Goal: Information Seeking & Learning: Learn about a topic

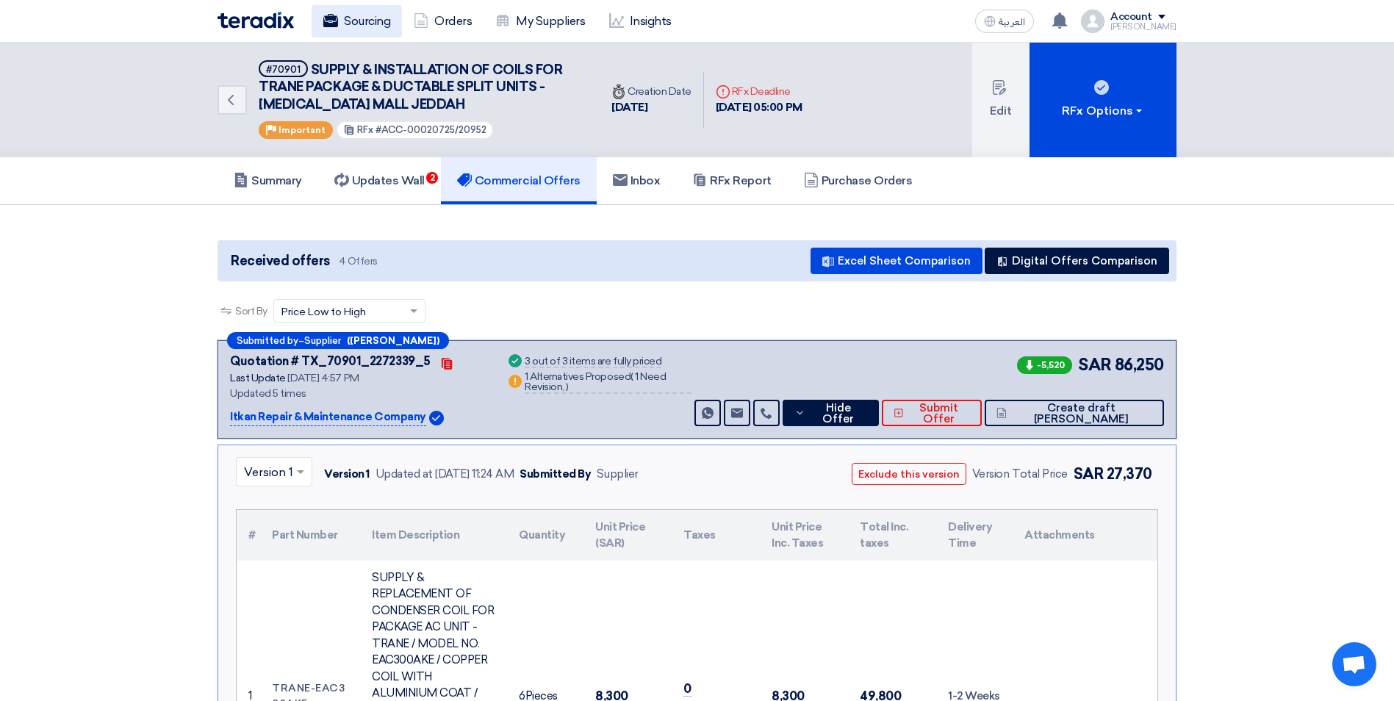
click at [327, 23] on use at bounding box center [330, 20] width 15 height 13
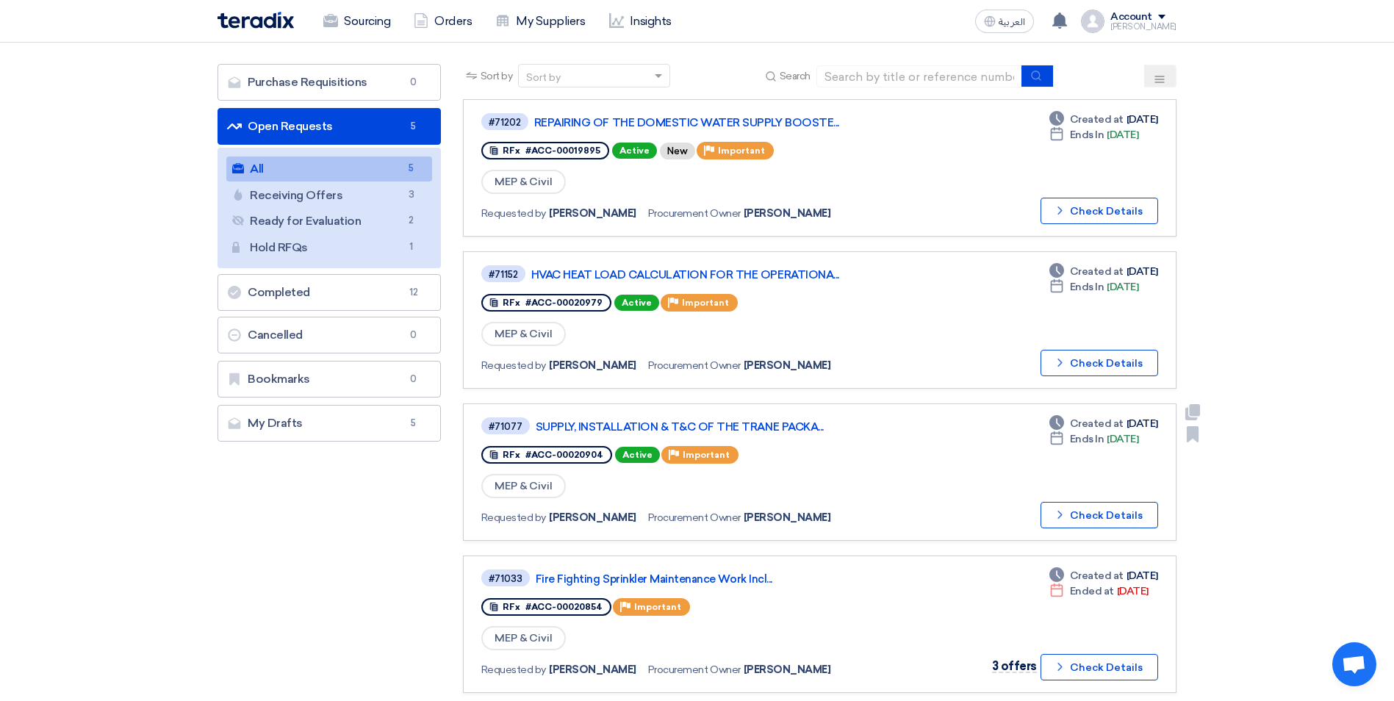
scroll to position [220, 0]
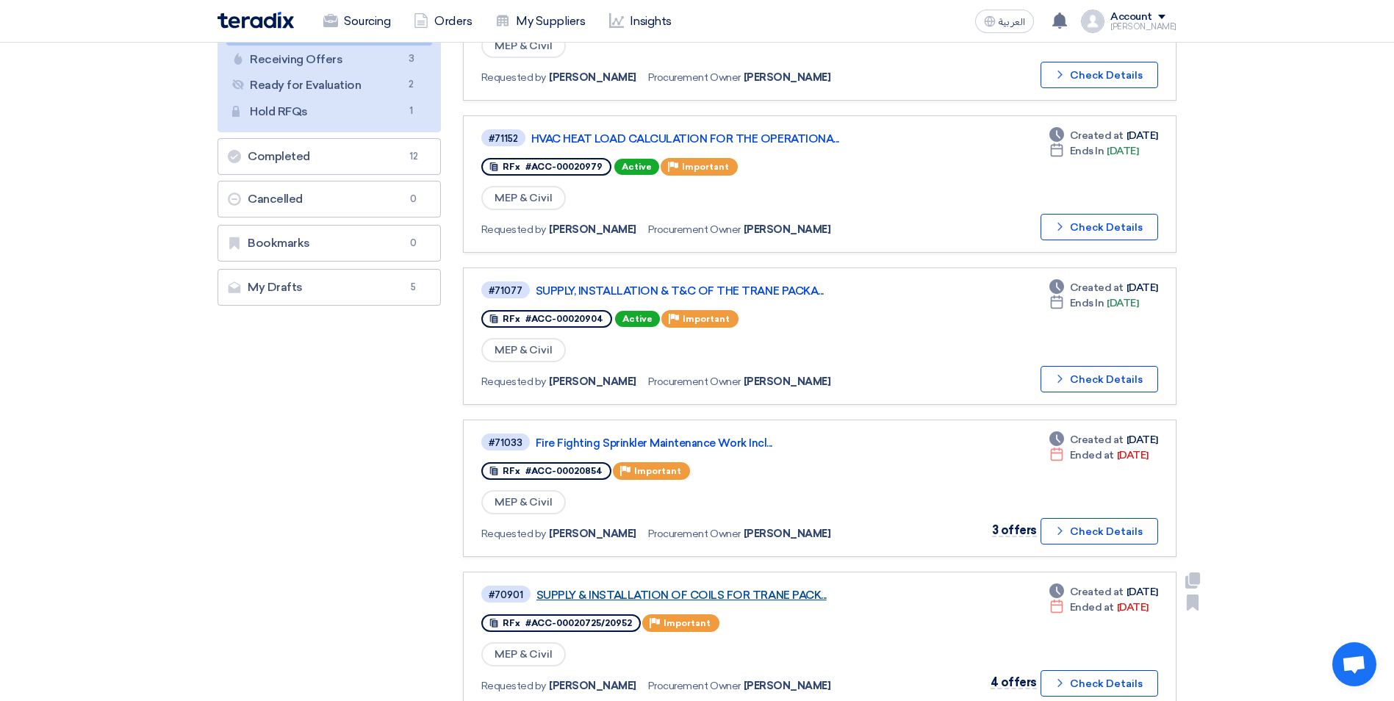
click at [721, 591] on link "SUPPLY & INSTALLATION OF COILS FOR TRANE PACK..." at bounding box center [720, 595] width 367 height 13
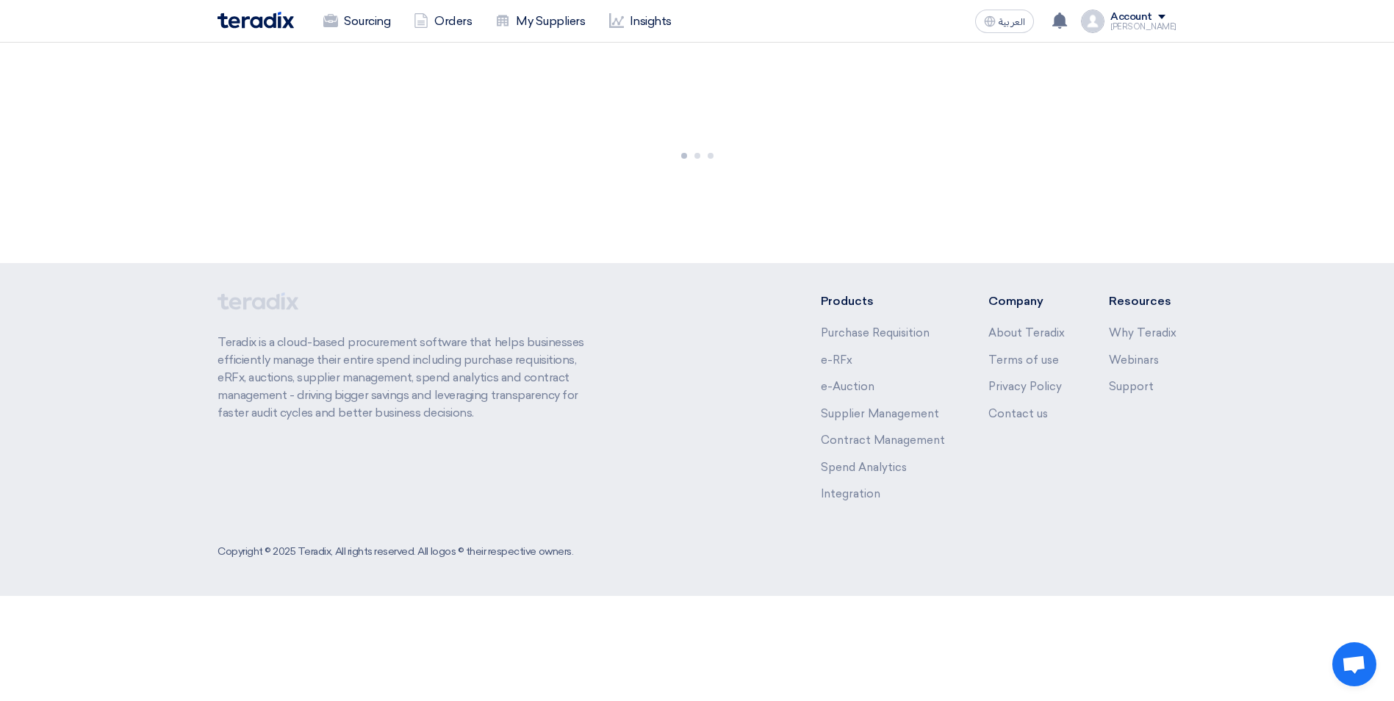
scroll to position [0, 0]
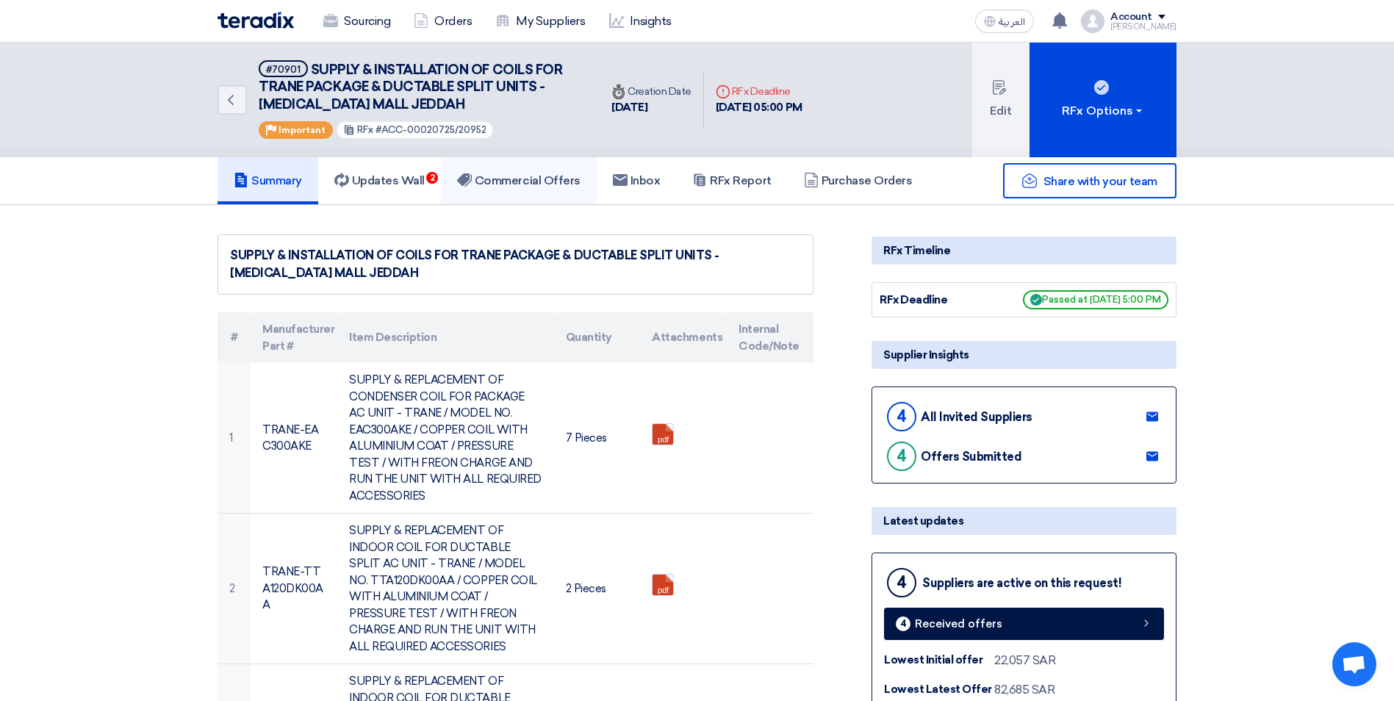
click at [529, 181] on h5 "Commercial Offers" at bounding box center [518, 180] width 123 height 15
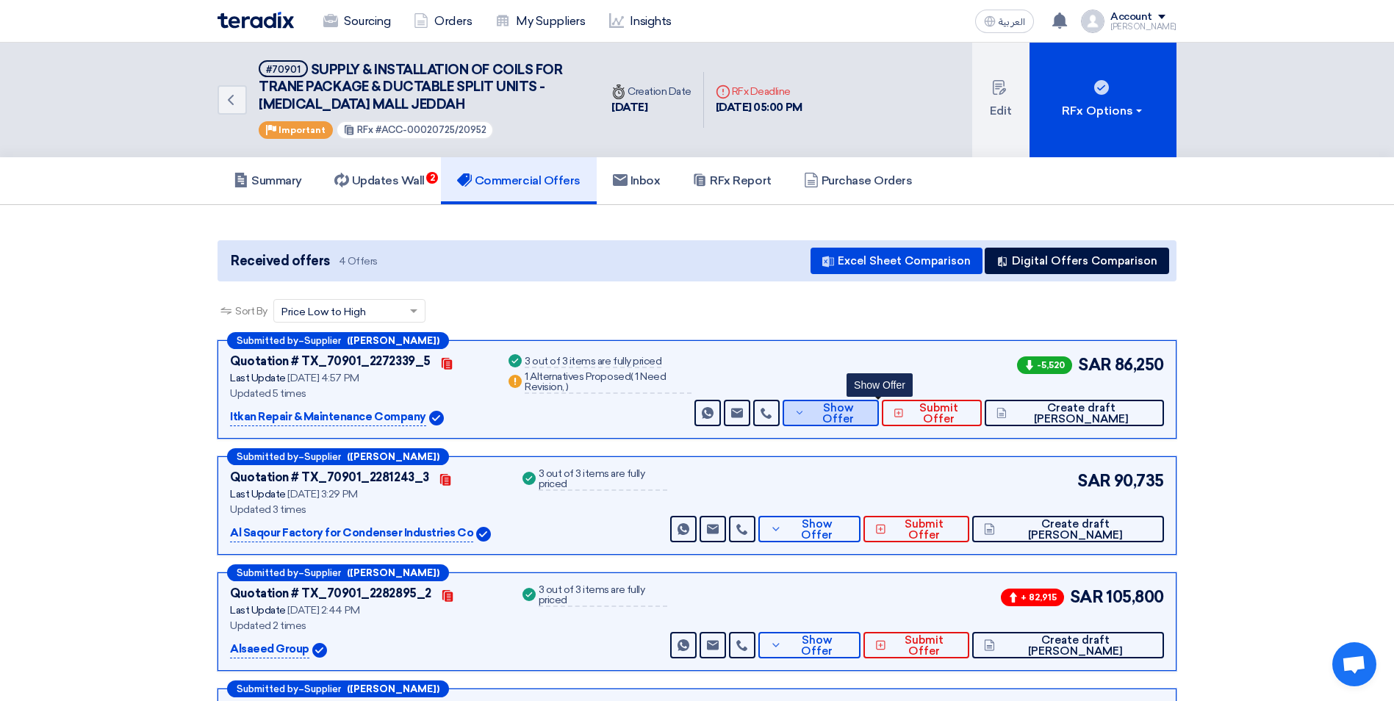
click at [850, 420] on button "Show Offer" at bounding box center [831, 413] width 97 height 26
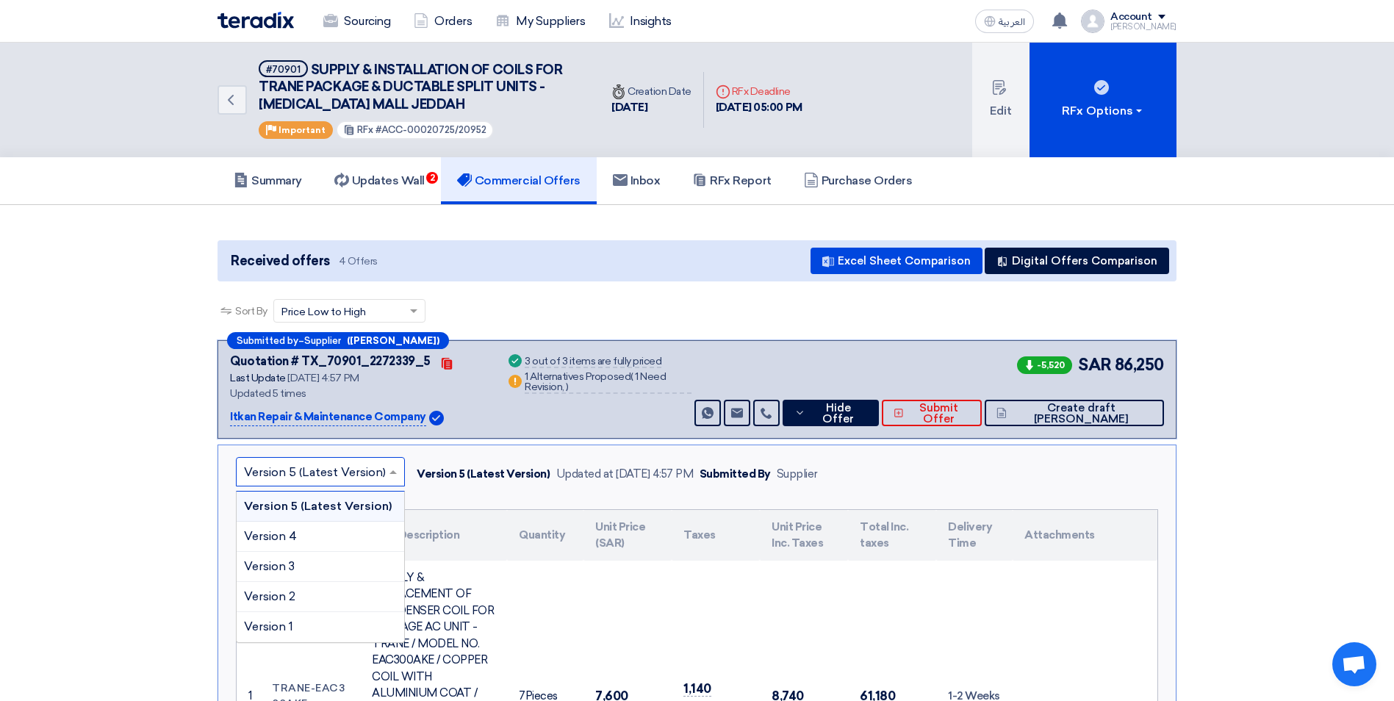
click at [373, 471] on input "text" at bounding box center [313, 474] width 138 height 24
click at [284, 625] on span "Version 1" at bounding box center [268, 627] width 49 height 14
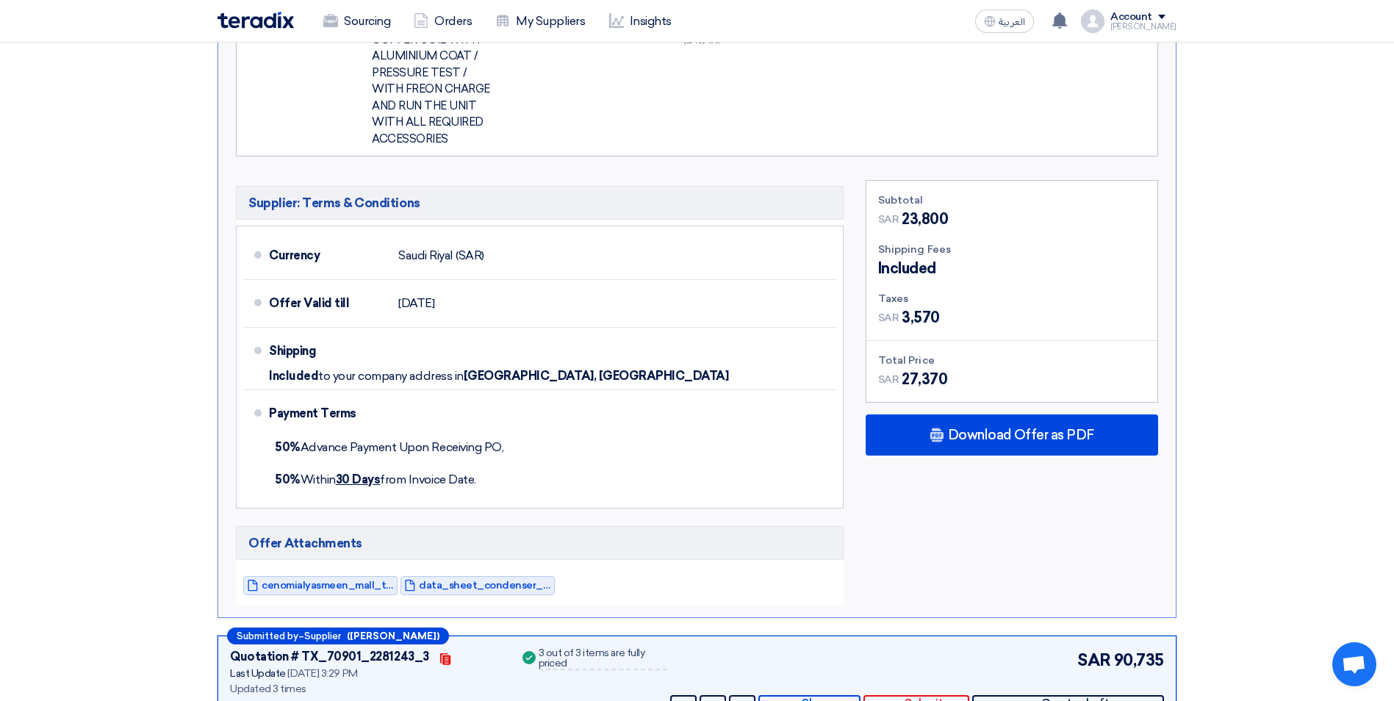
scroll to position [1323, 0]
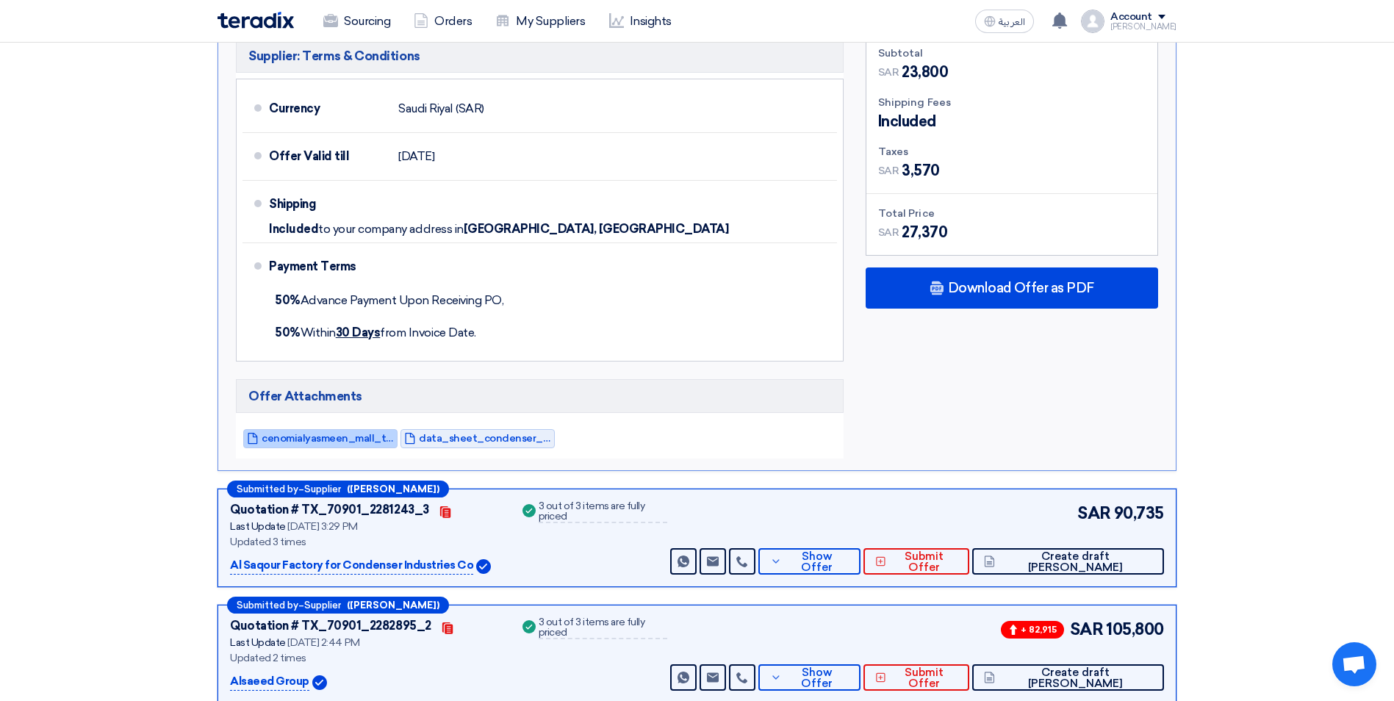
click at [378, 433] on span "cenomialyasmeen_mall_trane_package_1754295723767.pdf" at bounding box center [328, 438] width 132 height 11
click at [430, 433] on span "data_sheet_condenser_itkan_1754295778420.pdf" at bounding box center [485, 438] width 132 height 11
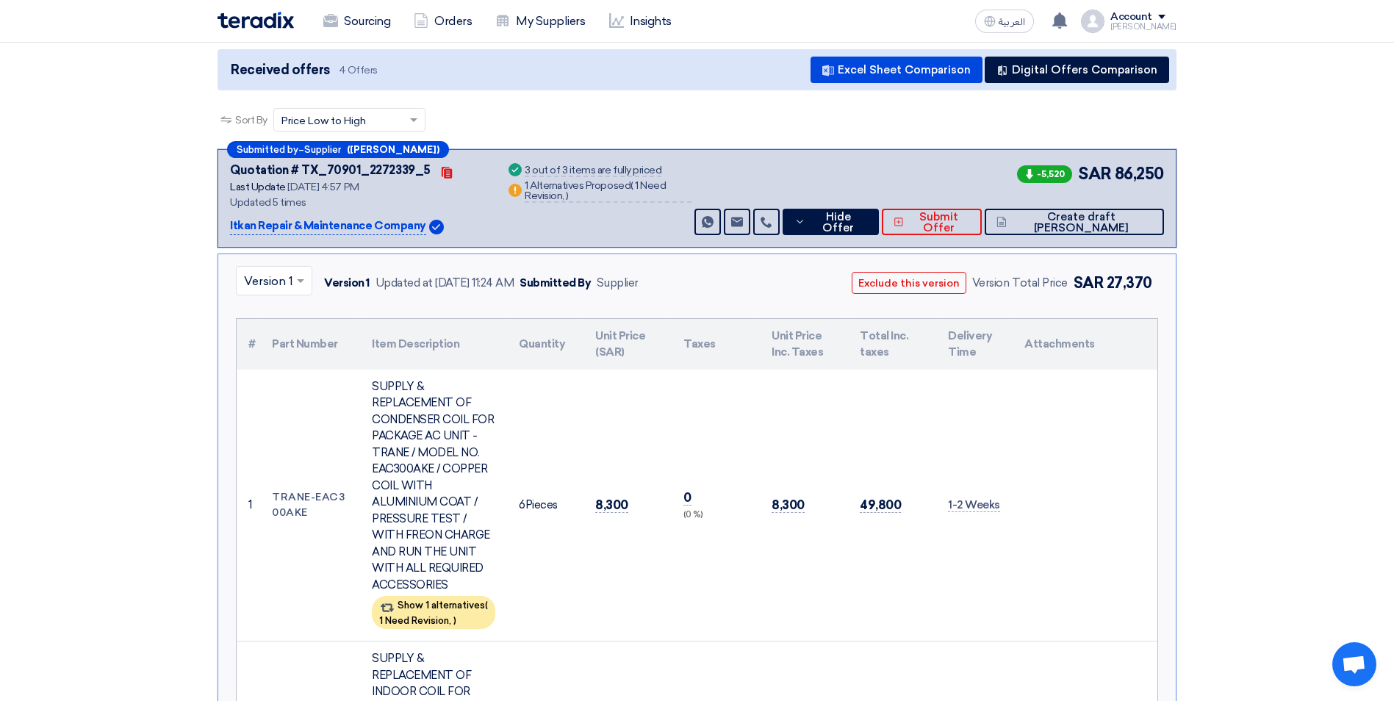
scroll to position [147, 0]
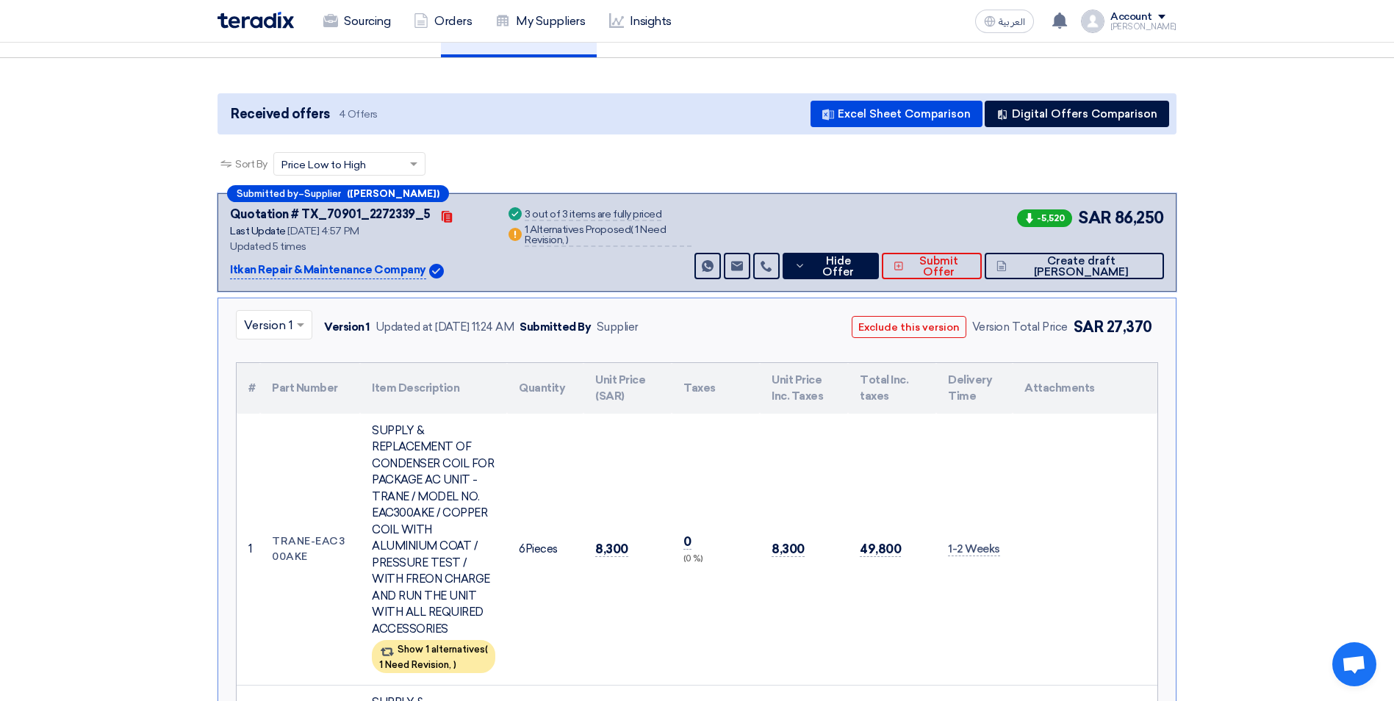
click at [291, 329] on div at bounding box center [274, 325] width 75 height 24
click at [275, 448] on span "Version 2" at bounding box center [269, 449] width 51 height 14
click at [245, 318] on input "text" at bounding box center [268, 327] width 48 height 24
click at [281, 415] on span "Version 3" at bounding box center [269, 419] width 51 height 14
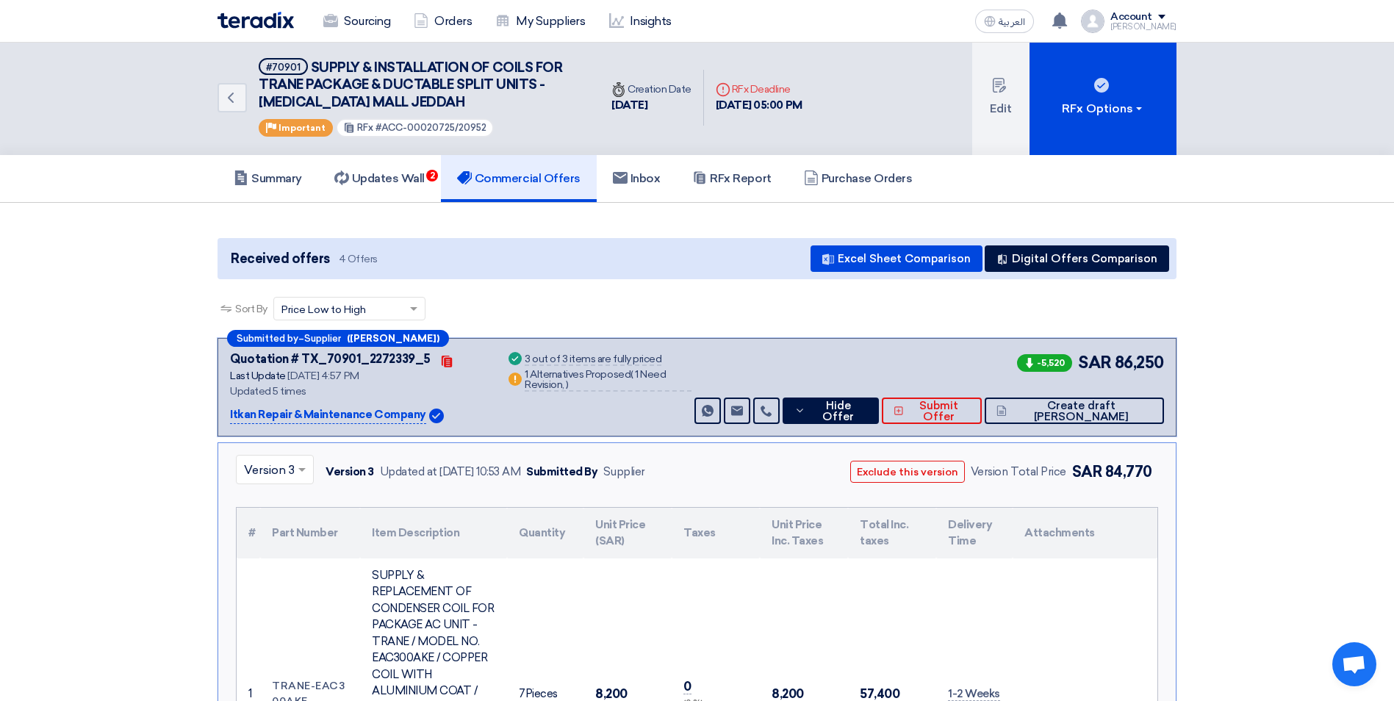
scroll to position [0, 0]
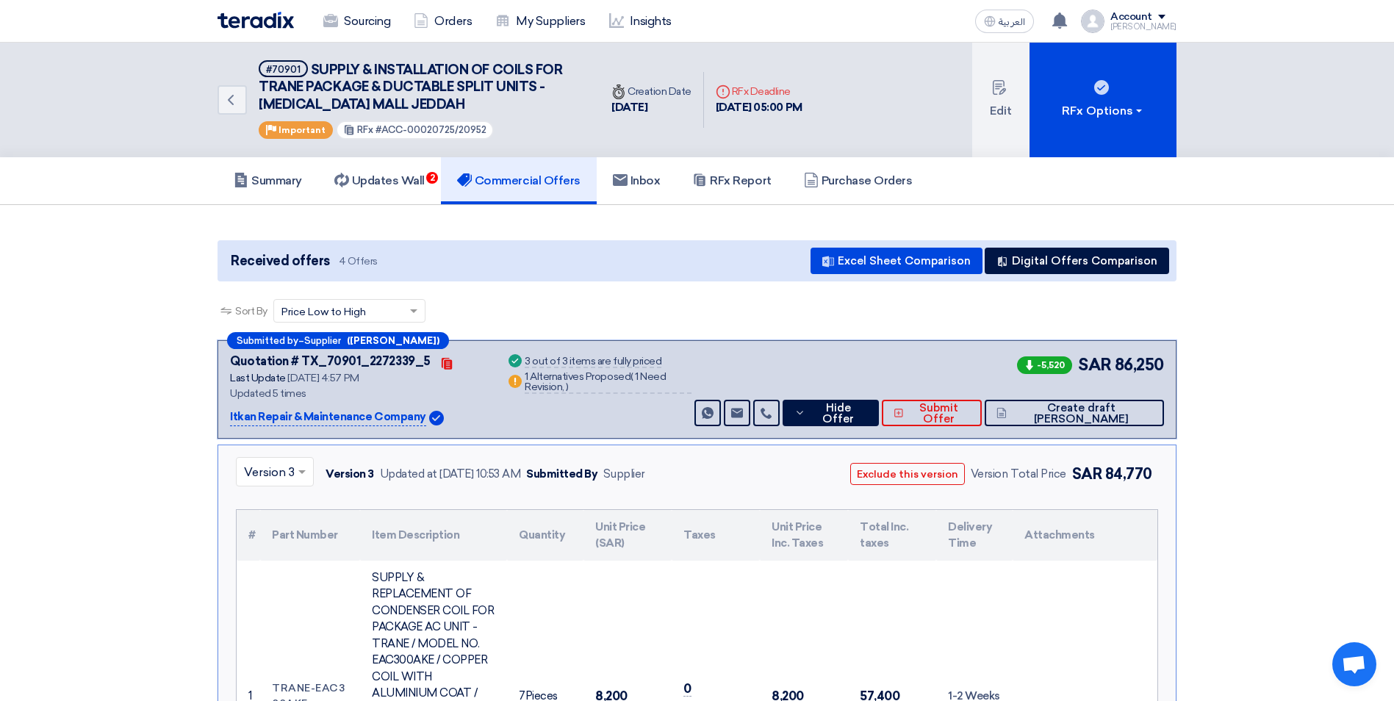
click at [249, 473] on input "text" at bounding box center [267, 474] width 47 height 24
click at [284, 539] on span "Version 4" at bounding box center [270, 536] width 53 height 14
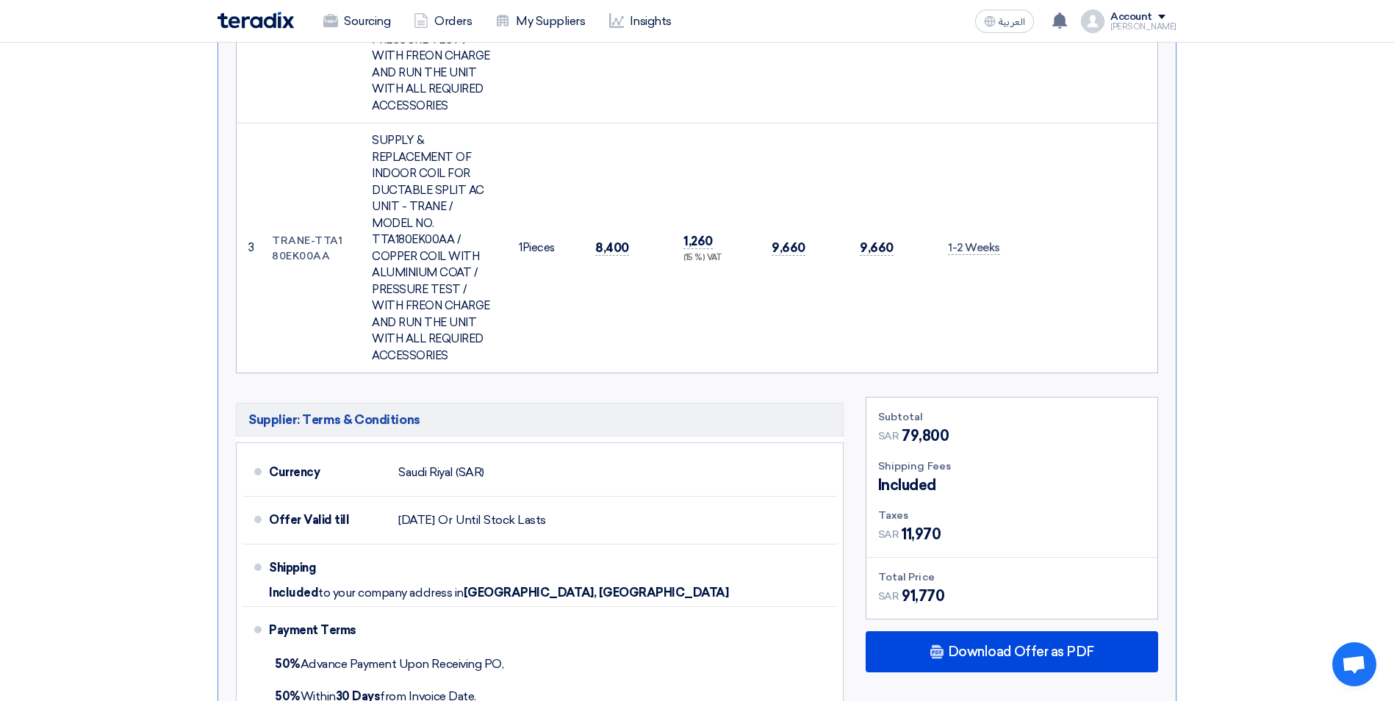
scroll to position [1176, 0]
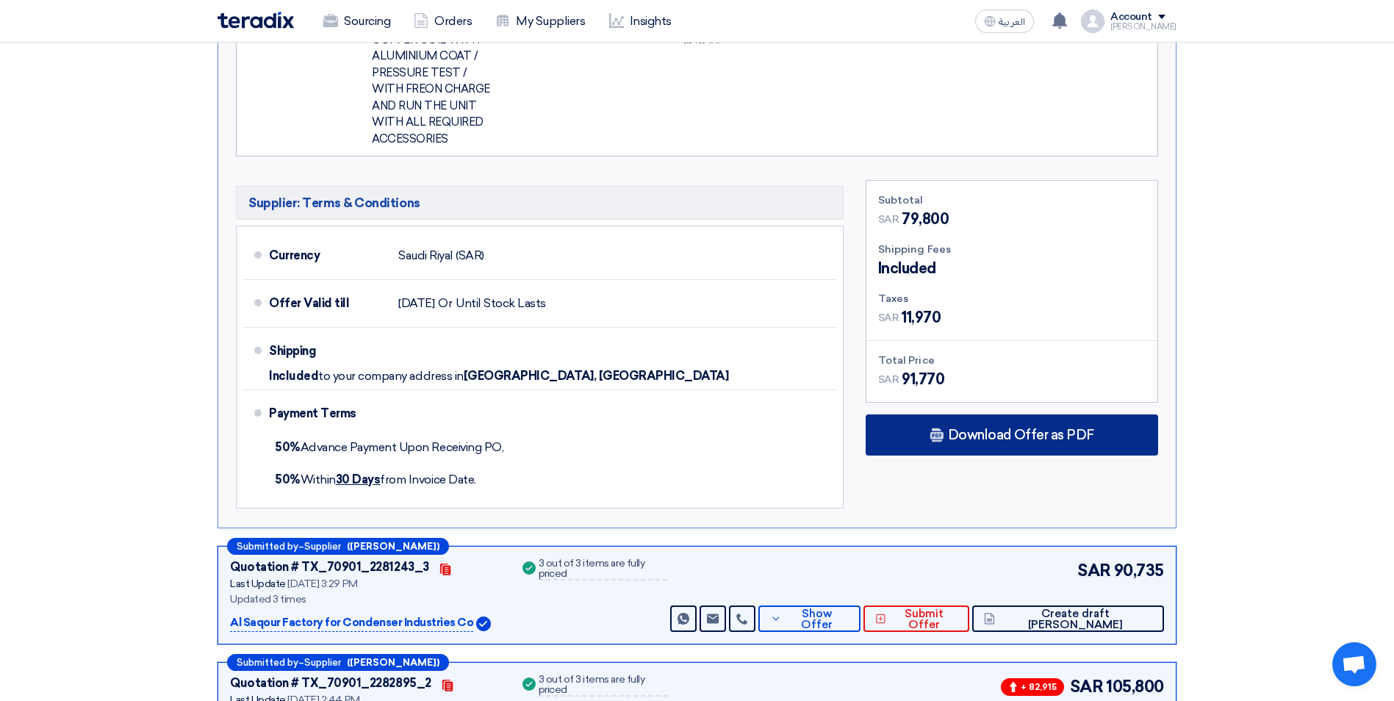
click at [958, 428] on span "Download Offer as PDF" at bounding box center [1021, 434] width 146 height 13
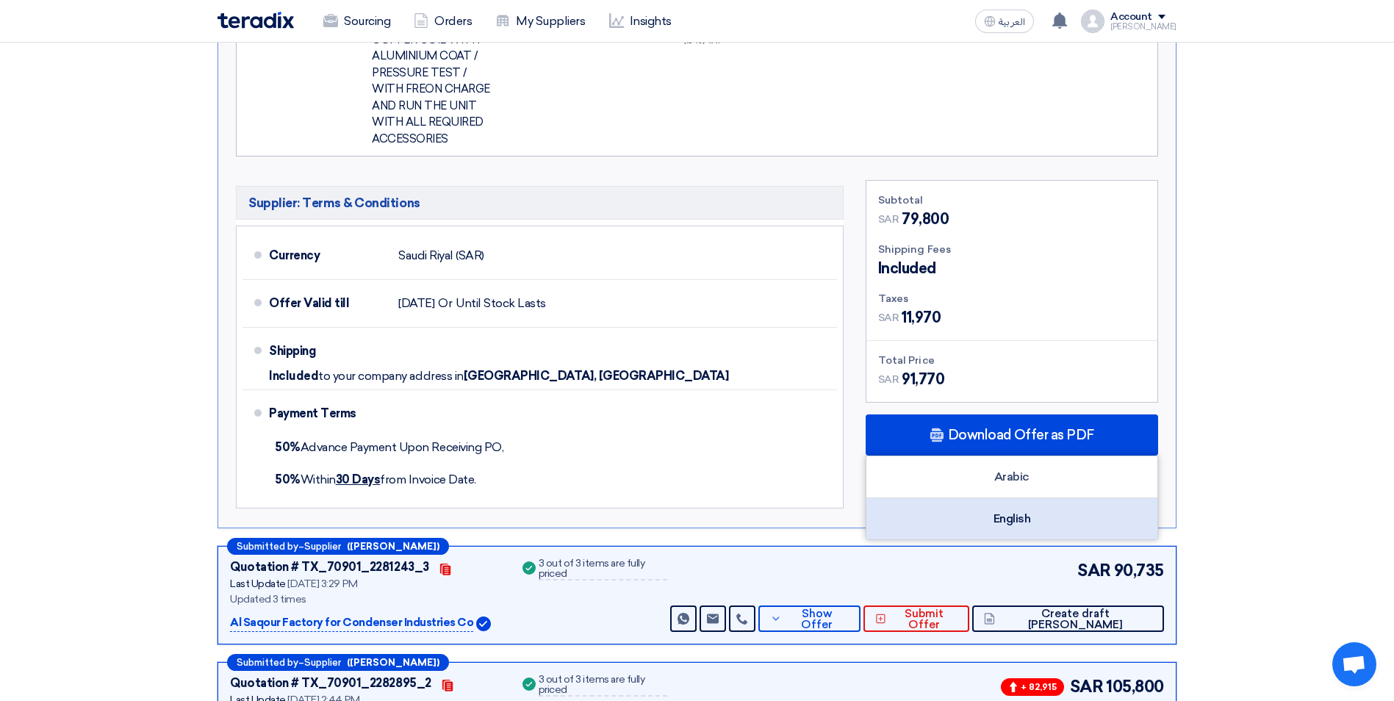
click at [987, 498] on div "English" at bounding box center [1012, 518] width 291 height 41
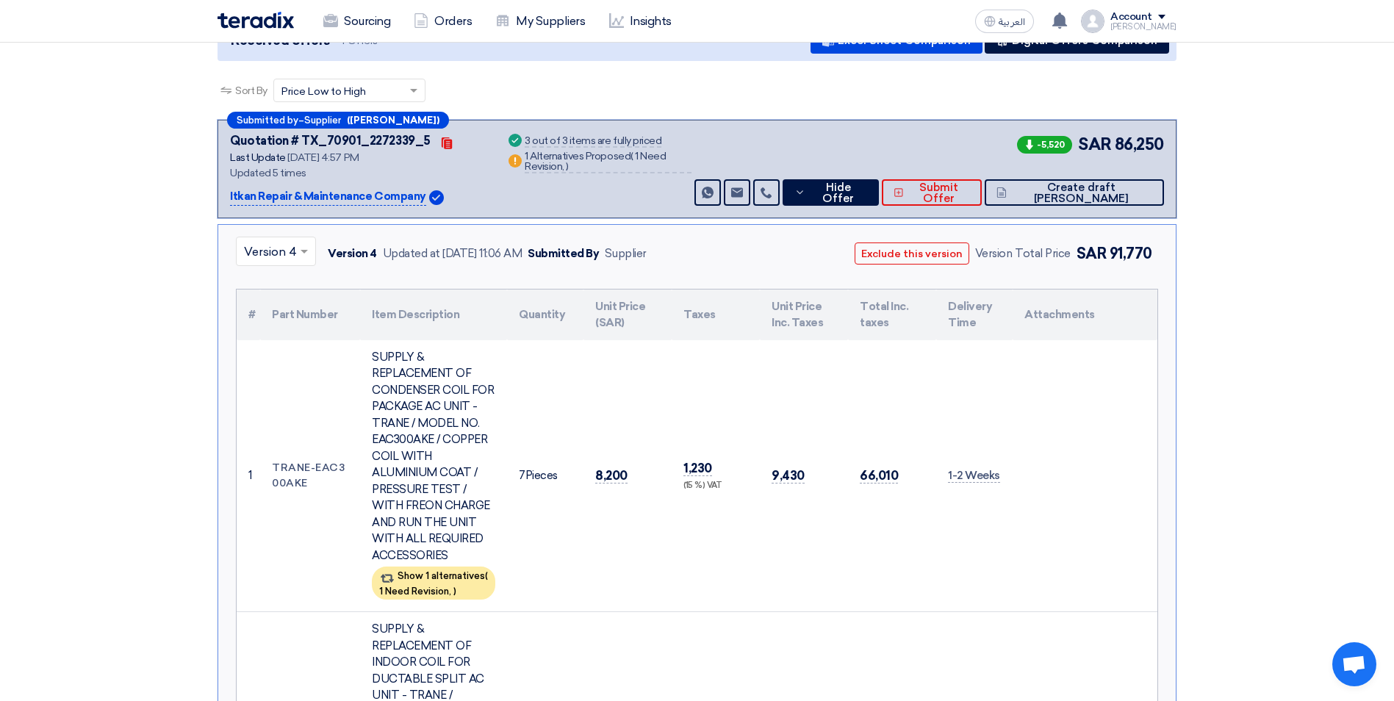
scroll to position [0, 0]
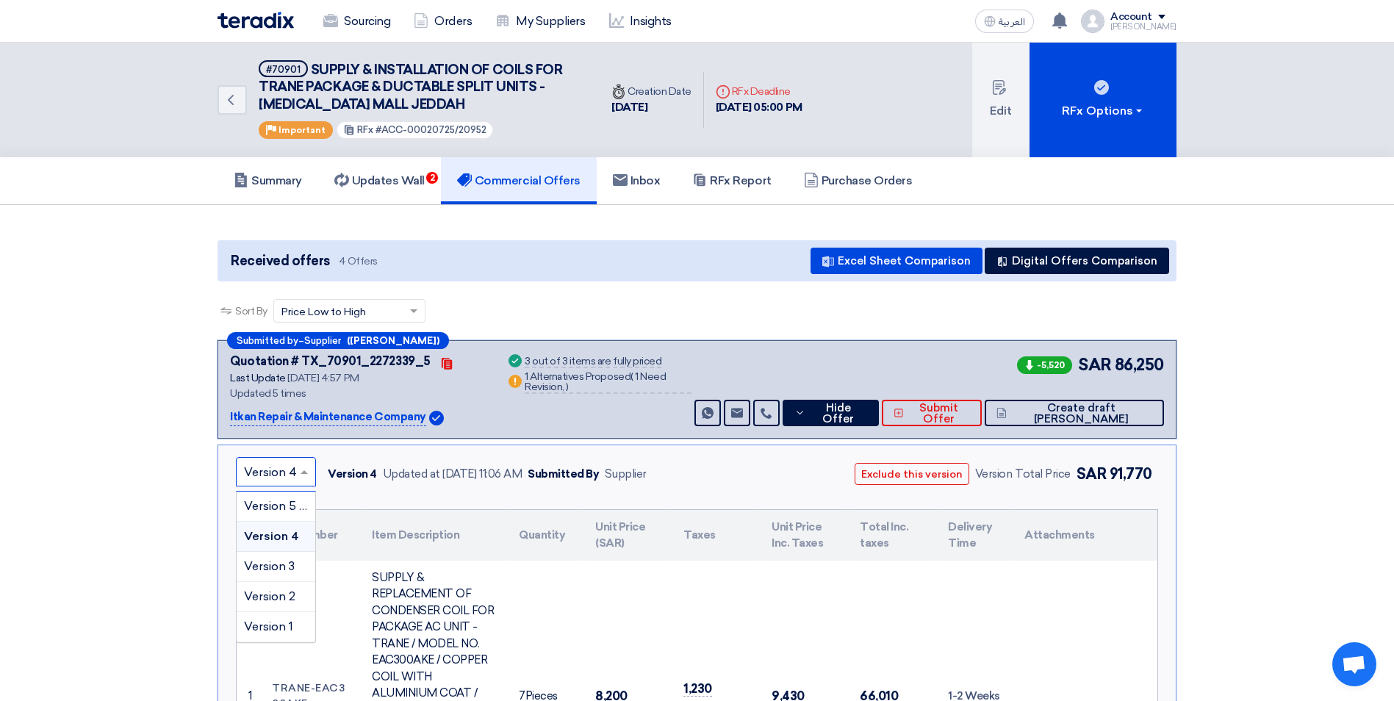
click at [291, 471] on input "text" at bounding box center [268, 474] width 49 height 24
click at [290, 502] on span "Version 5 (Latest Version)" at bounding box center [315, 506] width 142 height 14
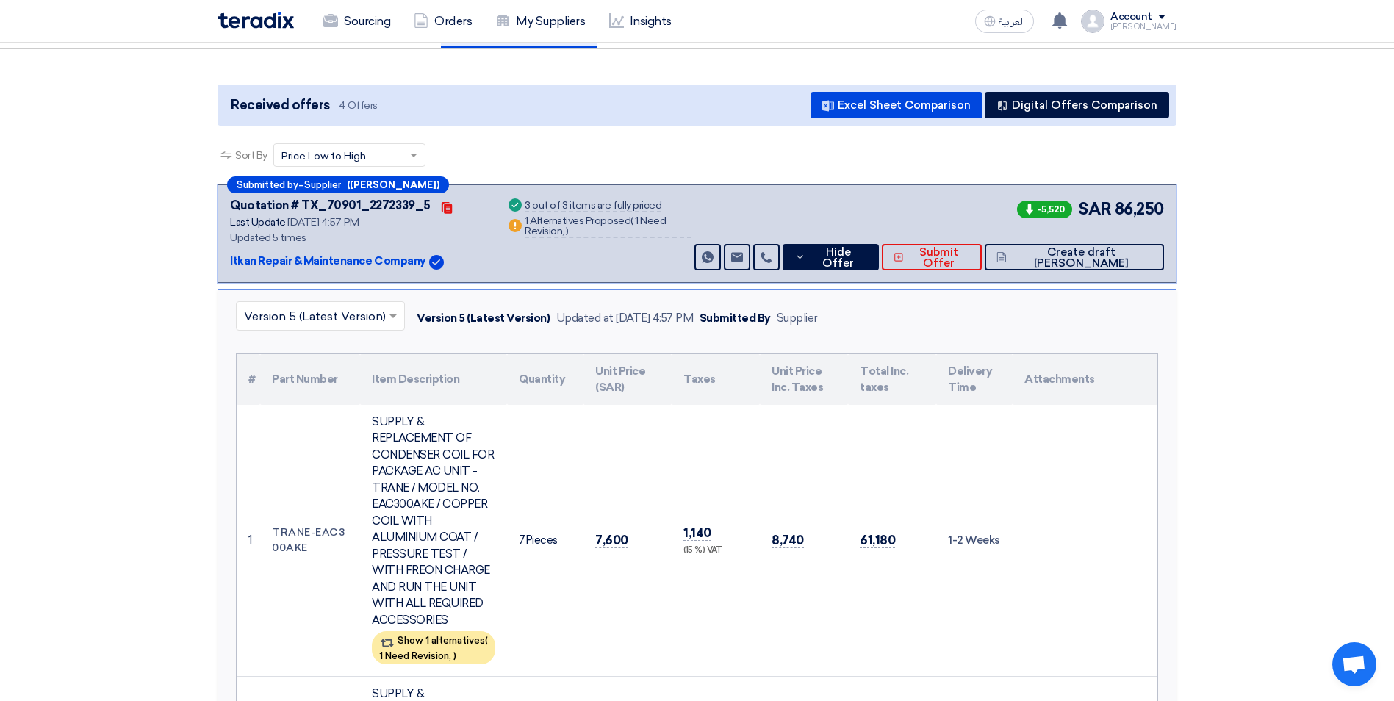
scroll to position [147, 0]
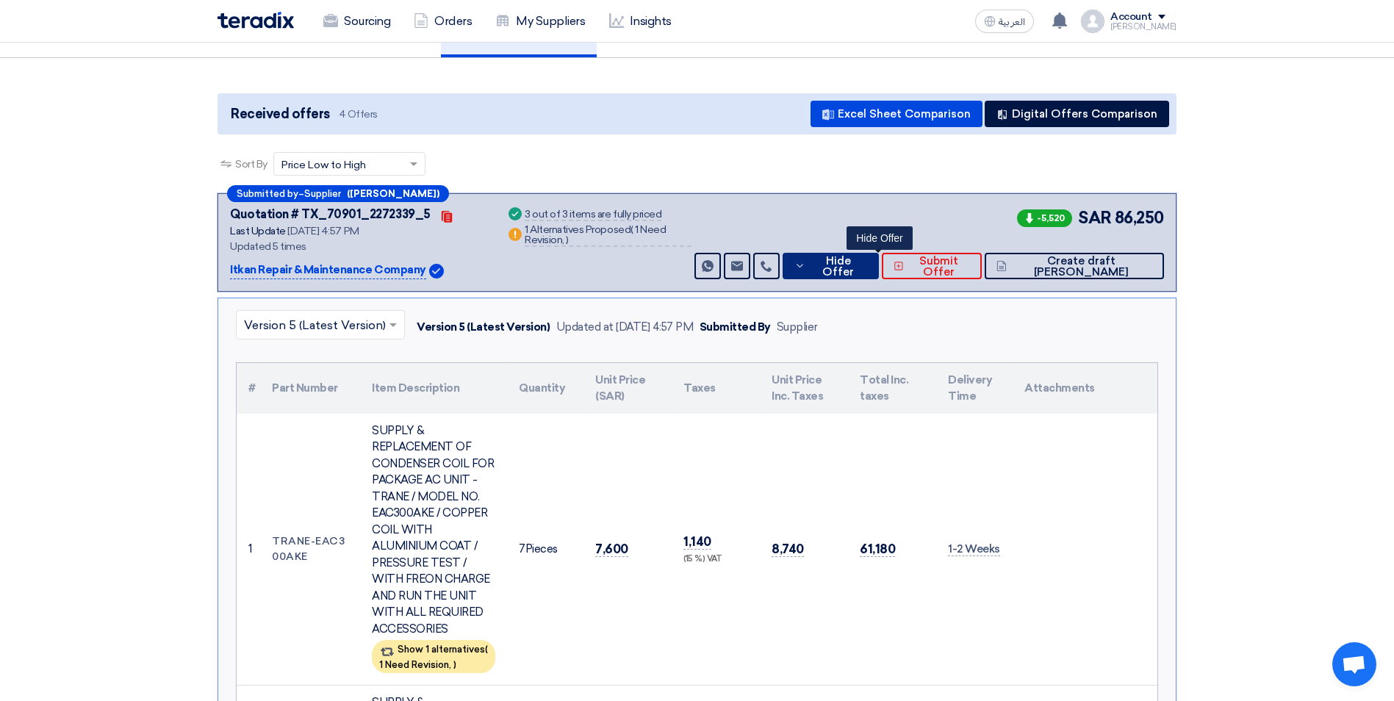
click at [803, 266] on use at bounding box center [800, 266] width 7 height 4
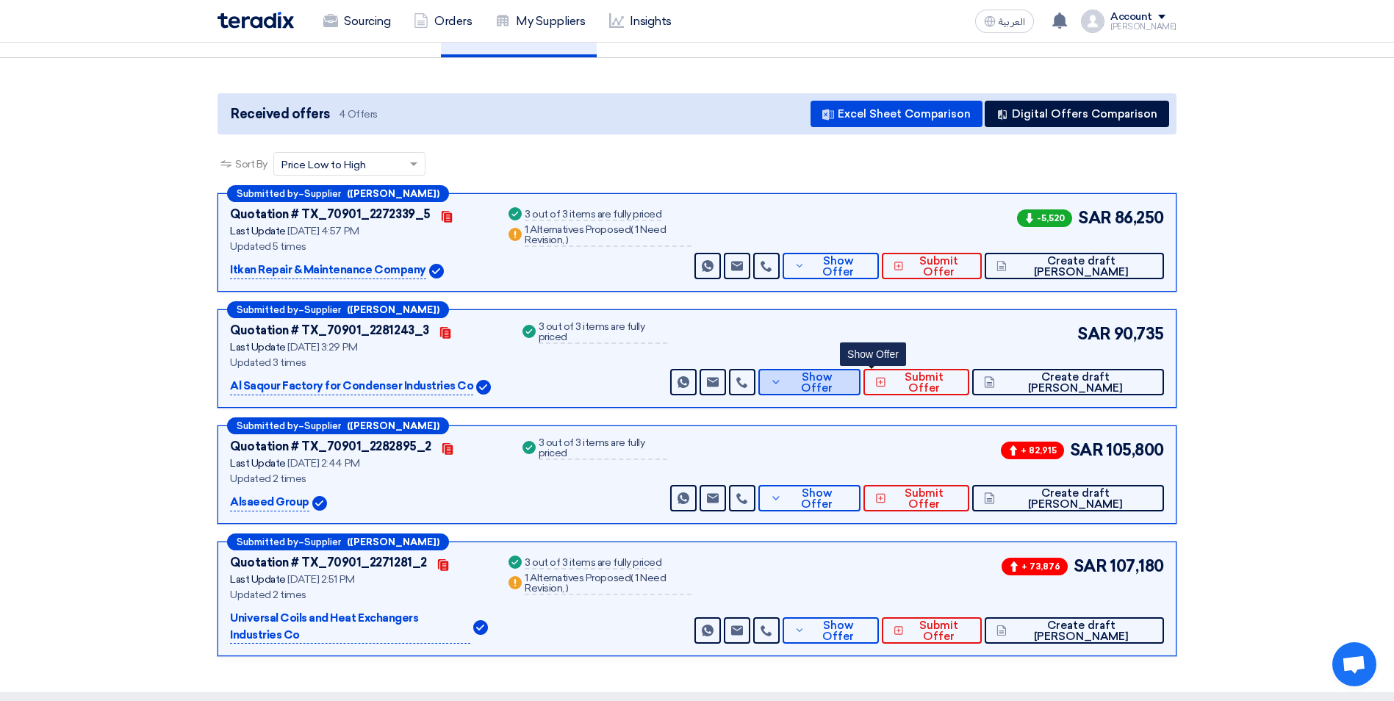
click at [850, 383] on span "Show Offer" at bounding box center [818, 383] width 64 height 22
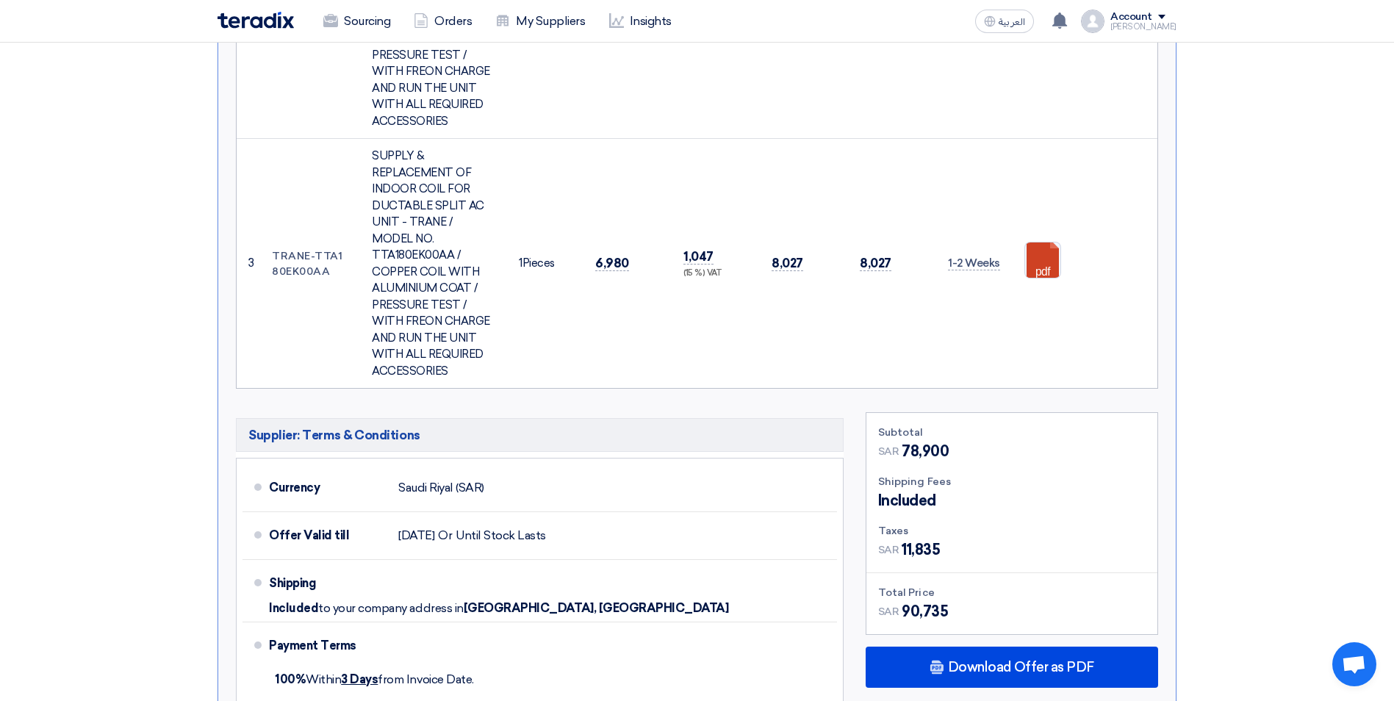
scroll to position [1249, 0]
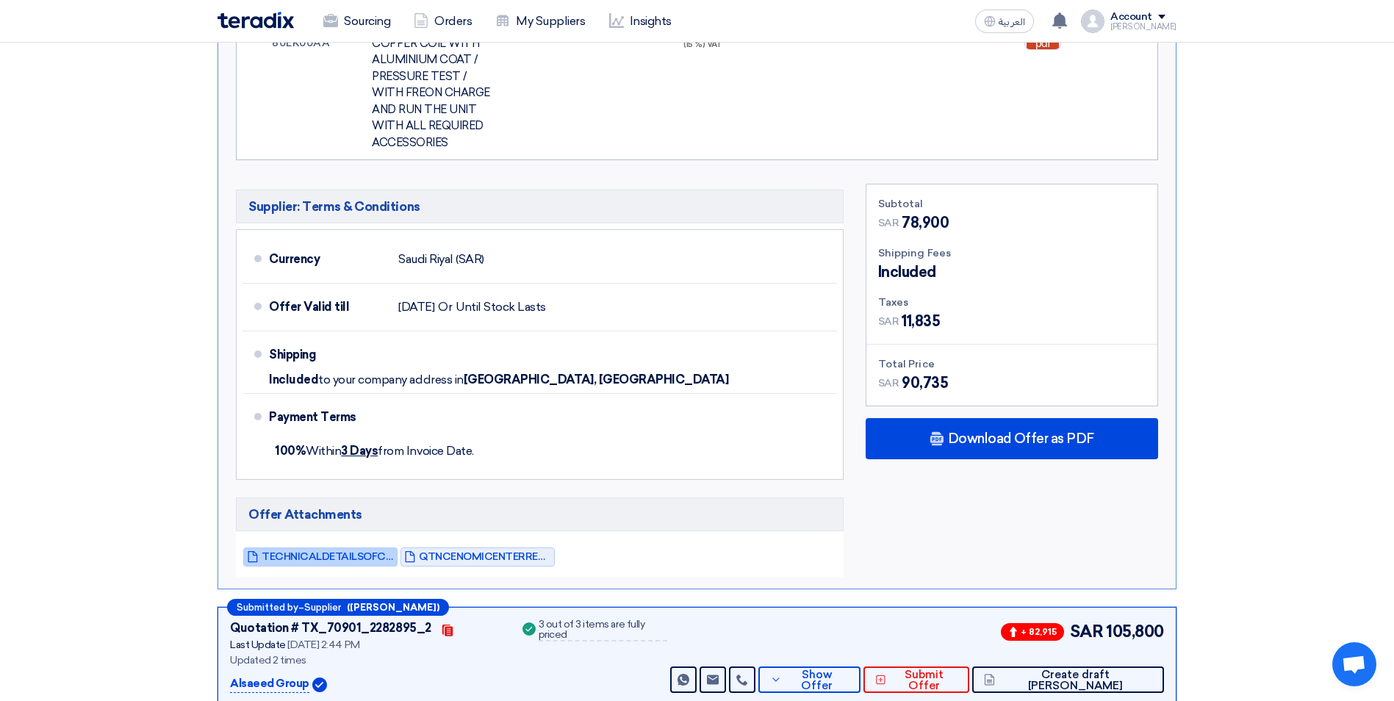
click at [370, 551] on span "TECHNICALDETAILSOFCONDENSERREF_1755692981594.pdf" at bounding box center [328, 556] width 132 height 11
click at [445, 551] on span "QTNCENOMICENTERREV_1755692982247.pdf" at bounding box center [485, 556] width 132 height 11
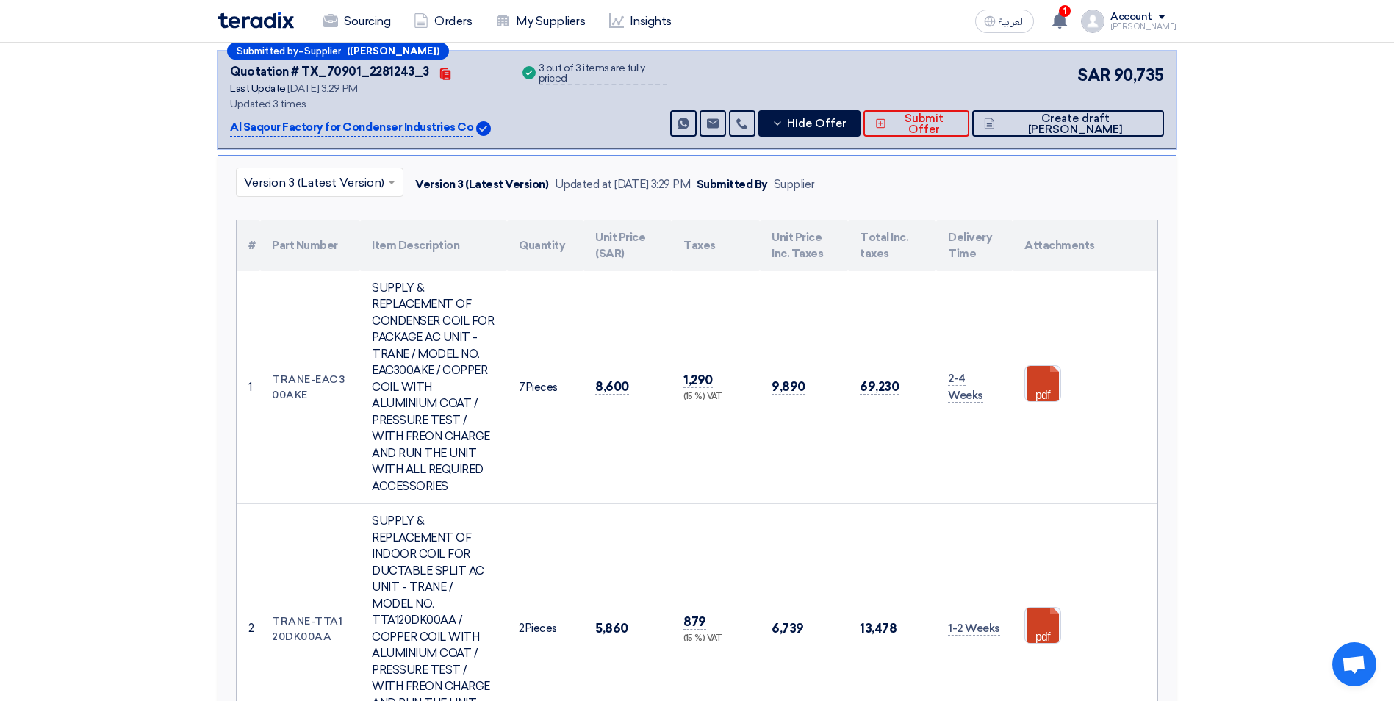
scroll to position [294, 0]
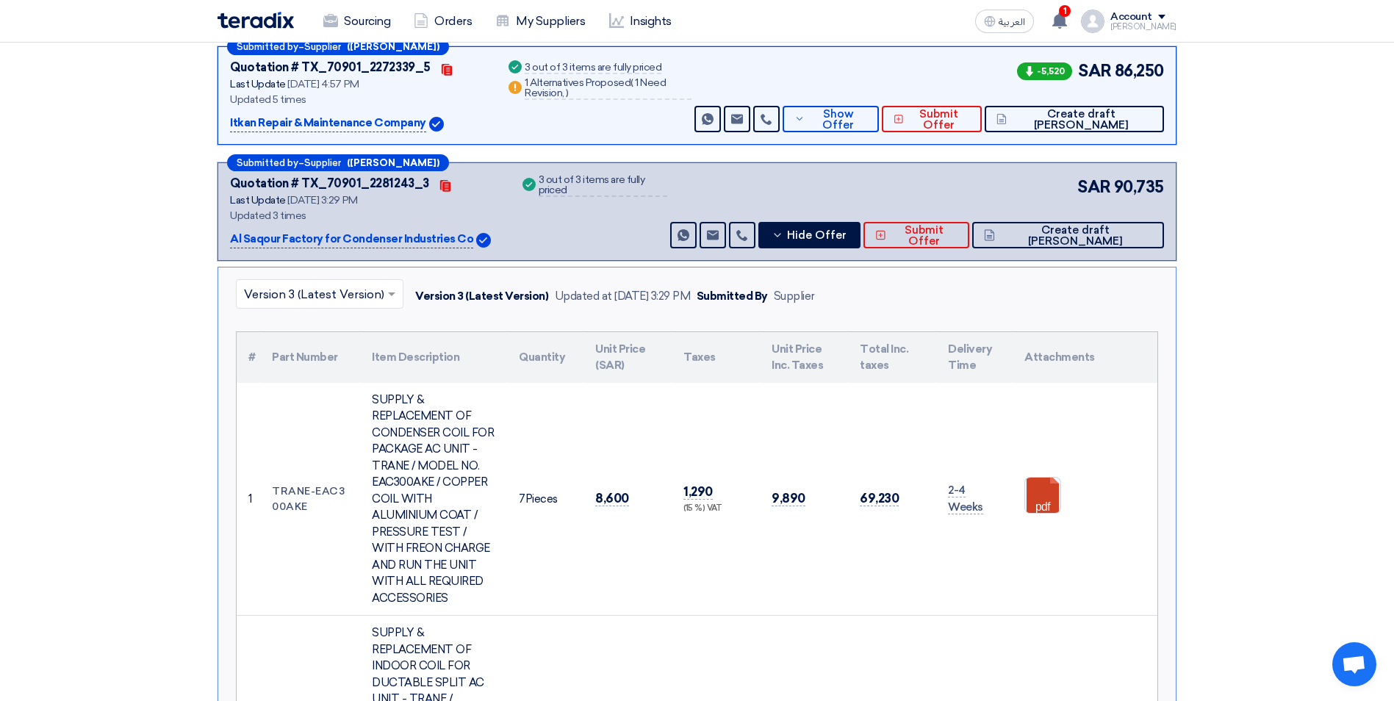
click at [338, 297] on input "text" at bounding box center [312, 296] width 137 height 24
click at [320, 356] on div "Version 2" at bounding box center [320, 359] width 166 height 30
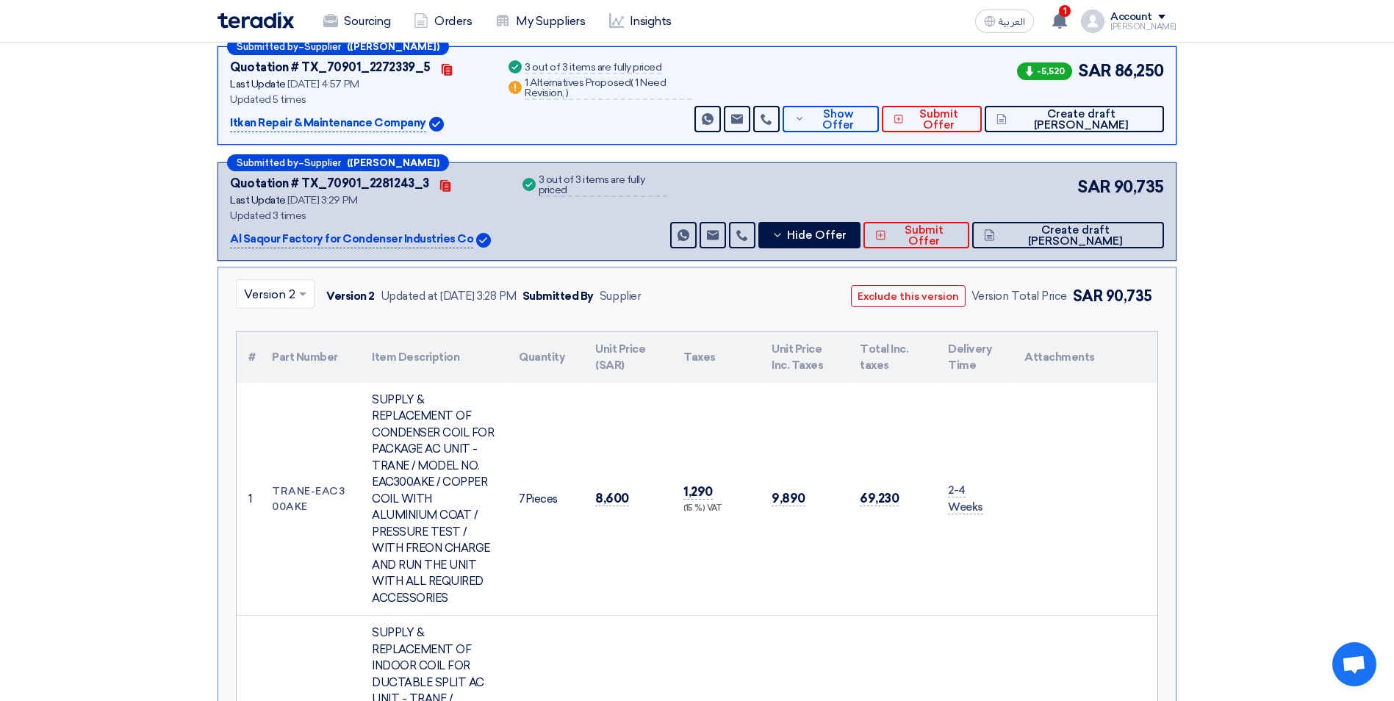
click at [293, 297] on div at bounding box center [275, 294] width 77 height 24
click at [282, 387] on span "Version 1" at bounding box center [268, 388] width 49 height 14
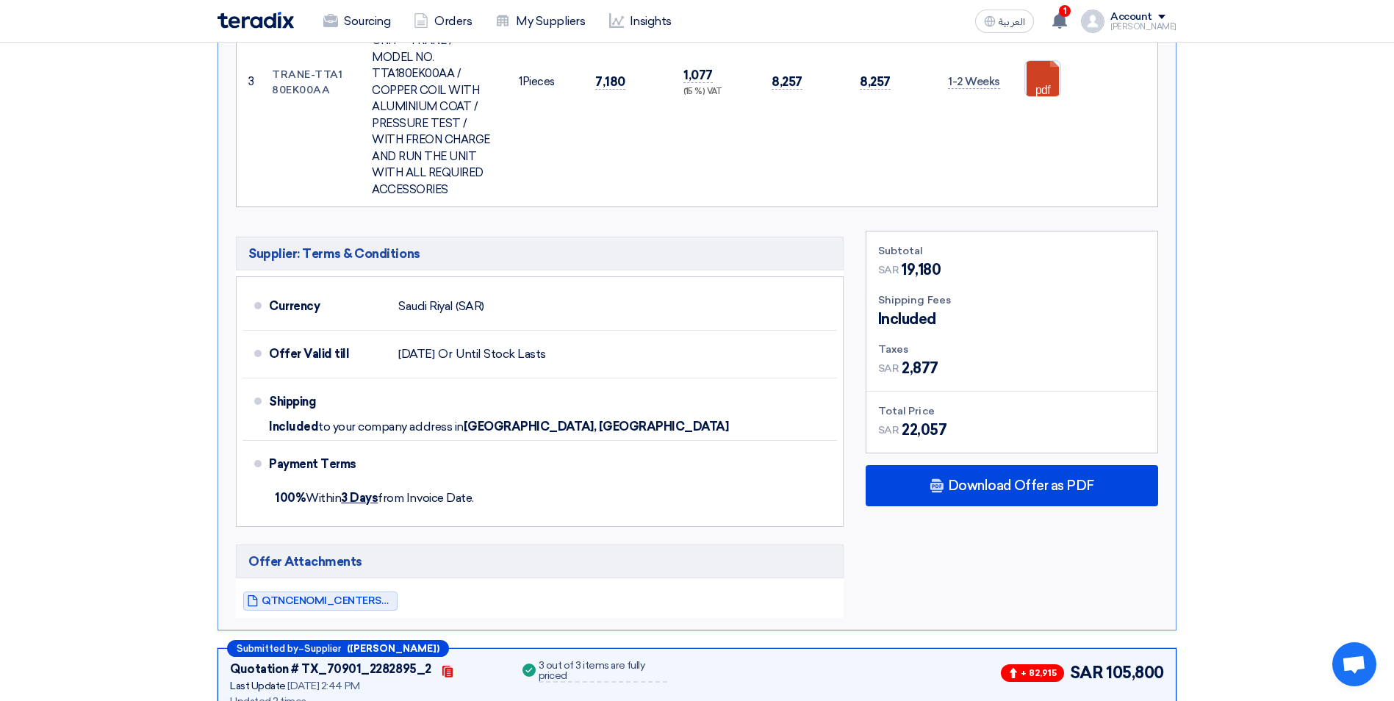
scroll to position [1249, 0]
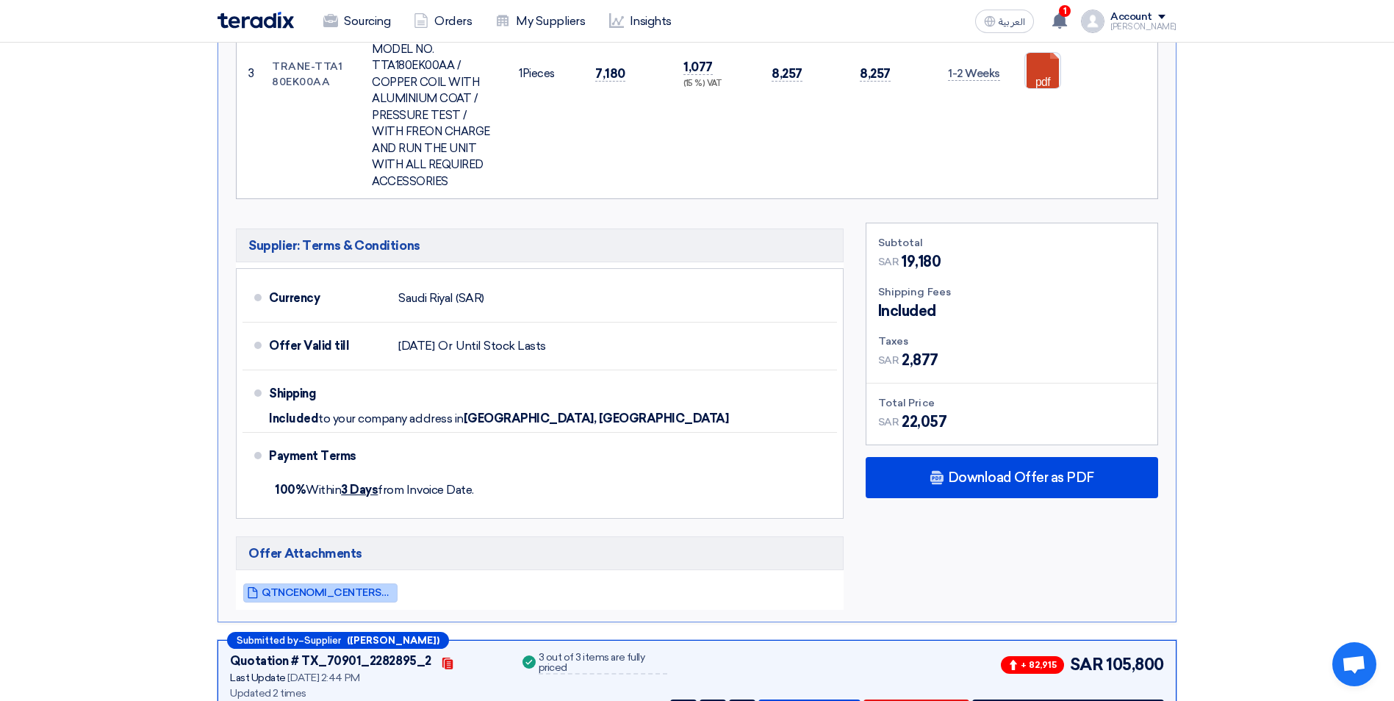
click at [344, 587] on span "QTNCENOMI_CENTERS_1754396094624.pdf" at bounding box center [328, 592] width 132 height 11
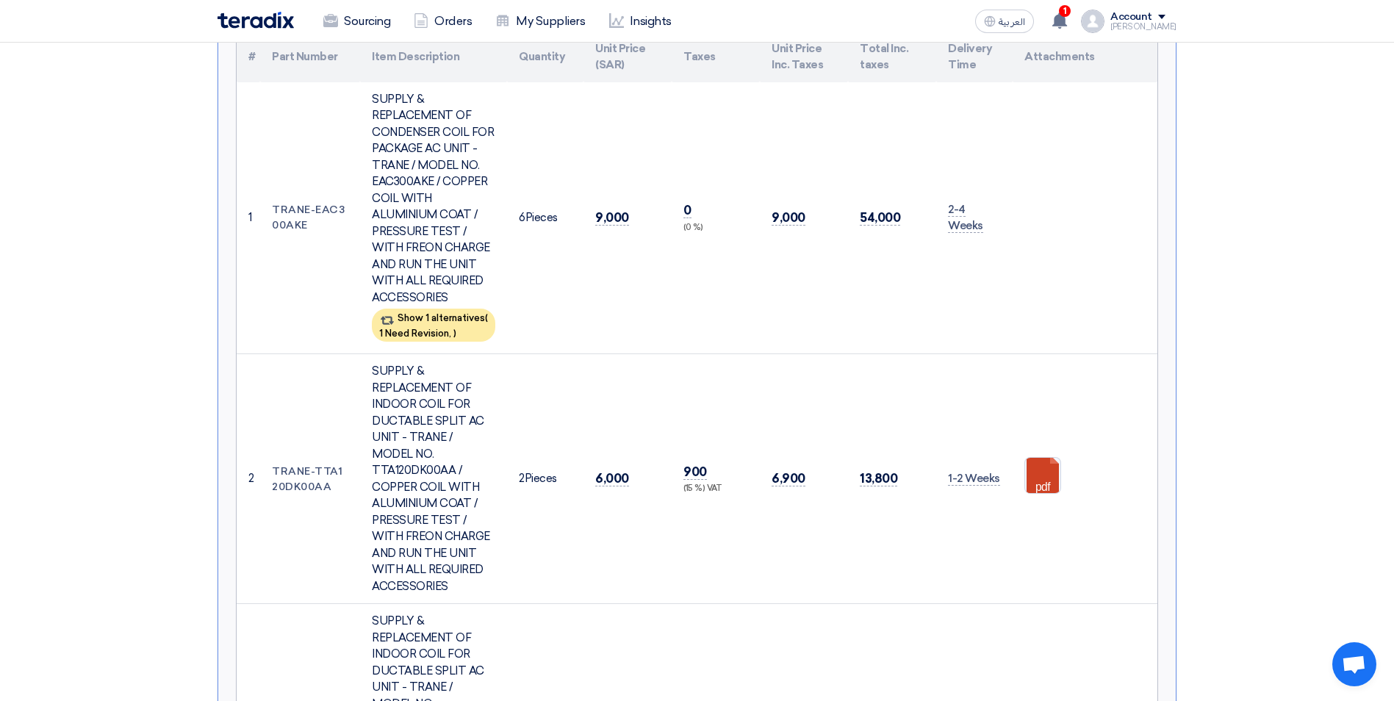
scroll to position [588, 0]
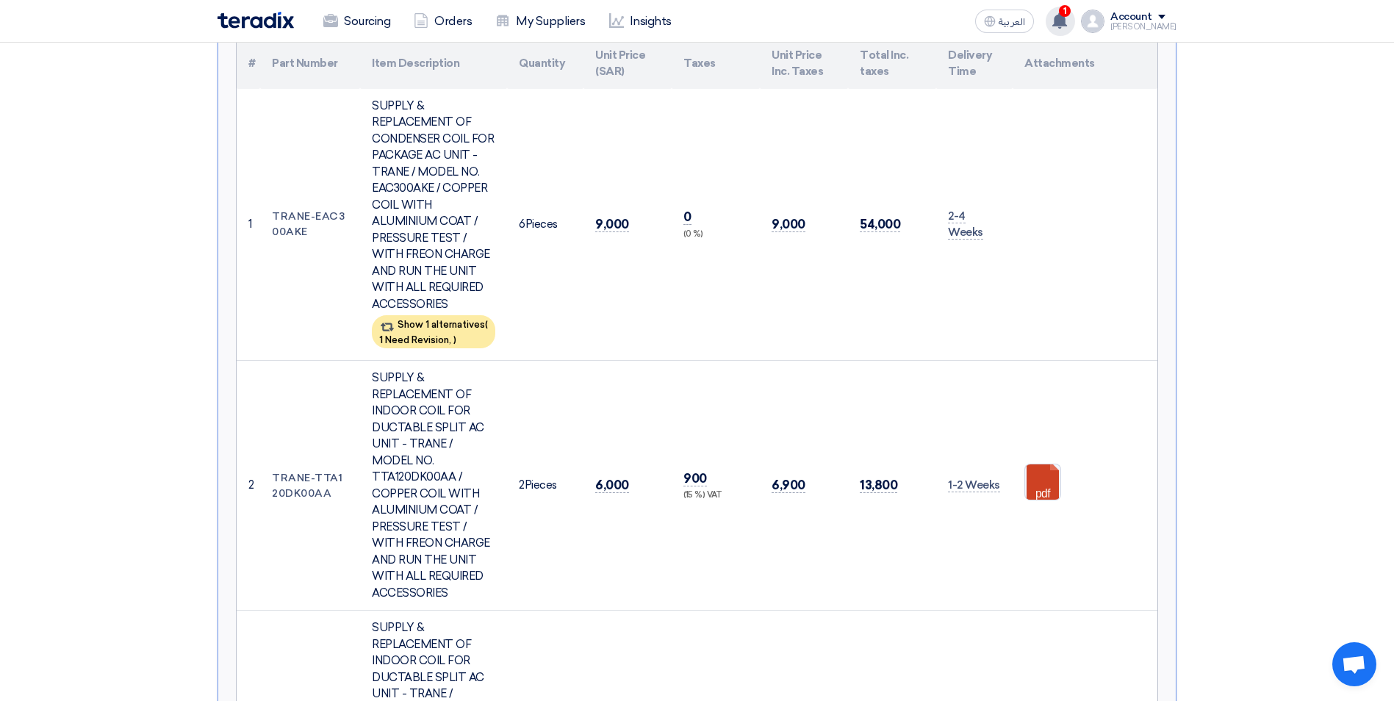
click at [1067, 18] on use at bounding box center [1059, 20] width 15 height 16
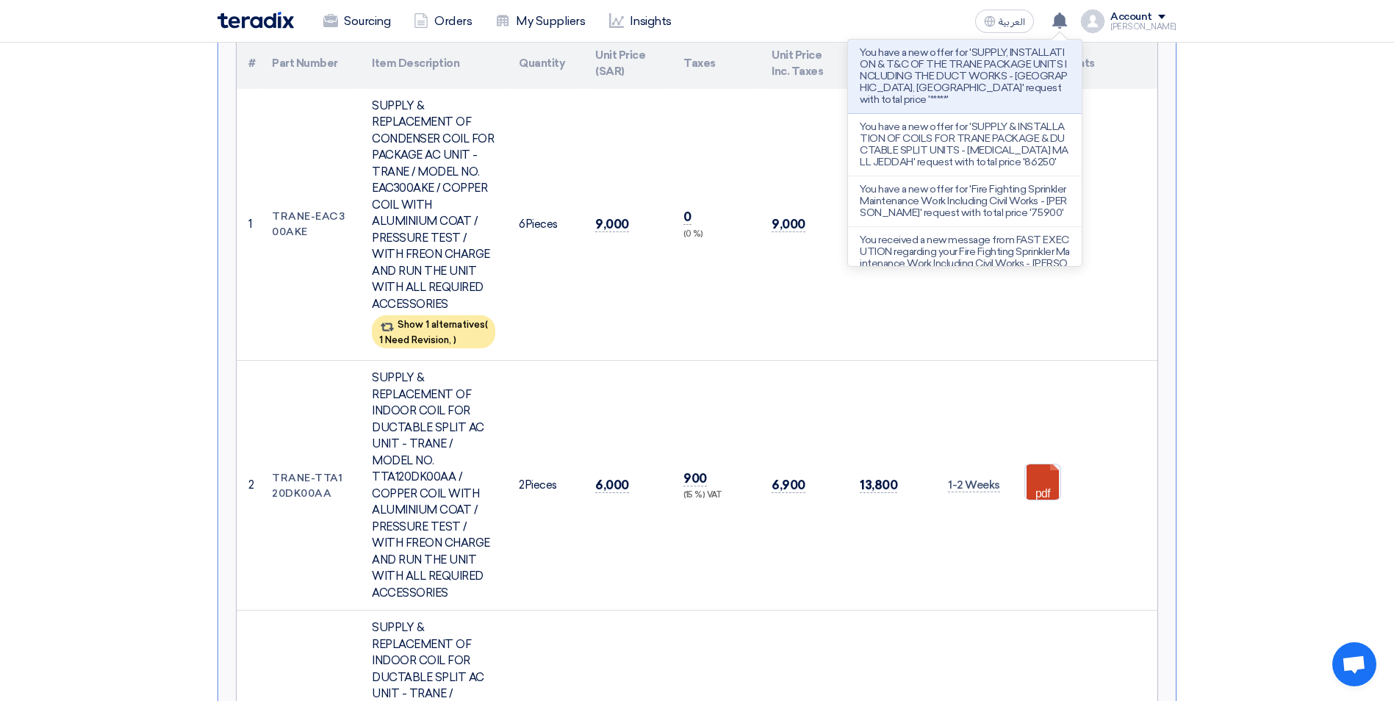
click at [1213, 183] on section "Received offers 4 Offers Excel Sheet Comparison Digital Offers Comparison Sort …" at bounding box center [697, 592] width 1394 height 1951
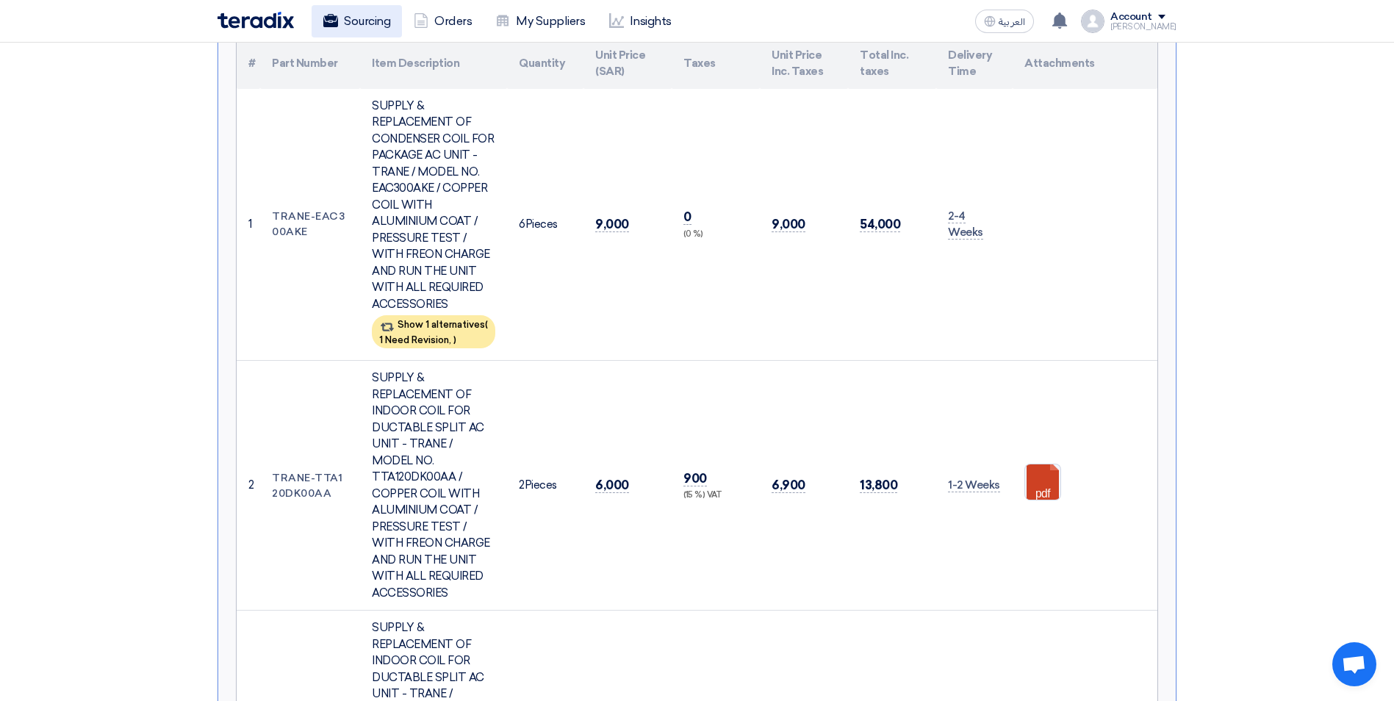
click at [345, 24] on link "Sourcing" at bounding box center [357, 21] width 90 height 32
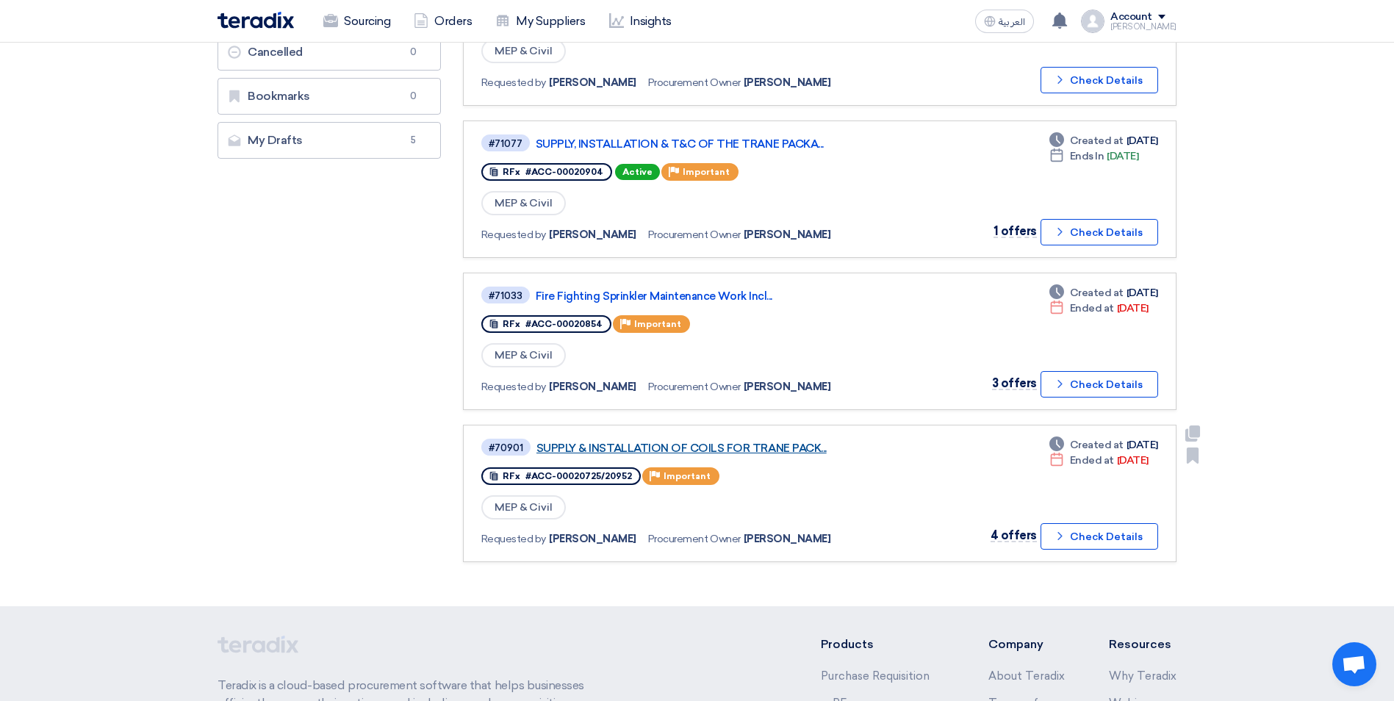
scroll to position [73, 0]
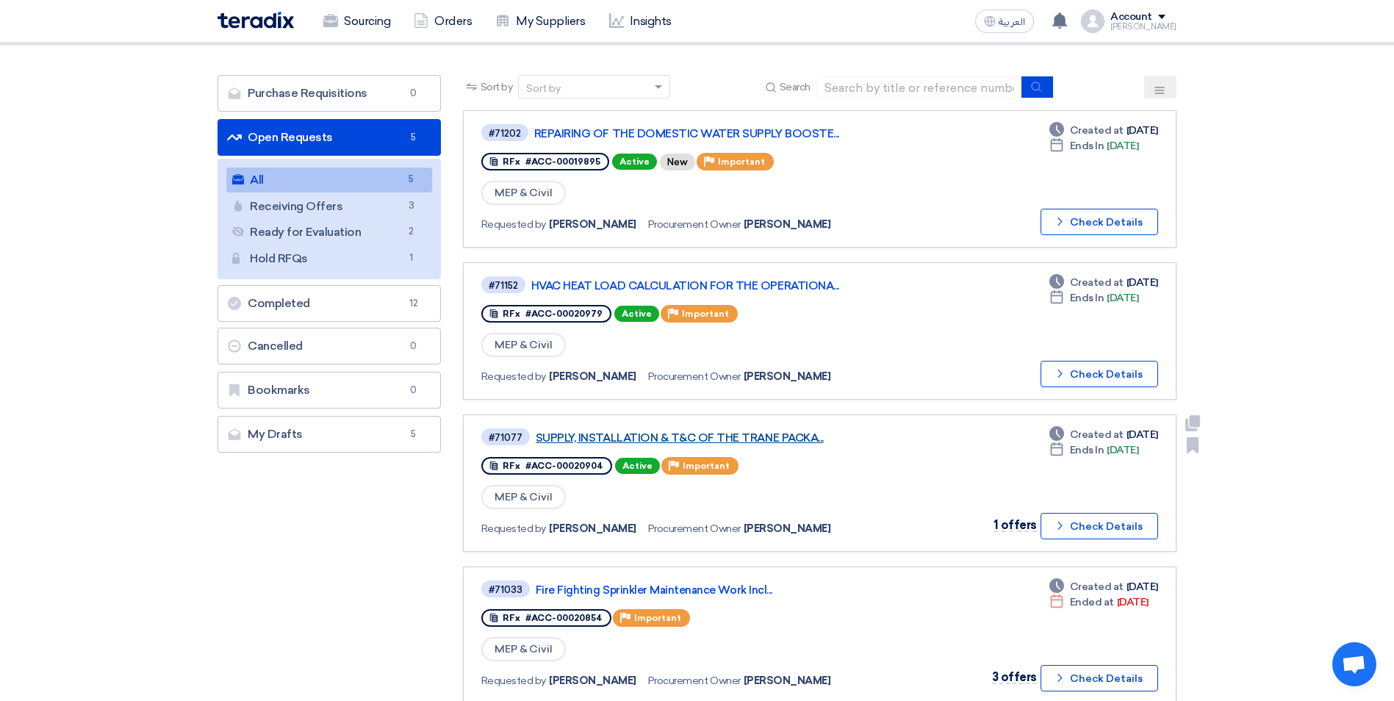
click at [731, 437] on link "SUPPLY, INSTALLATION & T&C OF THE TRANE PACKA..." at bounding box center [719, 437] width 367 height 13
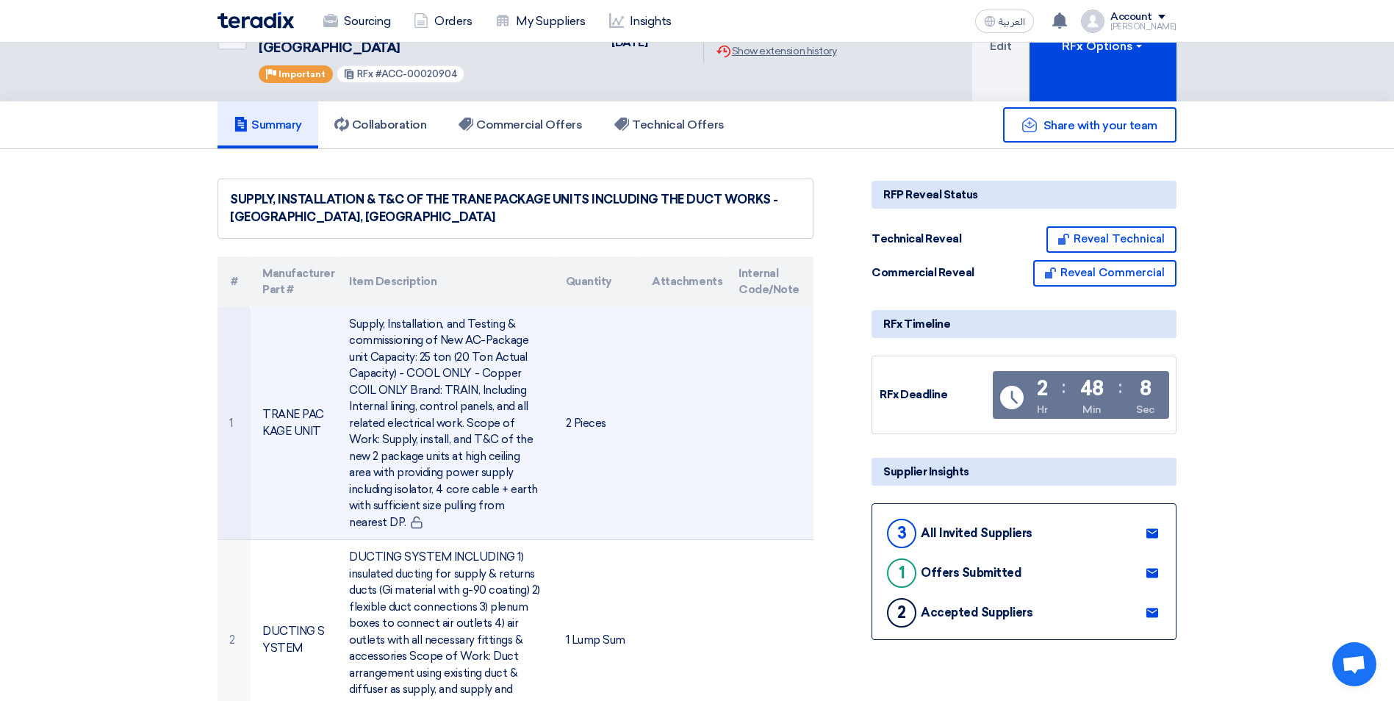
scroll to position [0, 0]
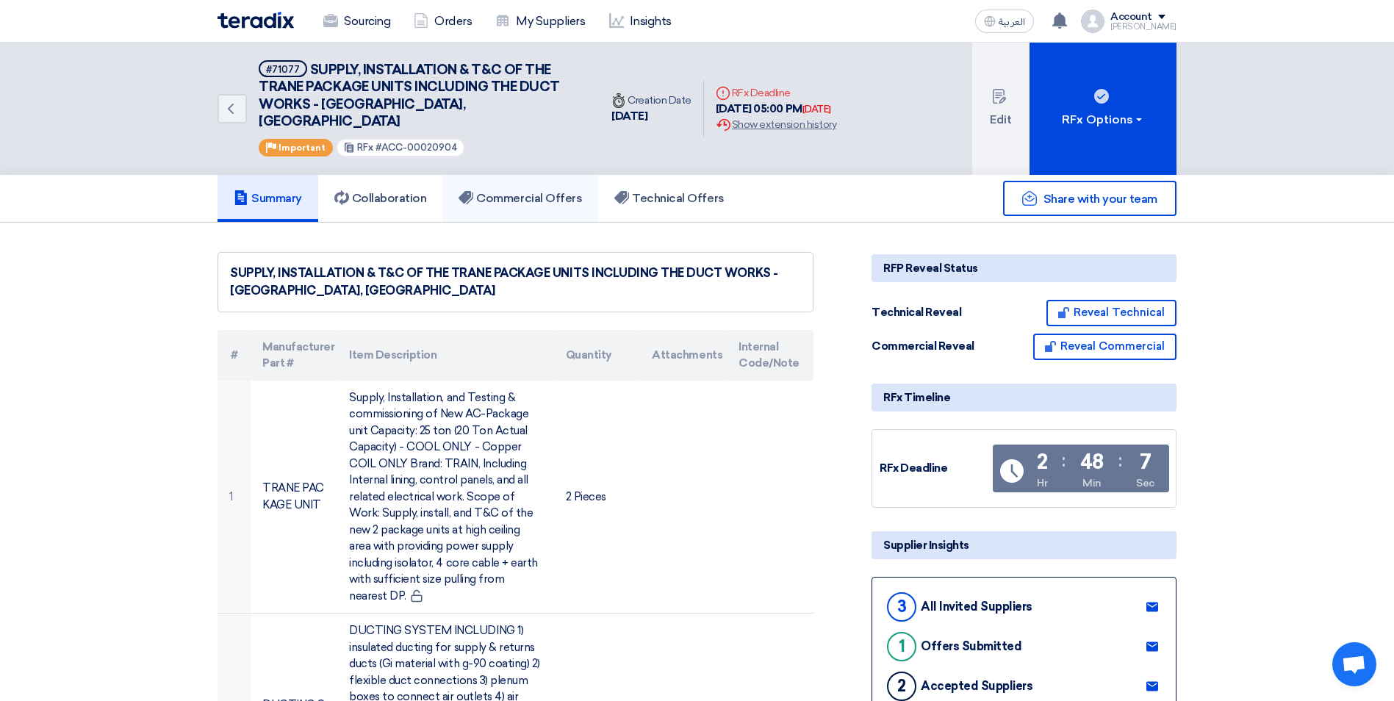
click at [531, 191] on h5 "Commercial Offers" at bounding box center [520, 198] width 123 height 15
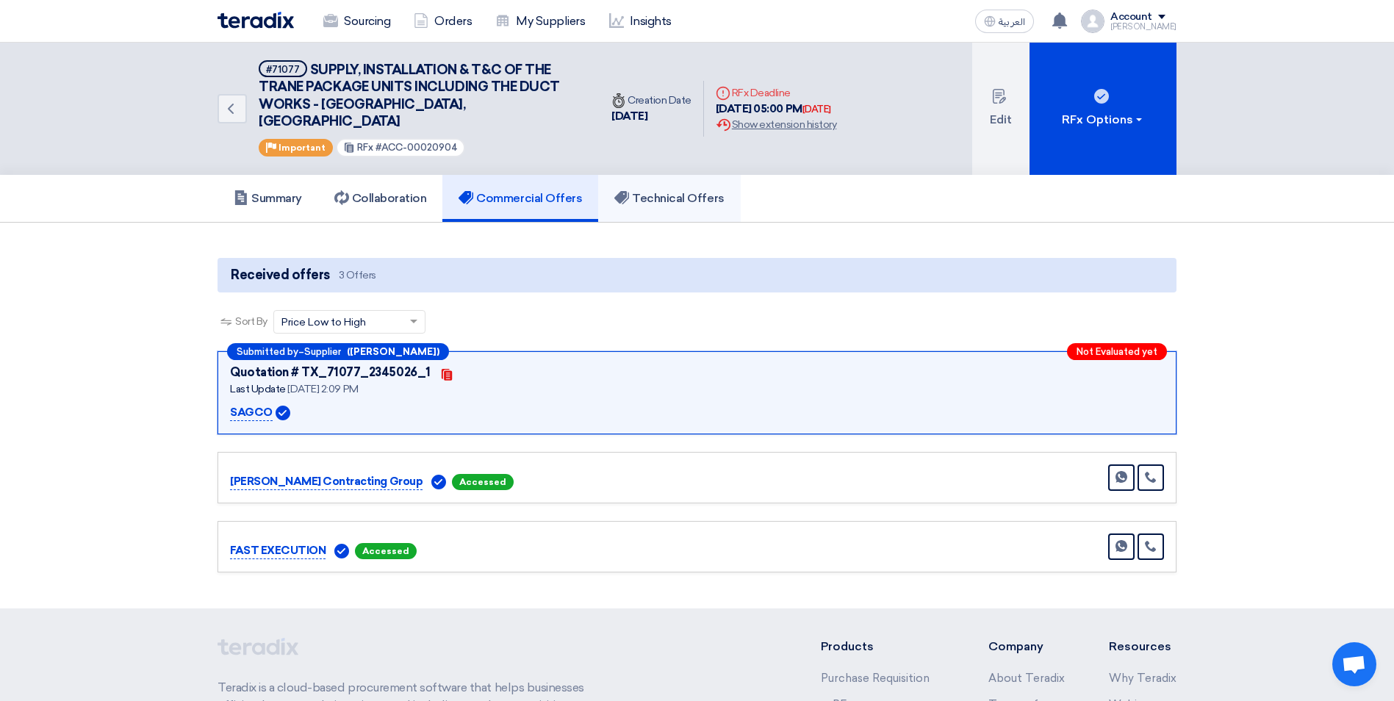
click at [670, 191] on h5 "Technical Offers" at bounding box center [669, 198] width 110 height 15
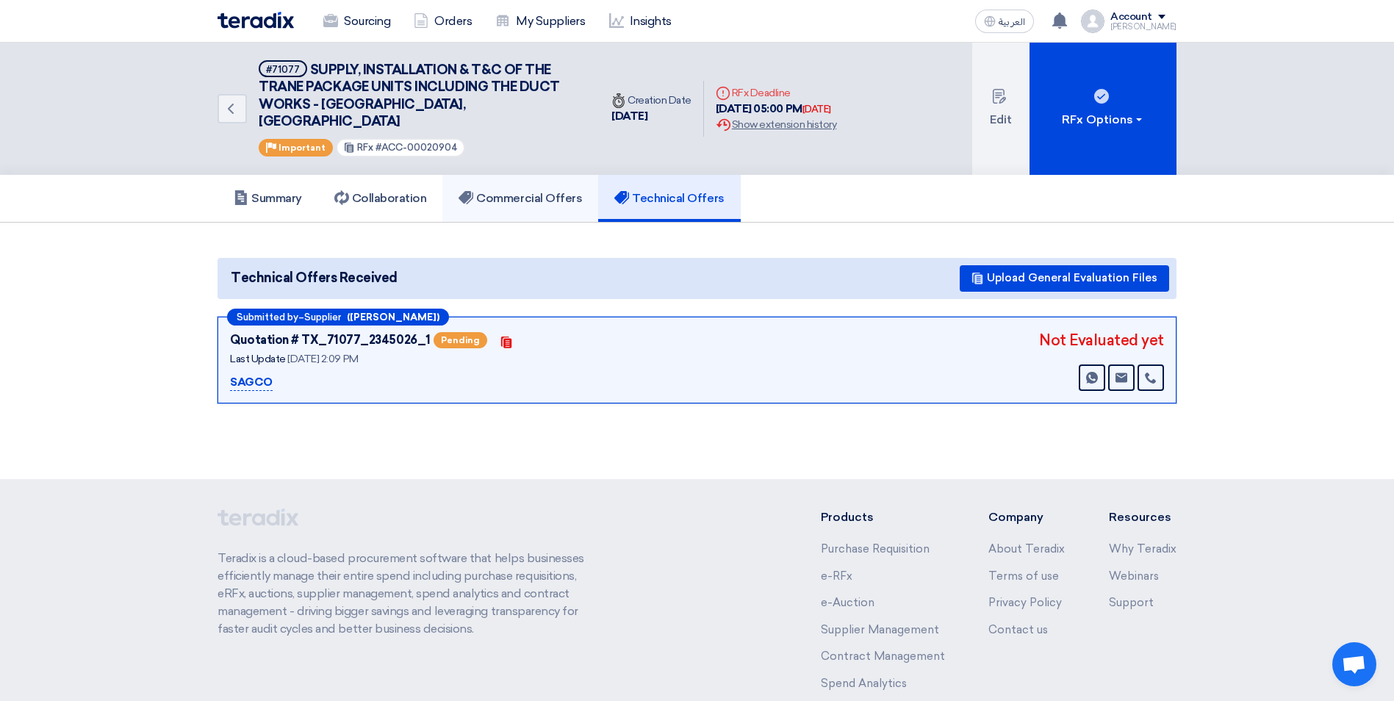
click at [503, 196] on link "Commercial Offers" at bounding box center [520, 198] width 156 height 47
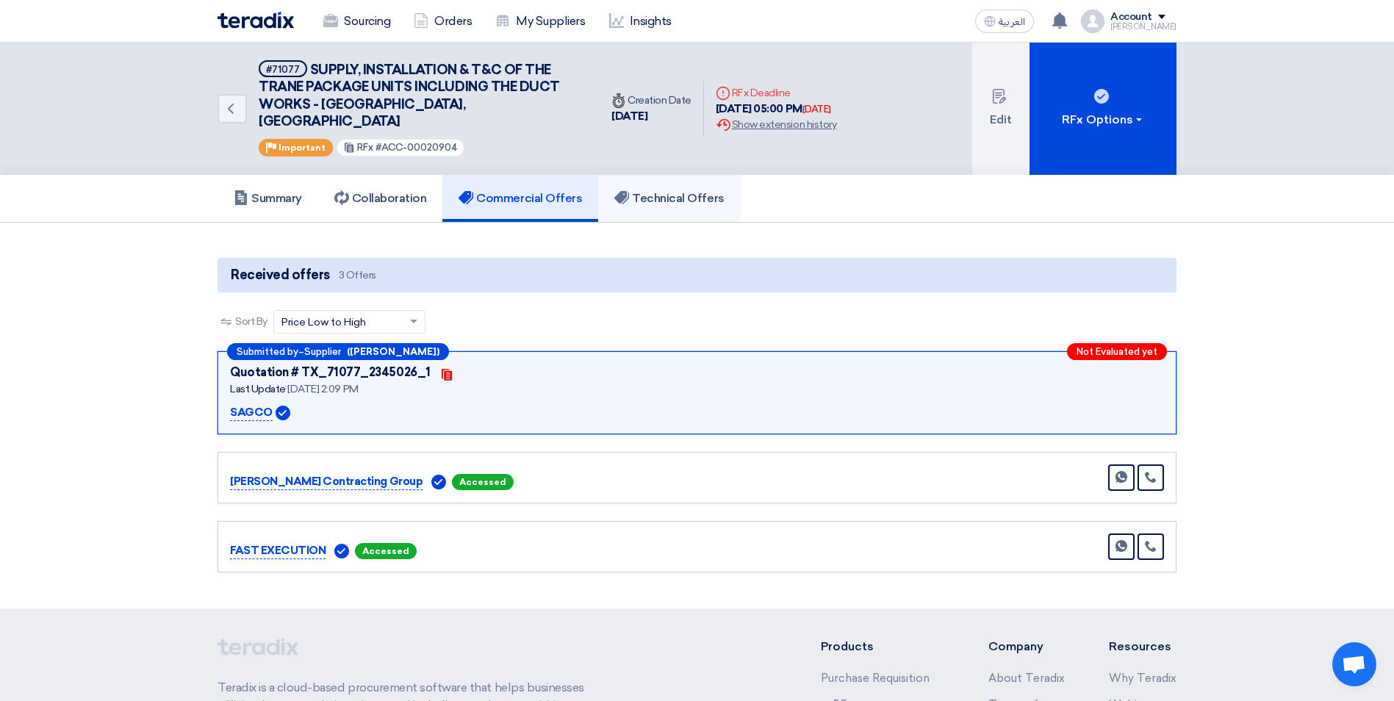
click at [670, 191] on h5 "Technical Offers" at bounding box center [669, 198] width 110 height 15
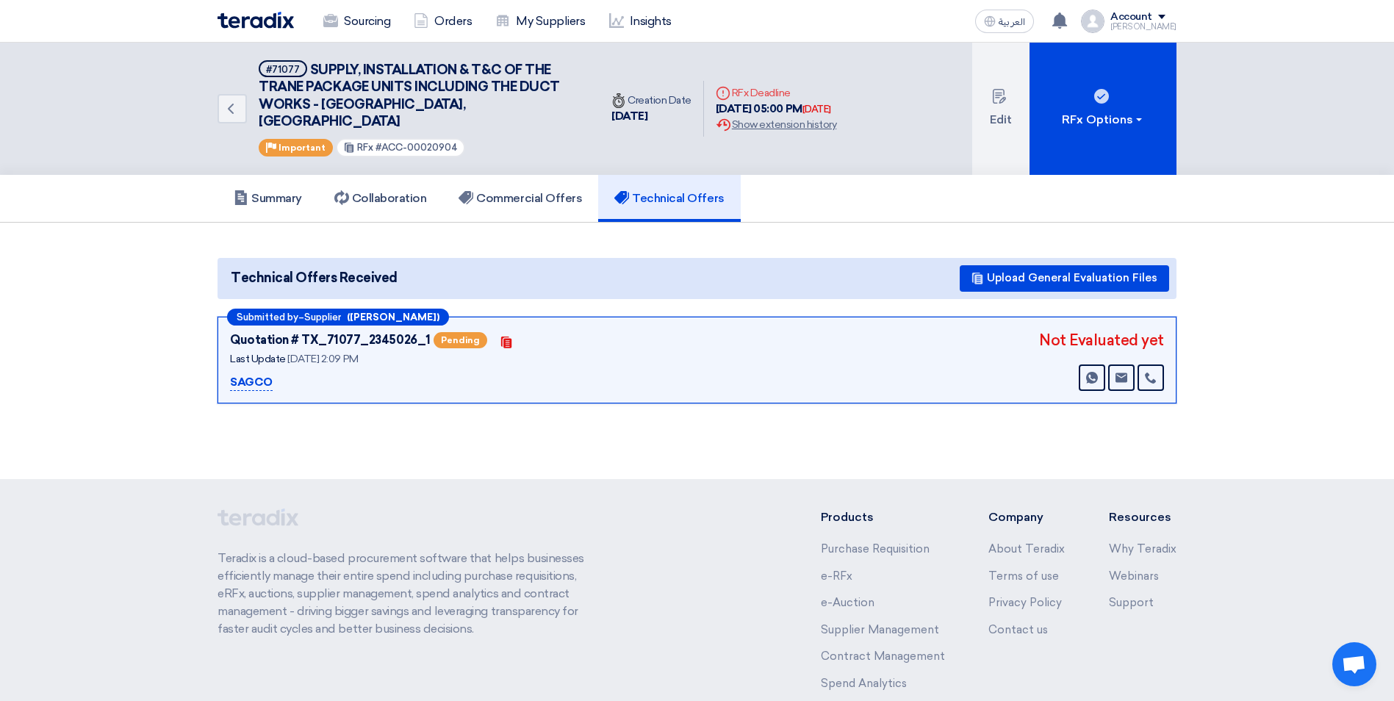
click at [301, 375] on div "Submitted by – Supplier (Ali Atom) Quotation # TX_71077_2345026_1 Pending Conta…" at bounding box center [697, 360] width 959 height 87
click at [302, 191] on h5 "Summary" at bounding box center [268, 198] width 68 height 15
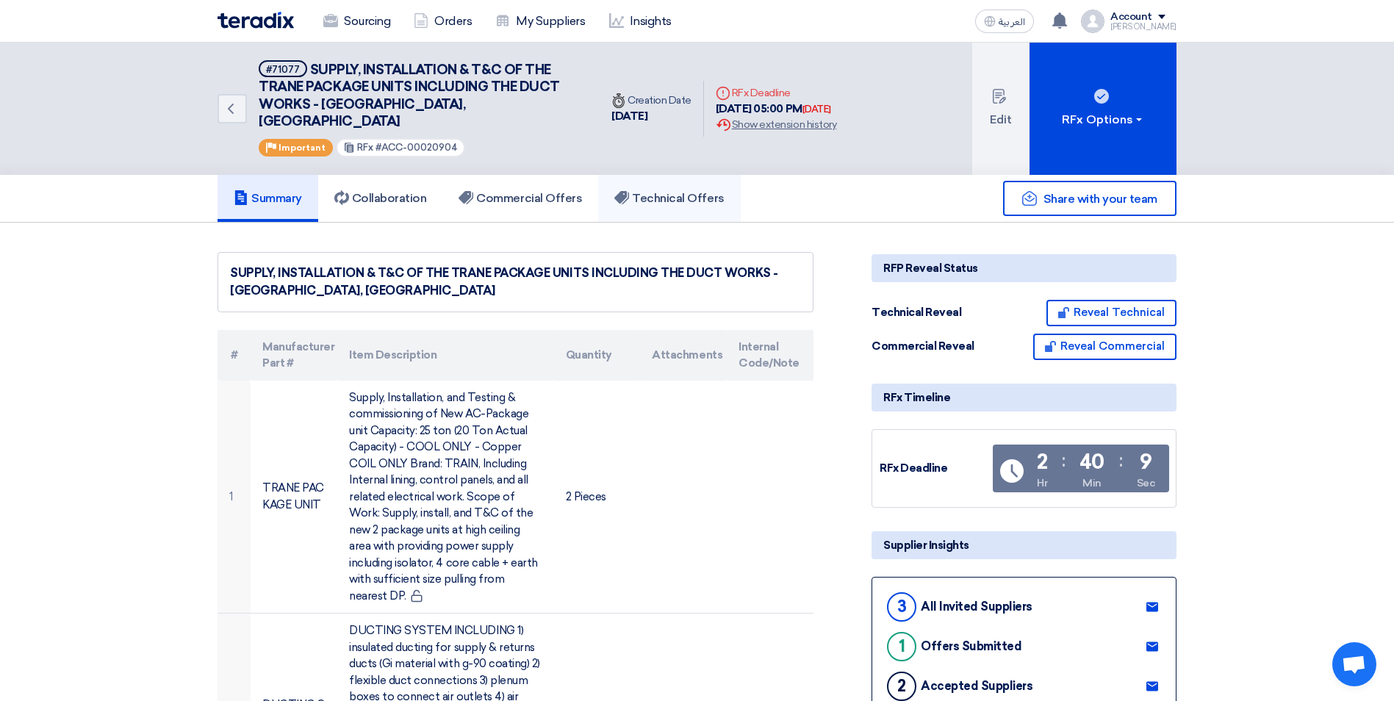
click at [624, 193] on link "Technical Offers" at bounding box center [669, 198] width 142 height 47
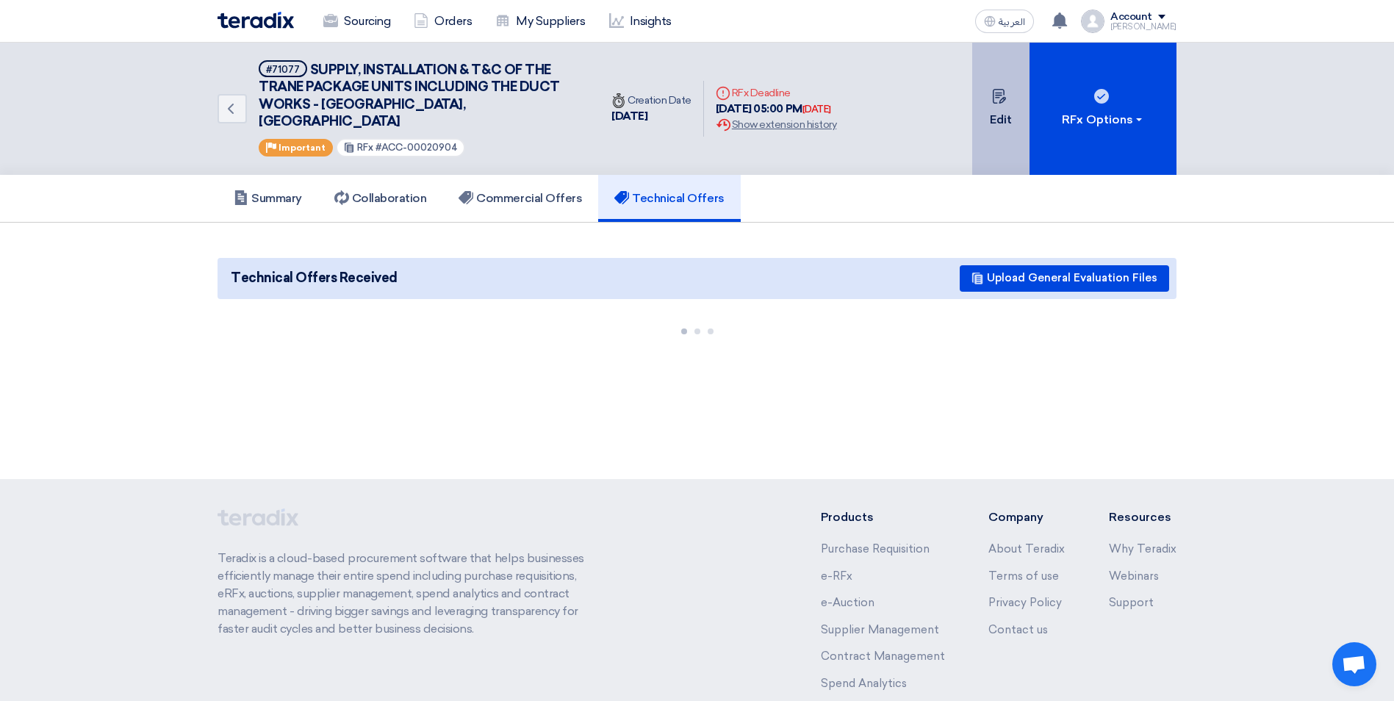
click at [999, 110] on button "Edit" at bounding box center [1000, 109] width 57 height 132
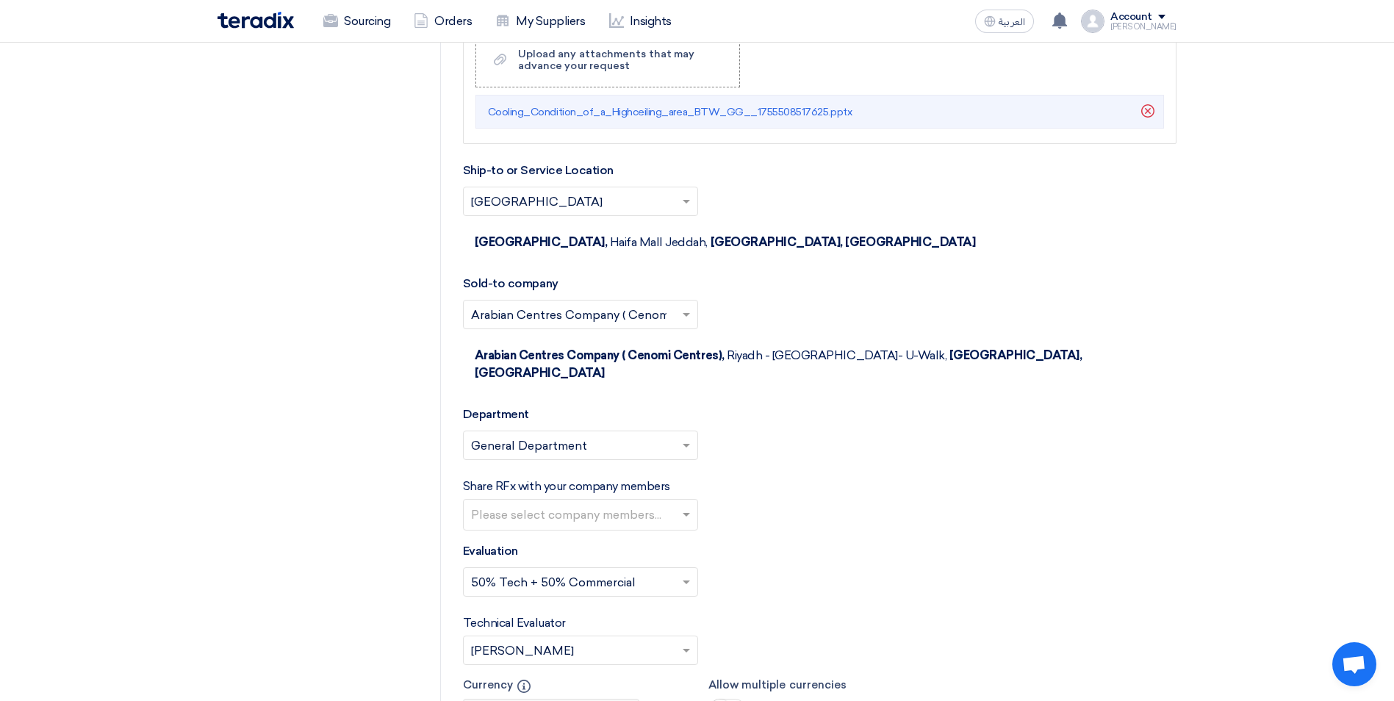
scroll to position [3312, 0]
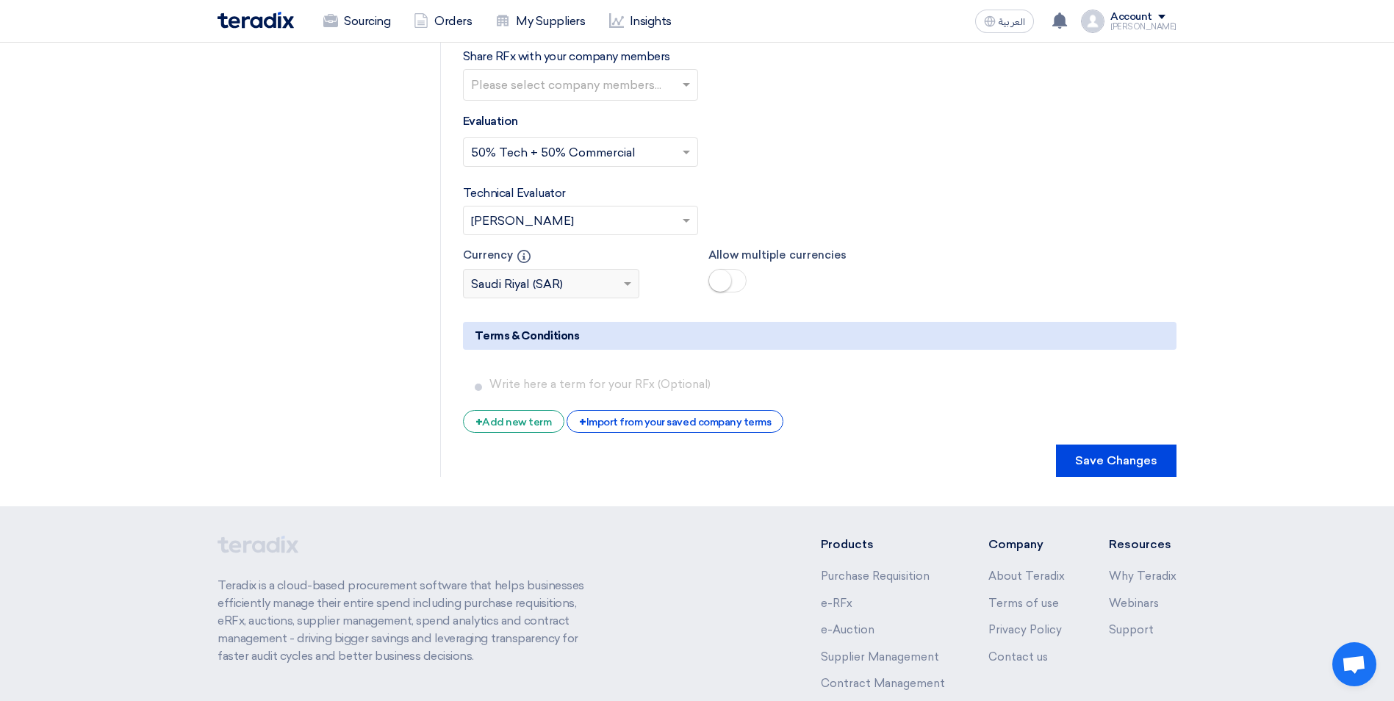
click at [1092, 445] on button "Save Changes" at bounding box center [1116, 461] width 121 height 32
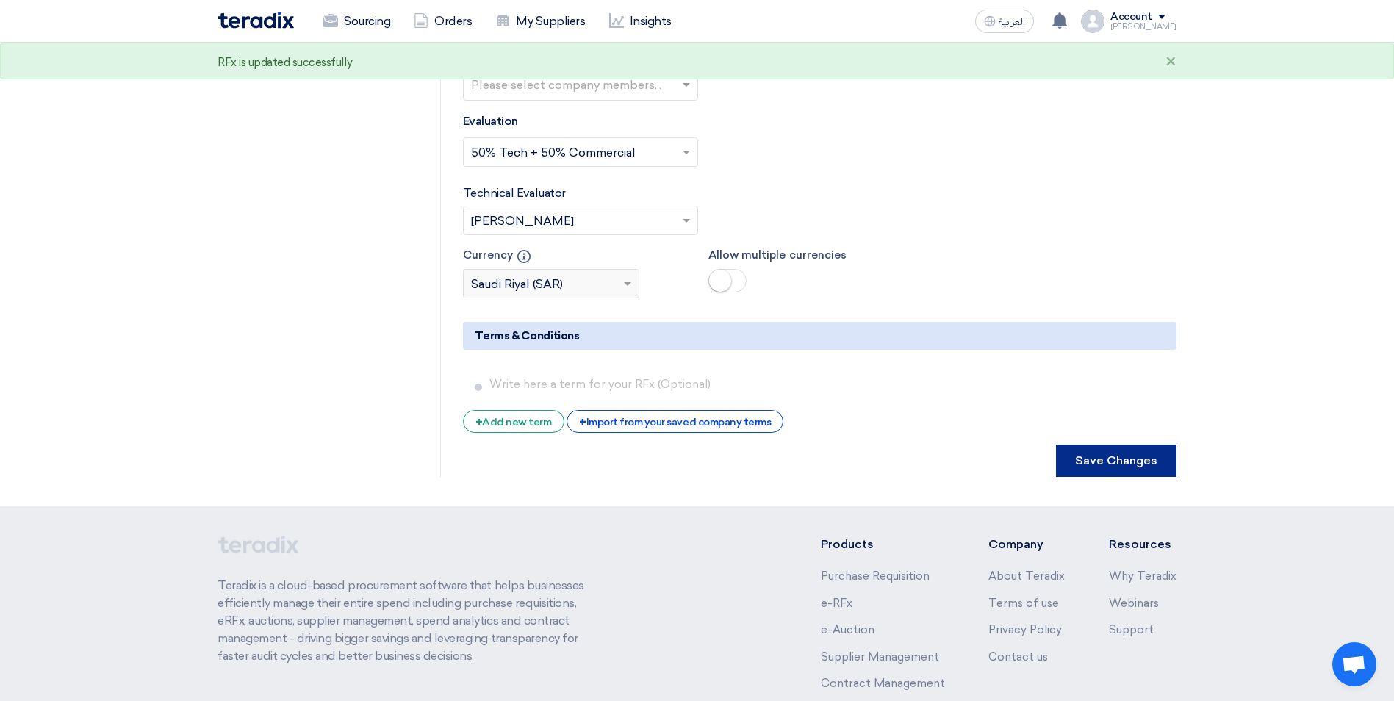
scroll to position [0, 0]
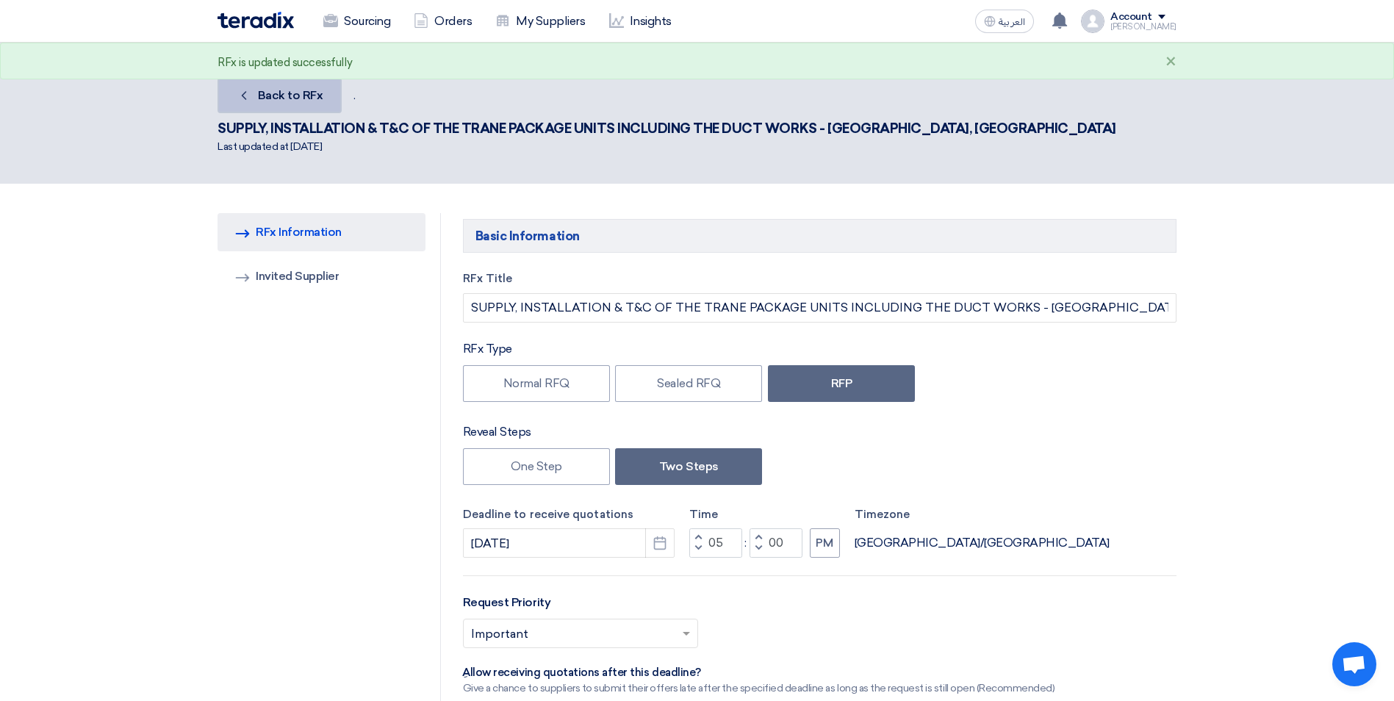
click at [296, 101] on span "Back to RFx" at bounding box center [290, 95] width 65 height 14
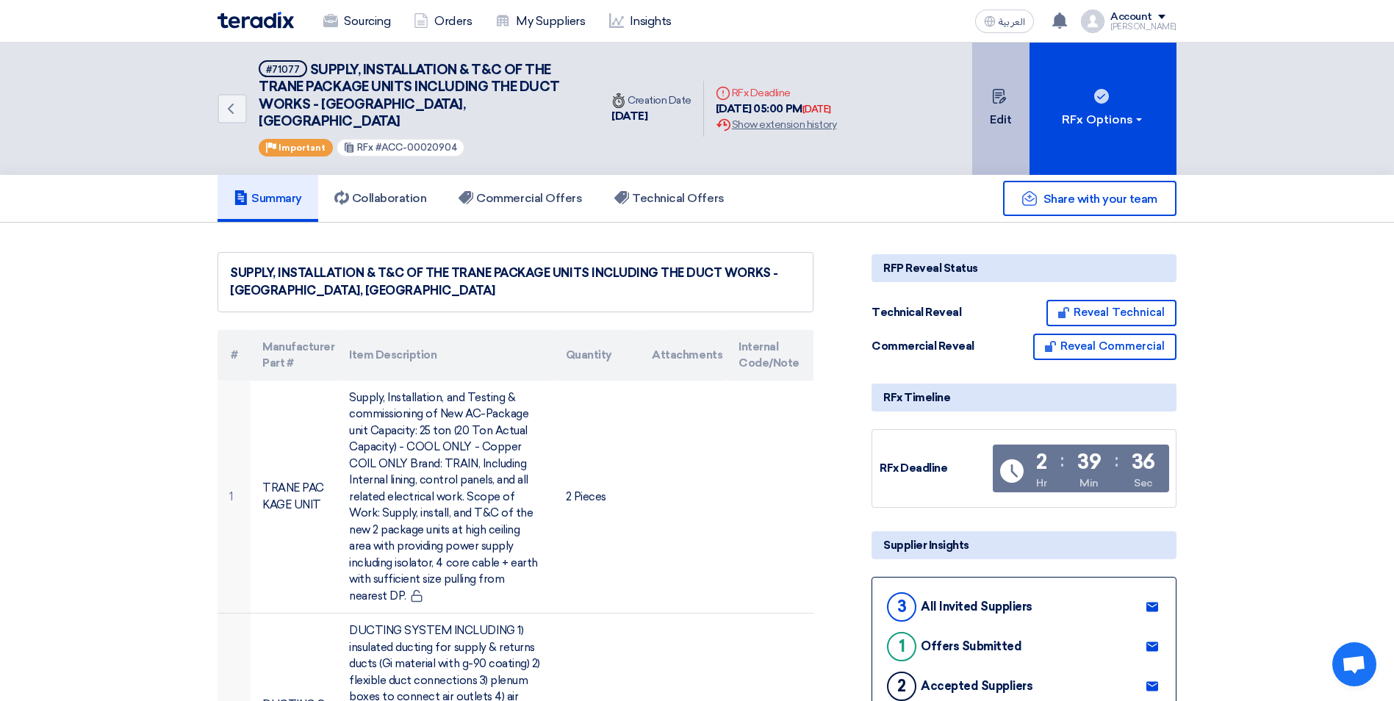
click at [979, 142] on button "Edit" at bounding box center [1000, 109] width 57 height 132
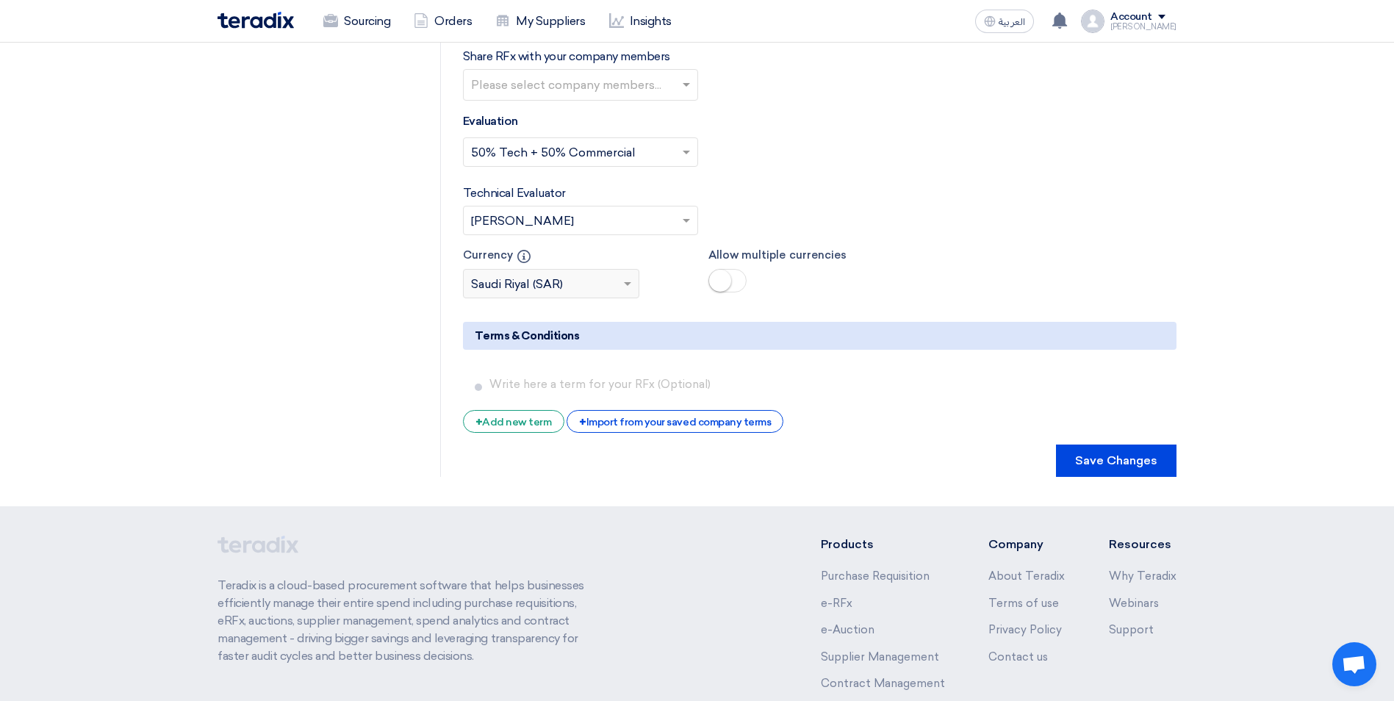
scroll to position [3091, 0]
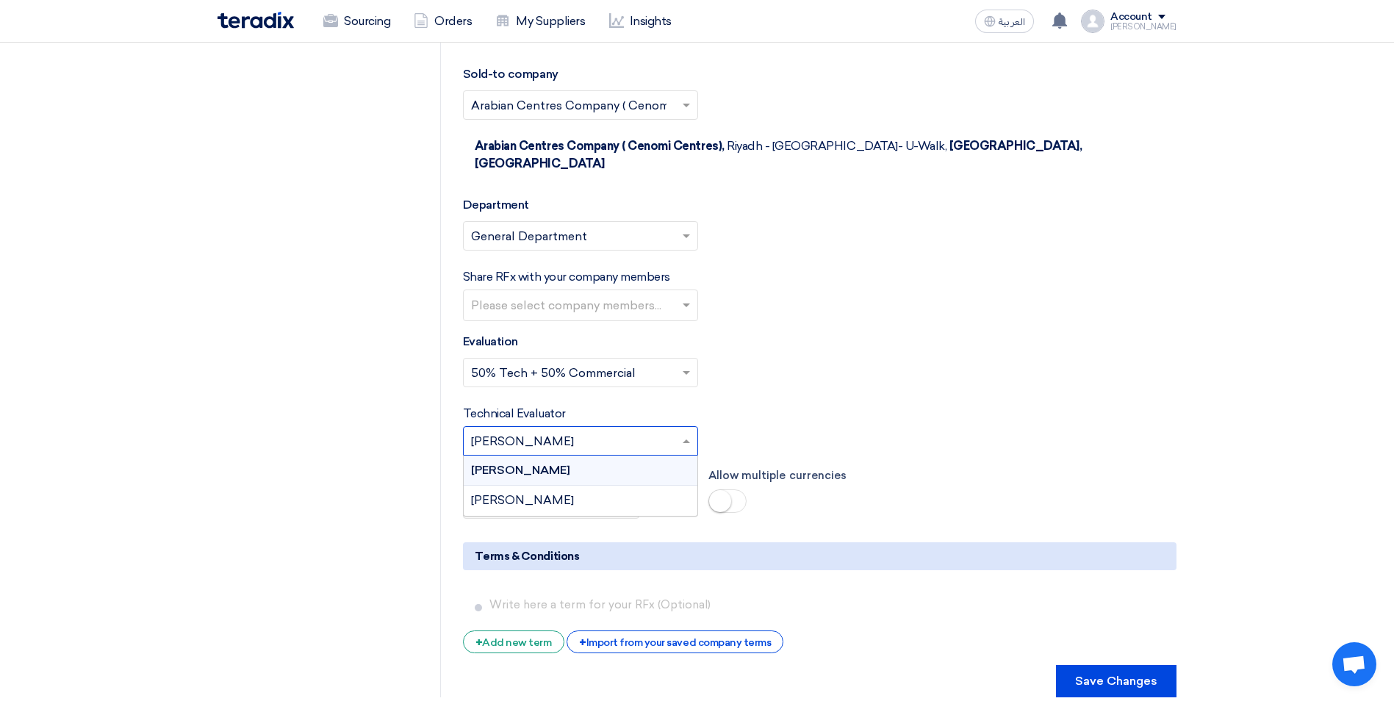
click at [564, 430] on input "text" at bounding box center [573, 442] width 204 height 24
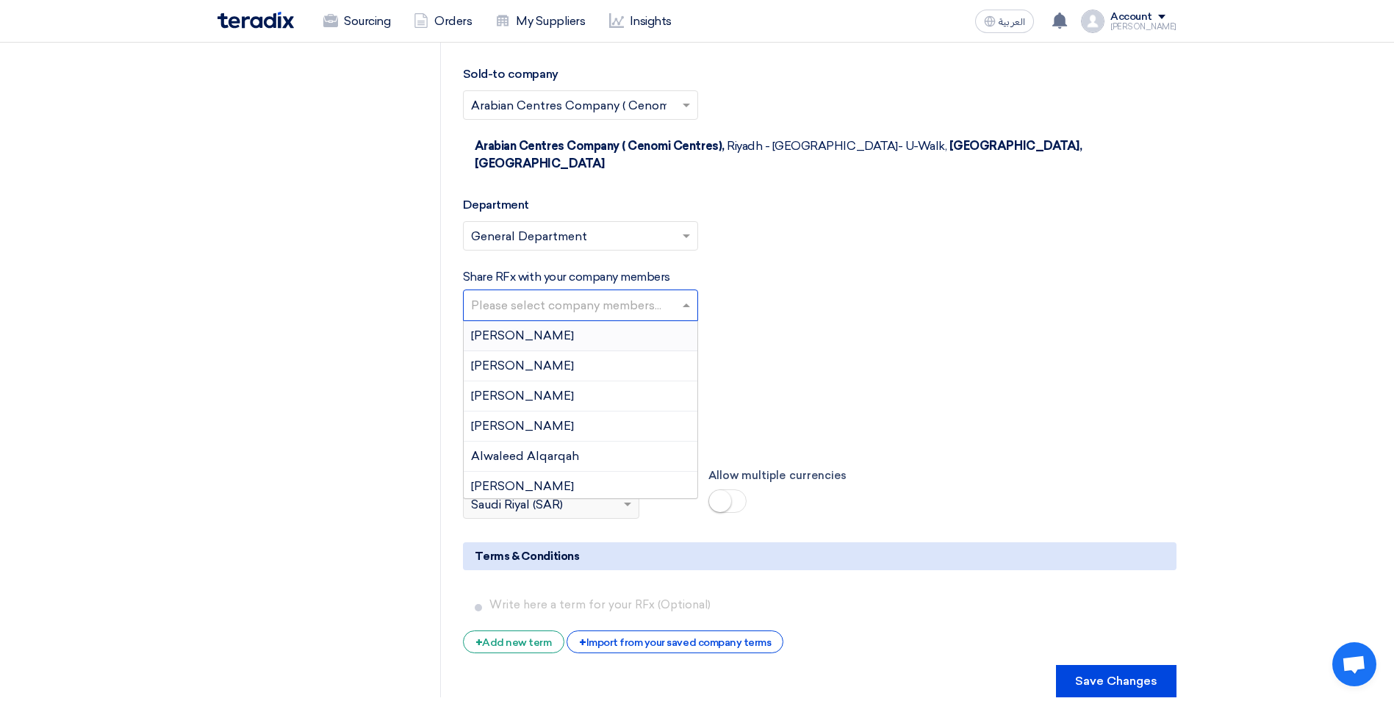
click at [589, 295] on input "text" at bounding box center [582, 307] width 223 height 24
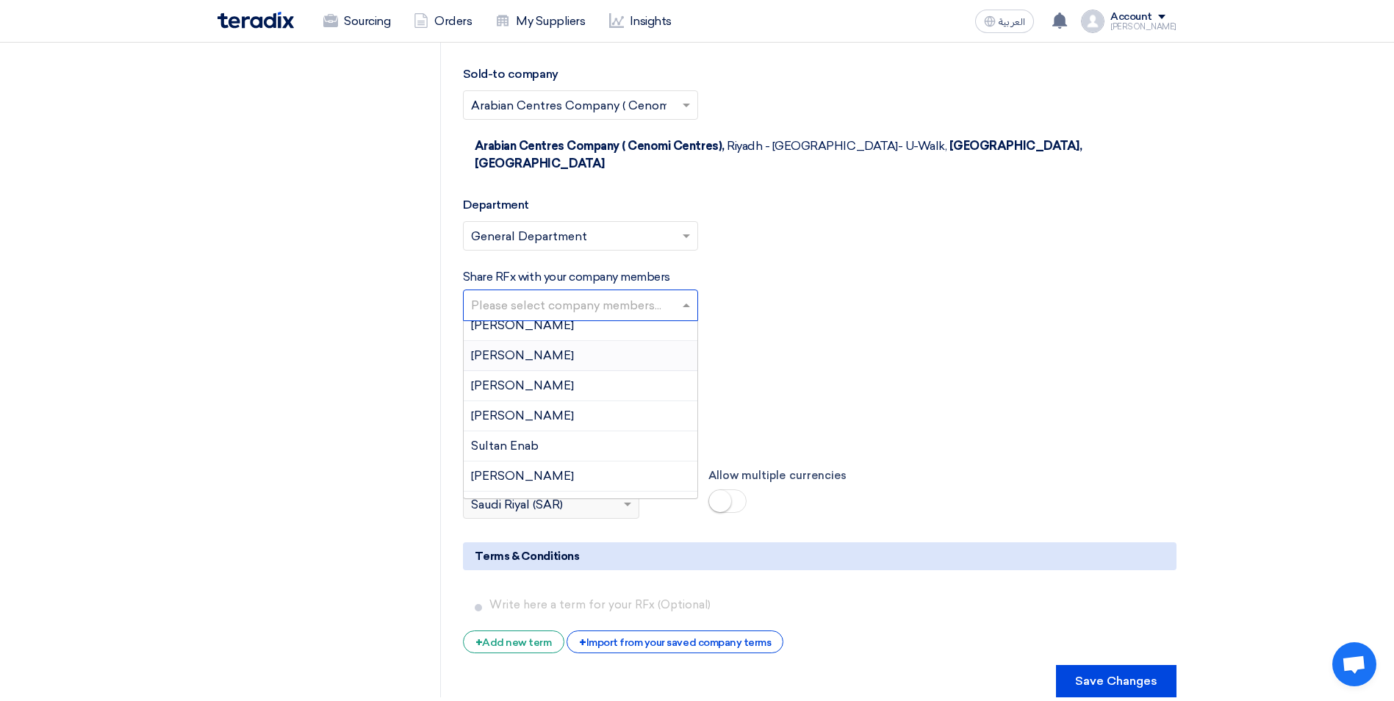
scroll to position [1028, 0]
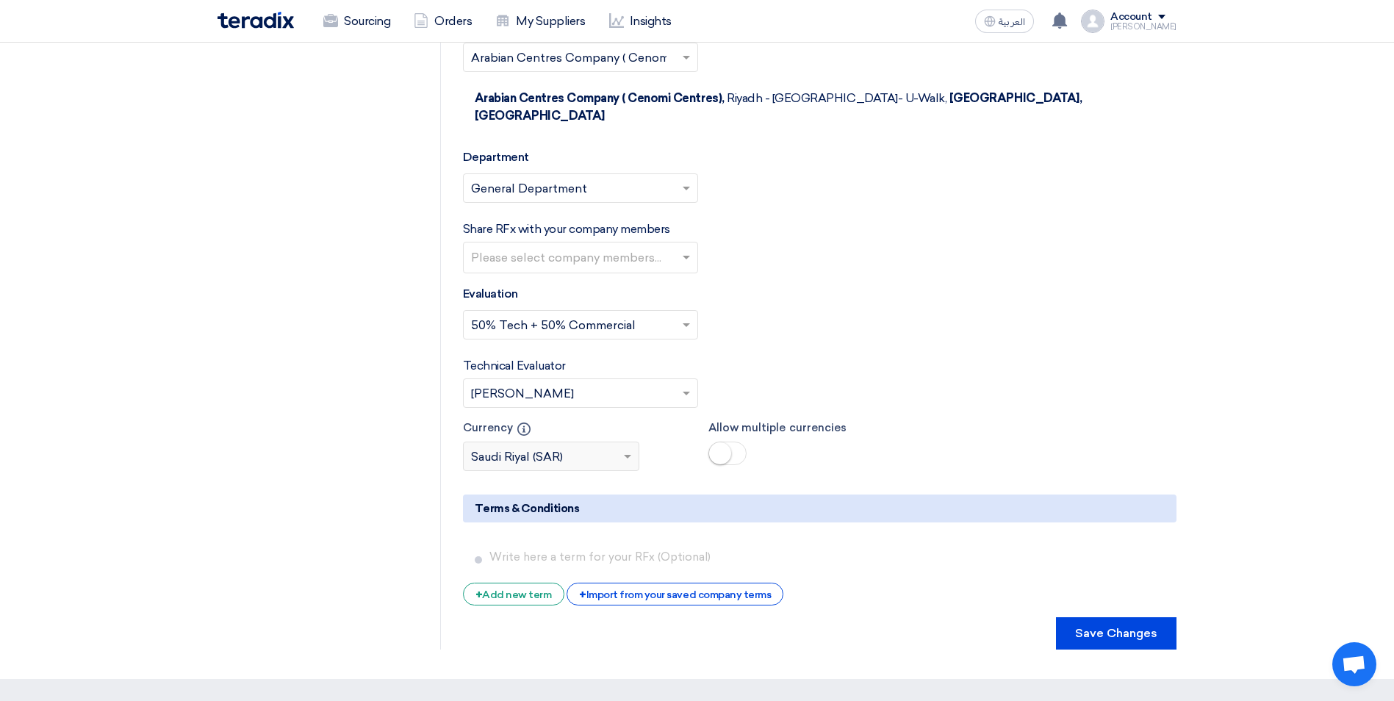
scroll to position [3165, 0]
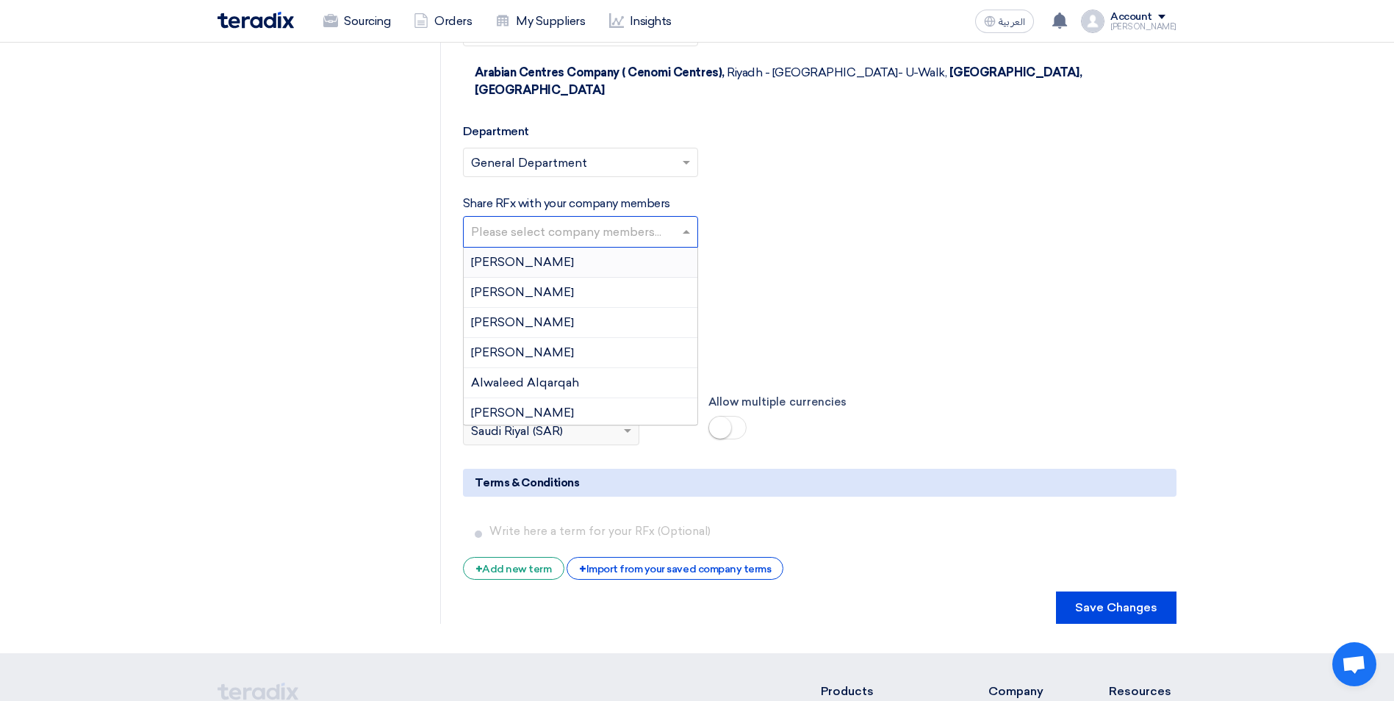
click at [664, 221] on input "text" at bounding box center [582, 233] width 223 height 24
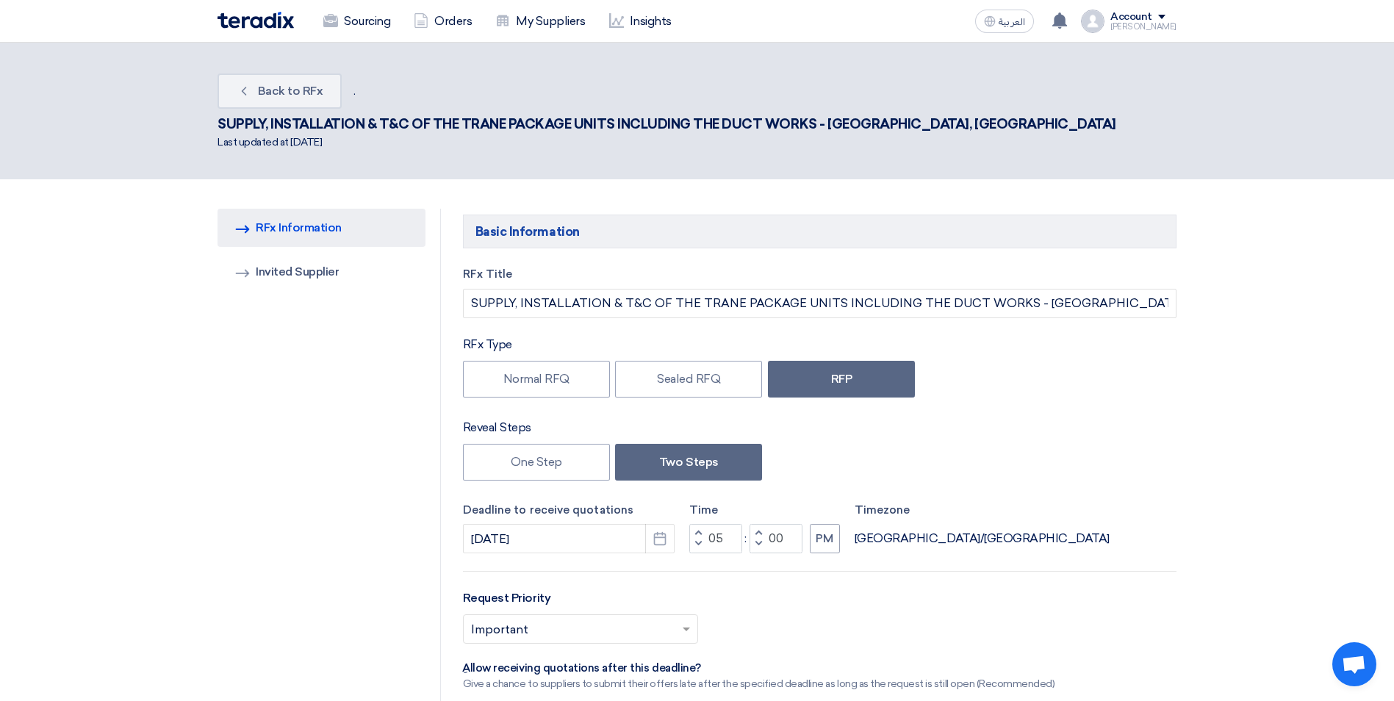
scroll to position [0, 0]
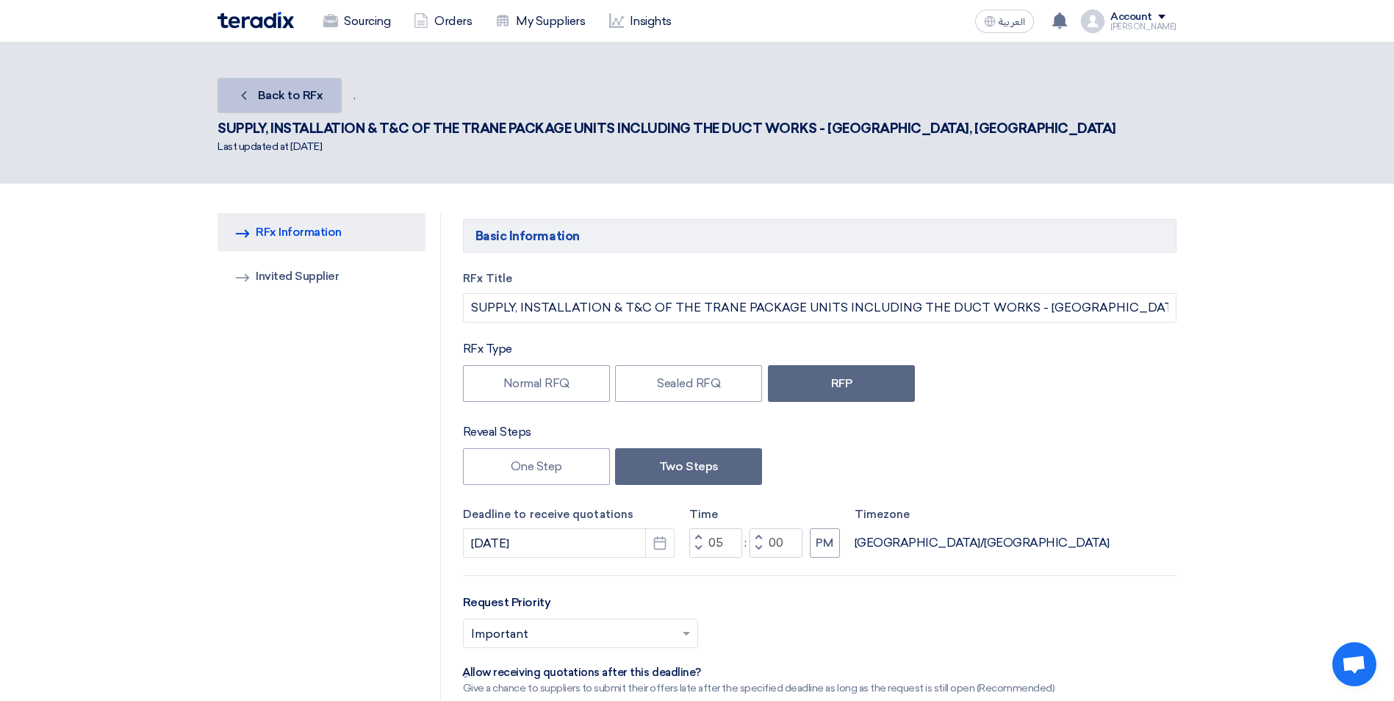
click at [247, 105] on link "Back Back to RFx" at bounding box center [280, 95] width 124 height 35
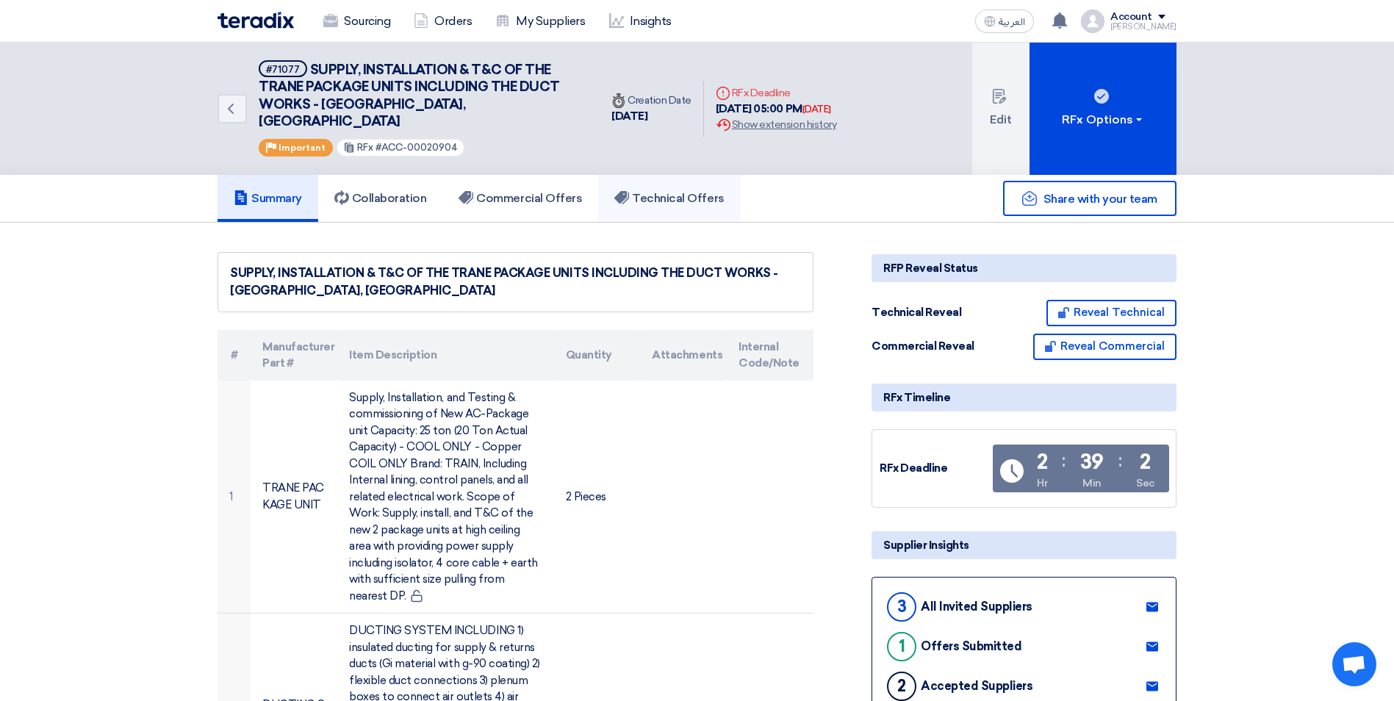
click at [715, 199] on link "Technical Offers" at bounding box center [669, 198] width 142 height 47
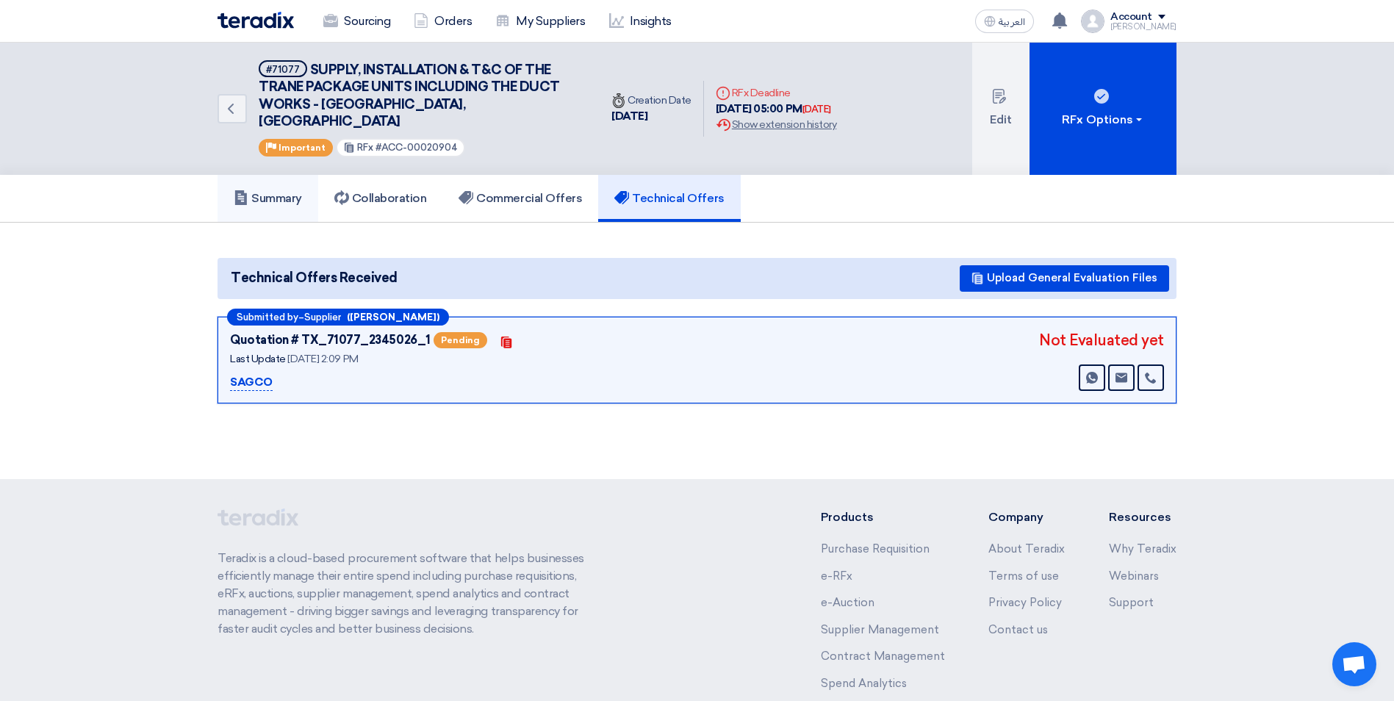
click at [277, 191] on h5 "Summary" at bounding box center [268, 198] width 68 height 15
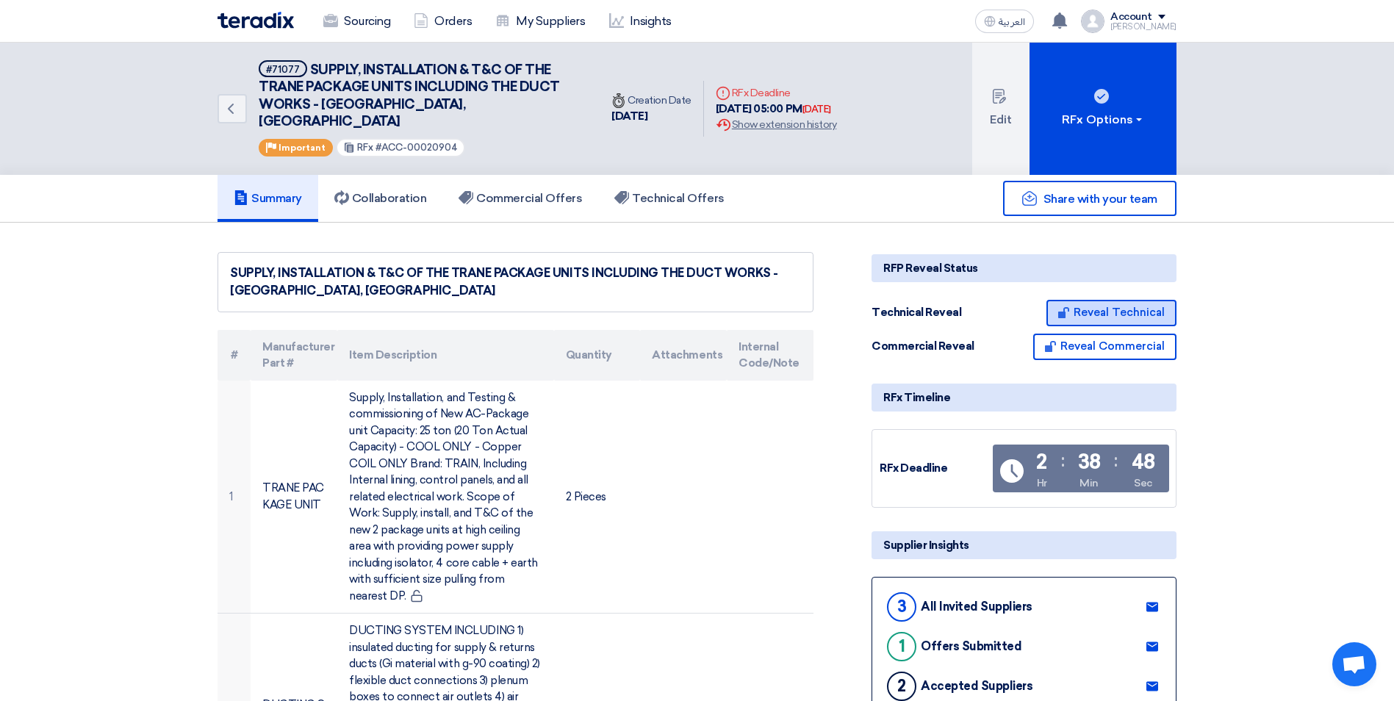
click at [1158, 300] on button "Reveal Technical" at bounding box center [1112, 313] width 130 height 26
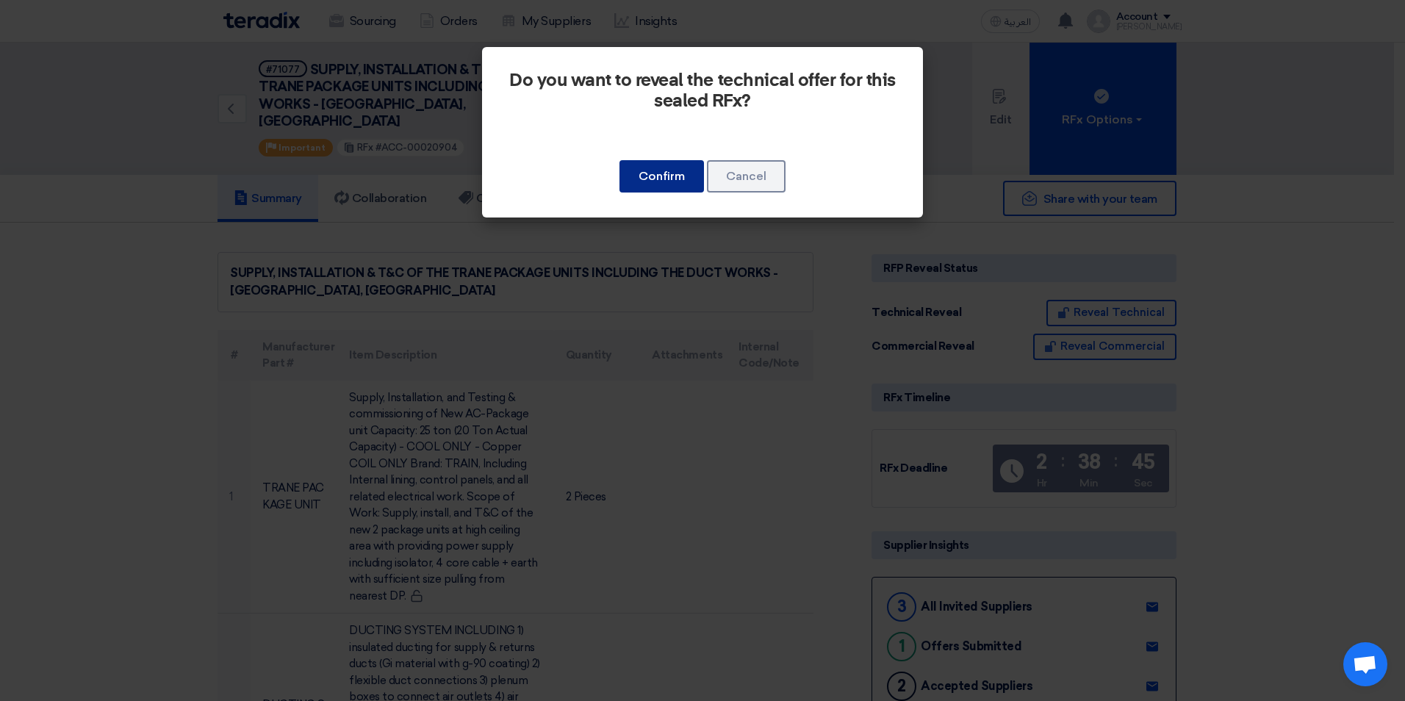
click at [647, 186] on button "Confirm" at bounding box center [662, 176] width 85 height 32
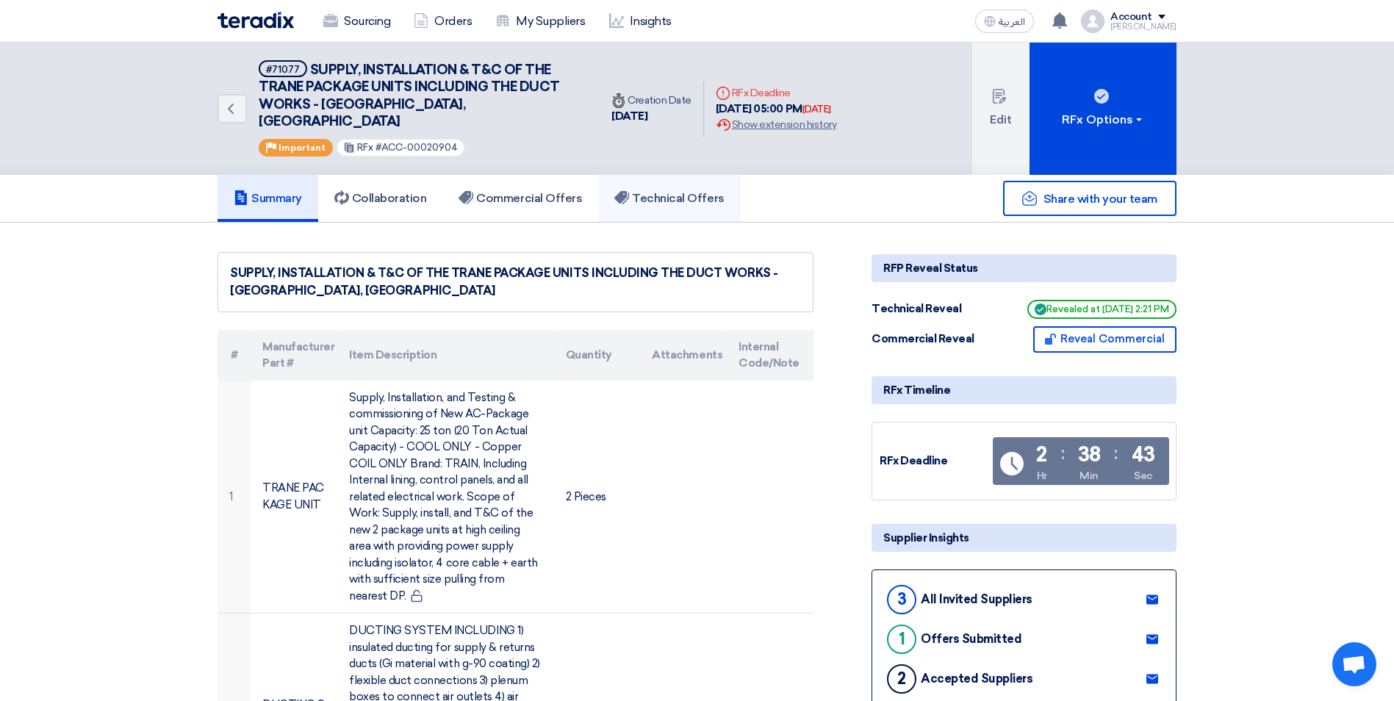
click at [678, 191] on h5 "Technical Offers" at bounding box center [669, 198] width 110 height 15
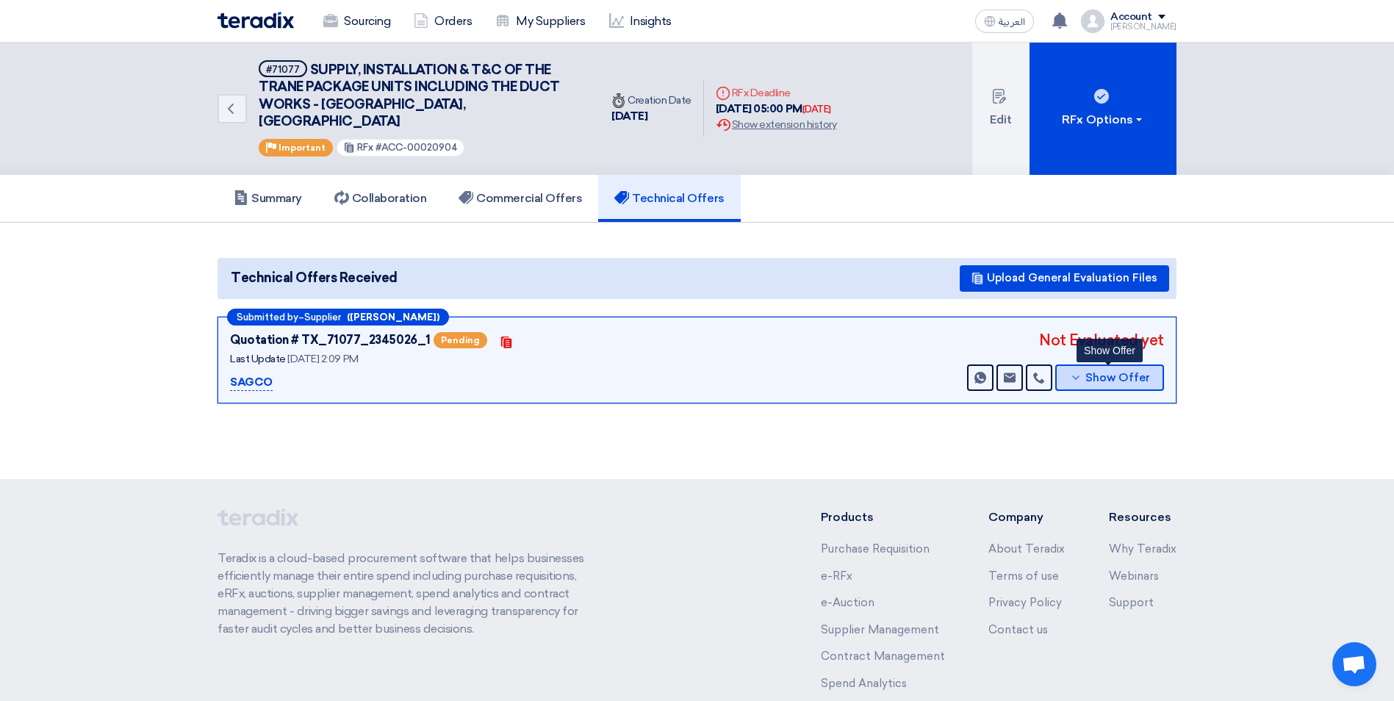
click at [1105, 365] on button "Show Offer" at bounding box center [1109, 378] width 109 height 26
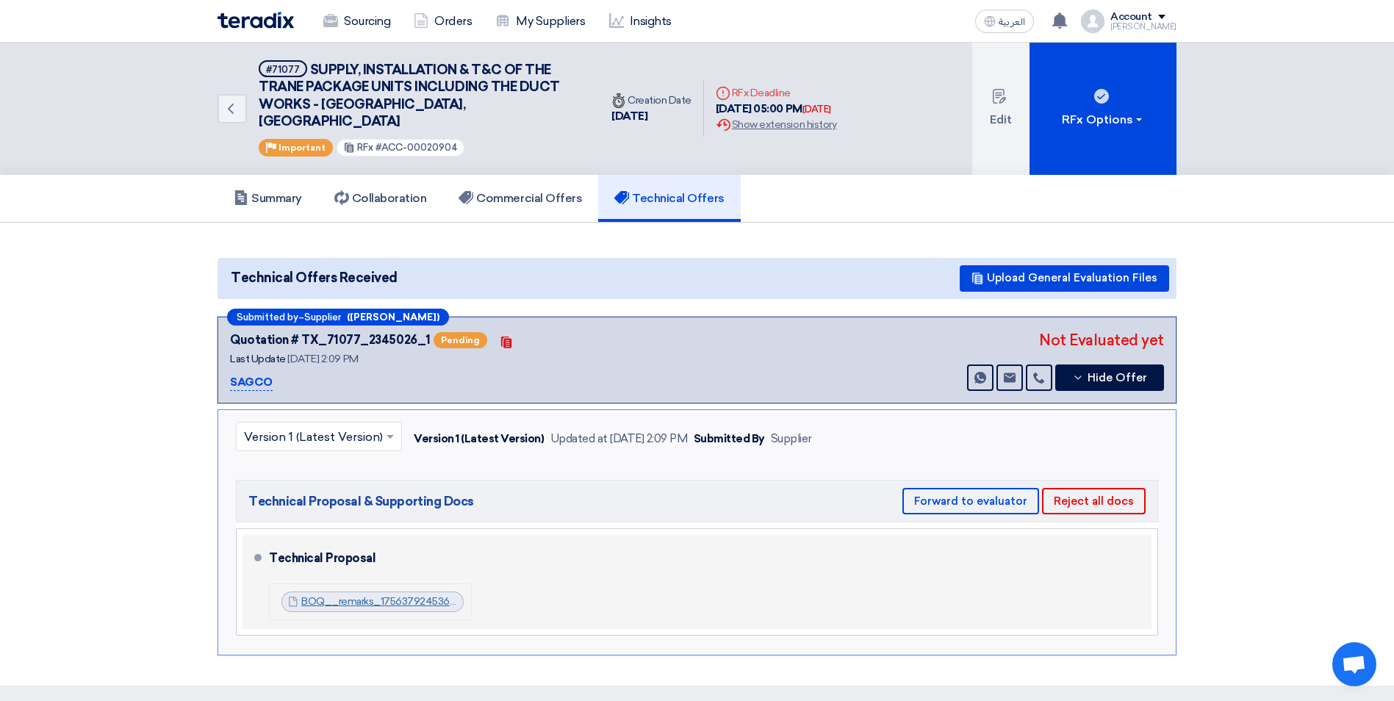
click at [369, 595] on link "BOQ__remarks_1756379245364.pdf" at bounding box center [388, 601] width 174 height 12
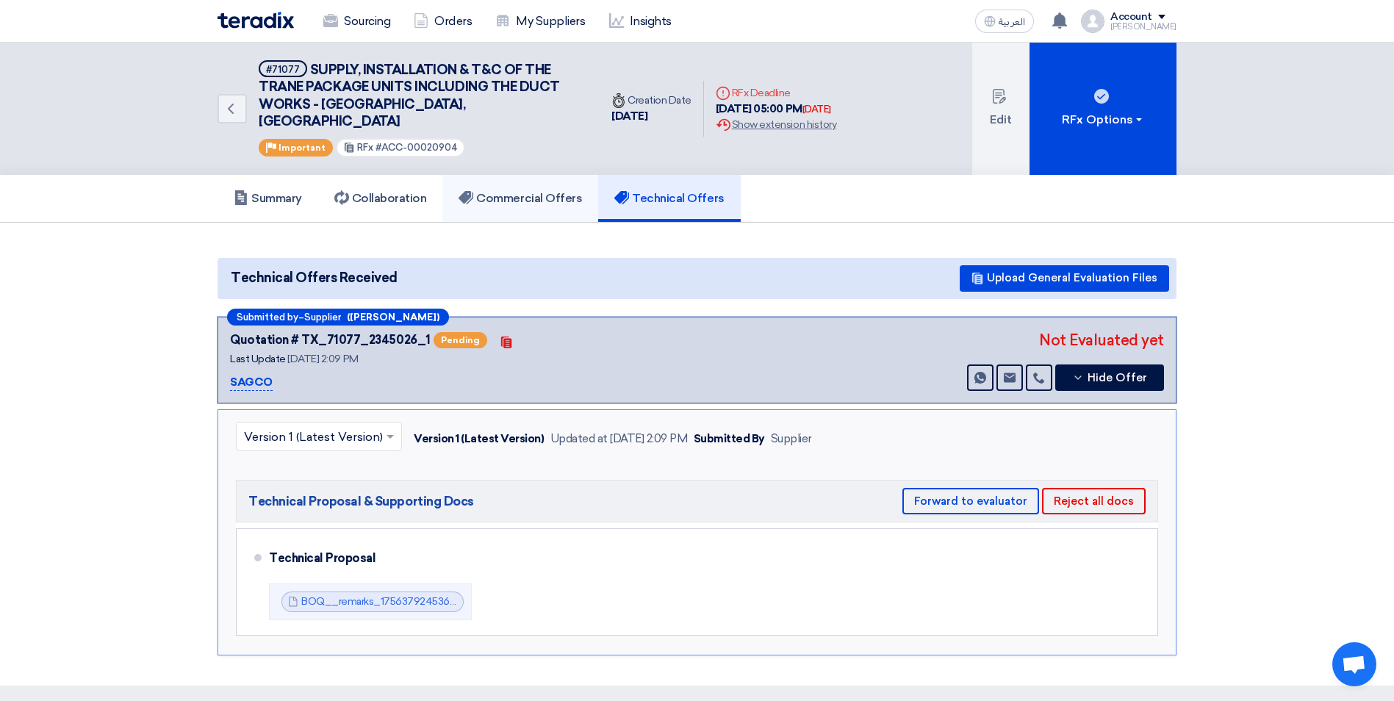
click at [495, 191] on h5 "Commercial Offers" at bounding box center [520, 198] width 123 height 15
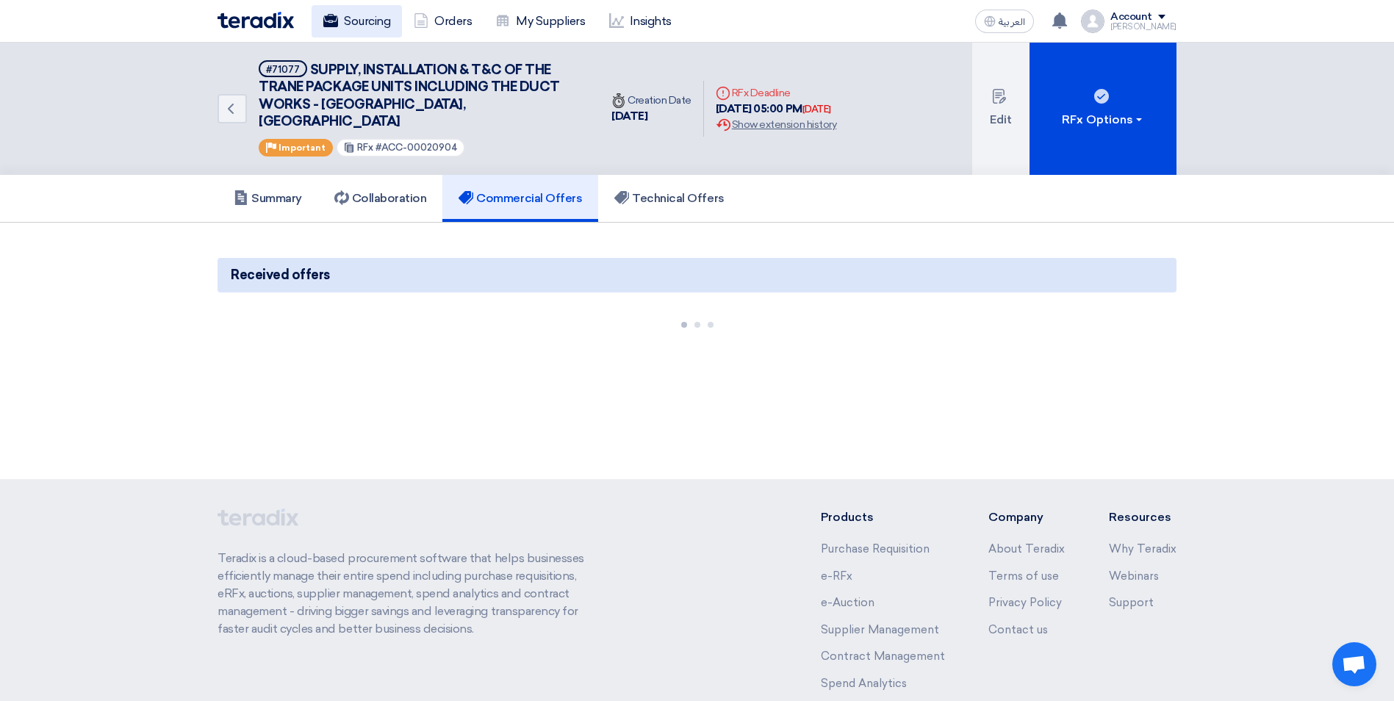
click at [361, 28] on link "Sourcing" at bounding box center [357, 21] width 90 height 32
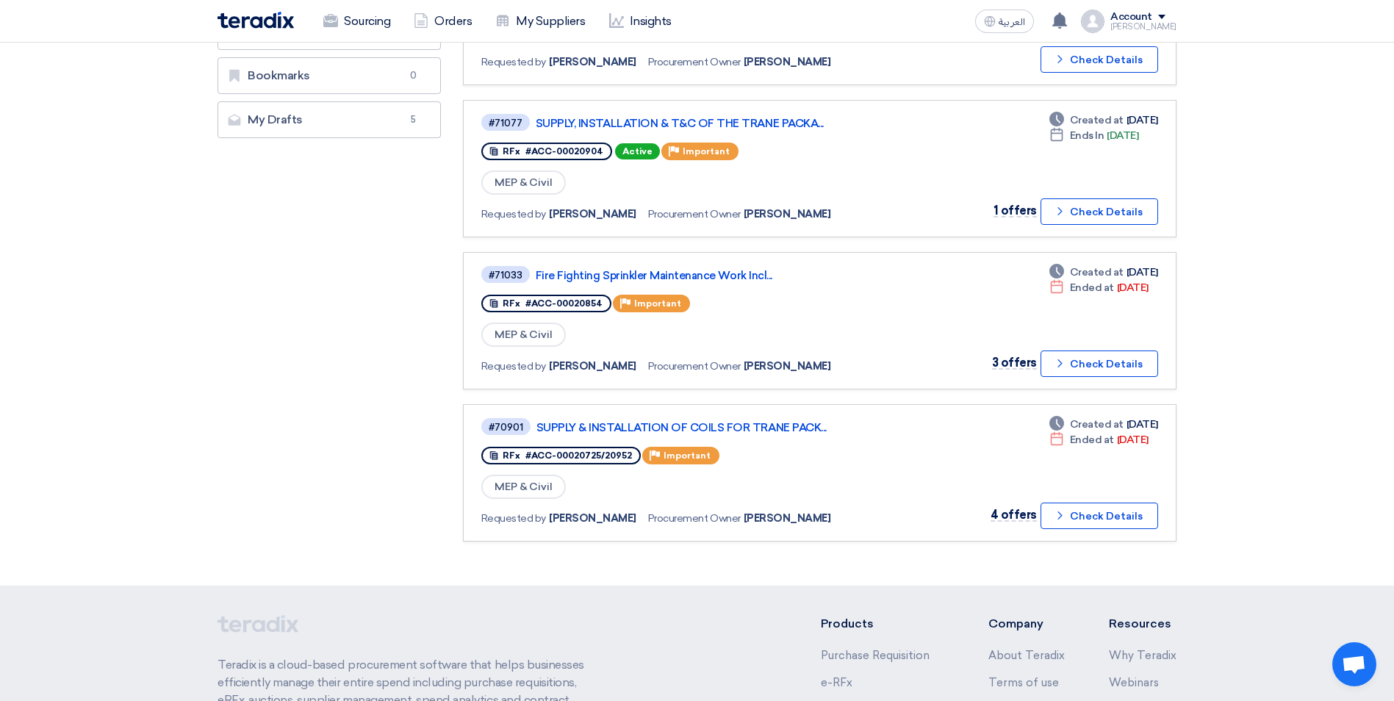
scroll to position [294, 0]
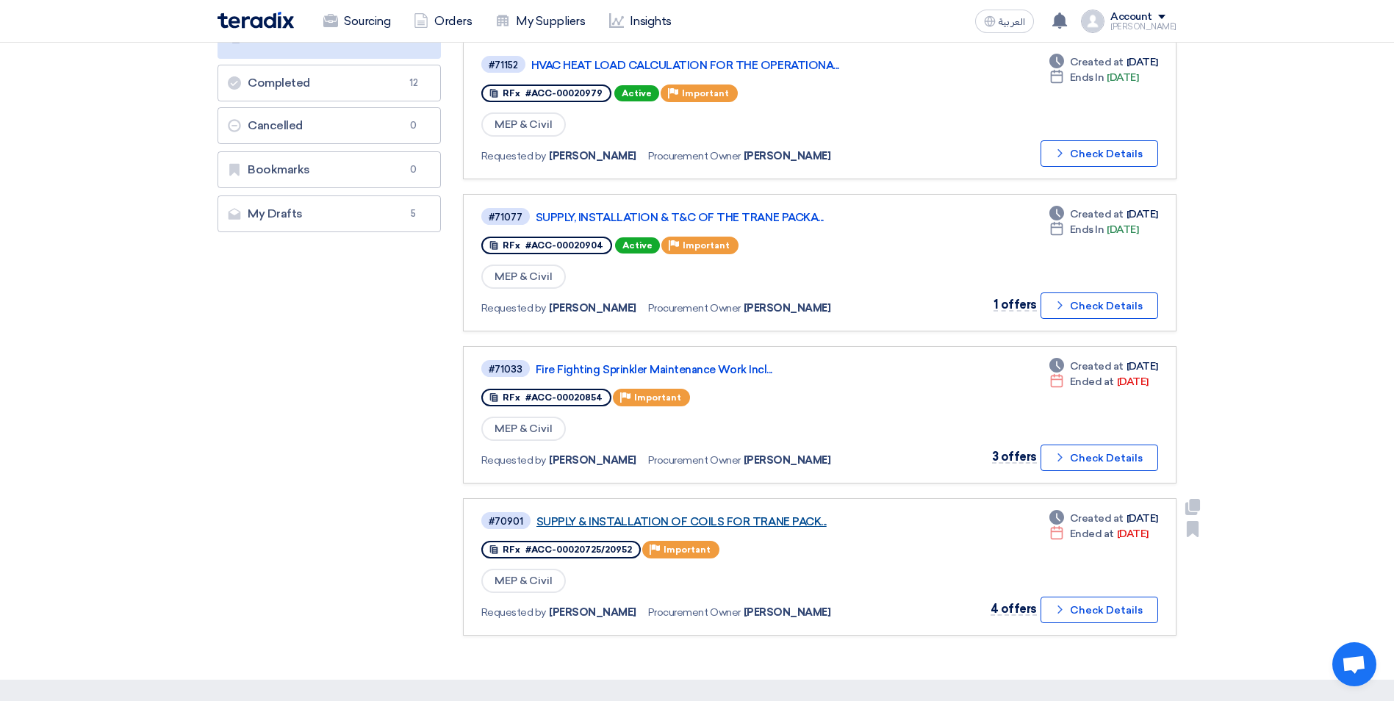
click at [782, 523] on link "SUPPLY & INSTALLATION OF COILS FOR TRANE PACK..." at bounding box center [720, 521] width 367 height 13
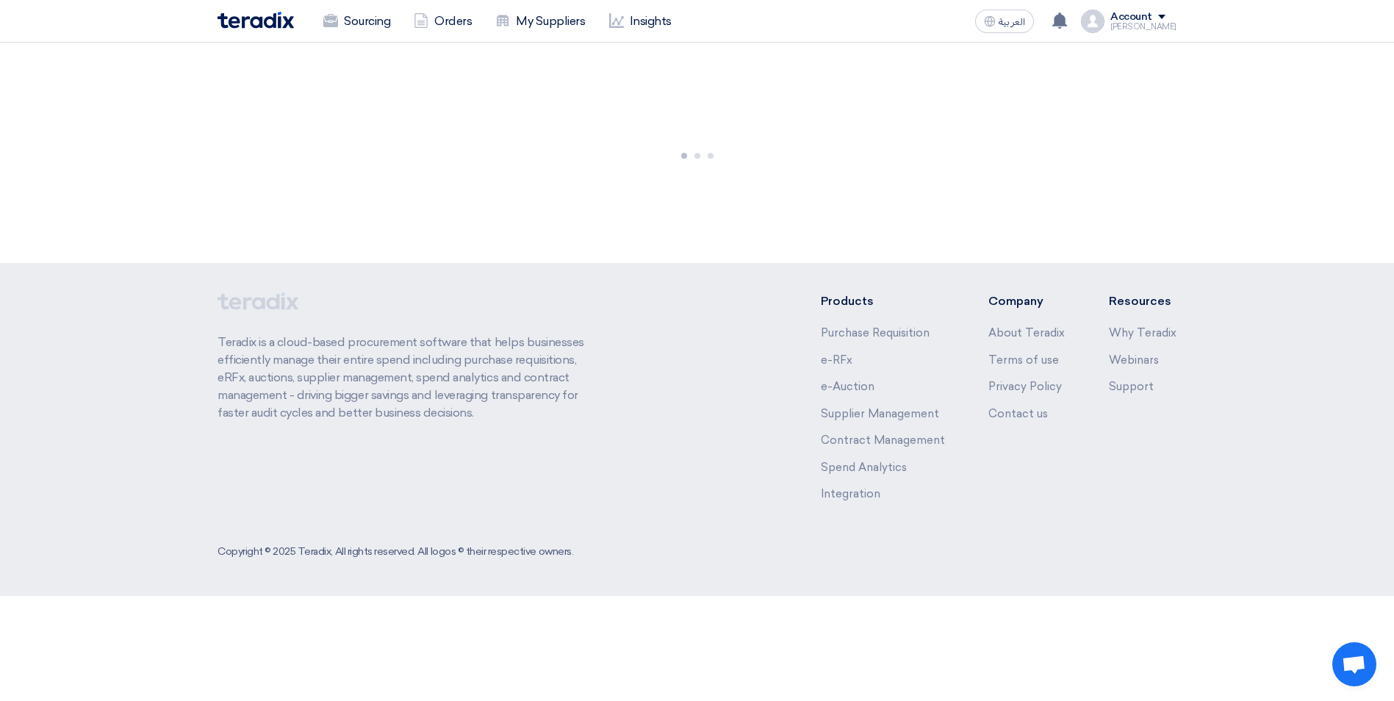
scroll to position [0, 0]
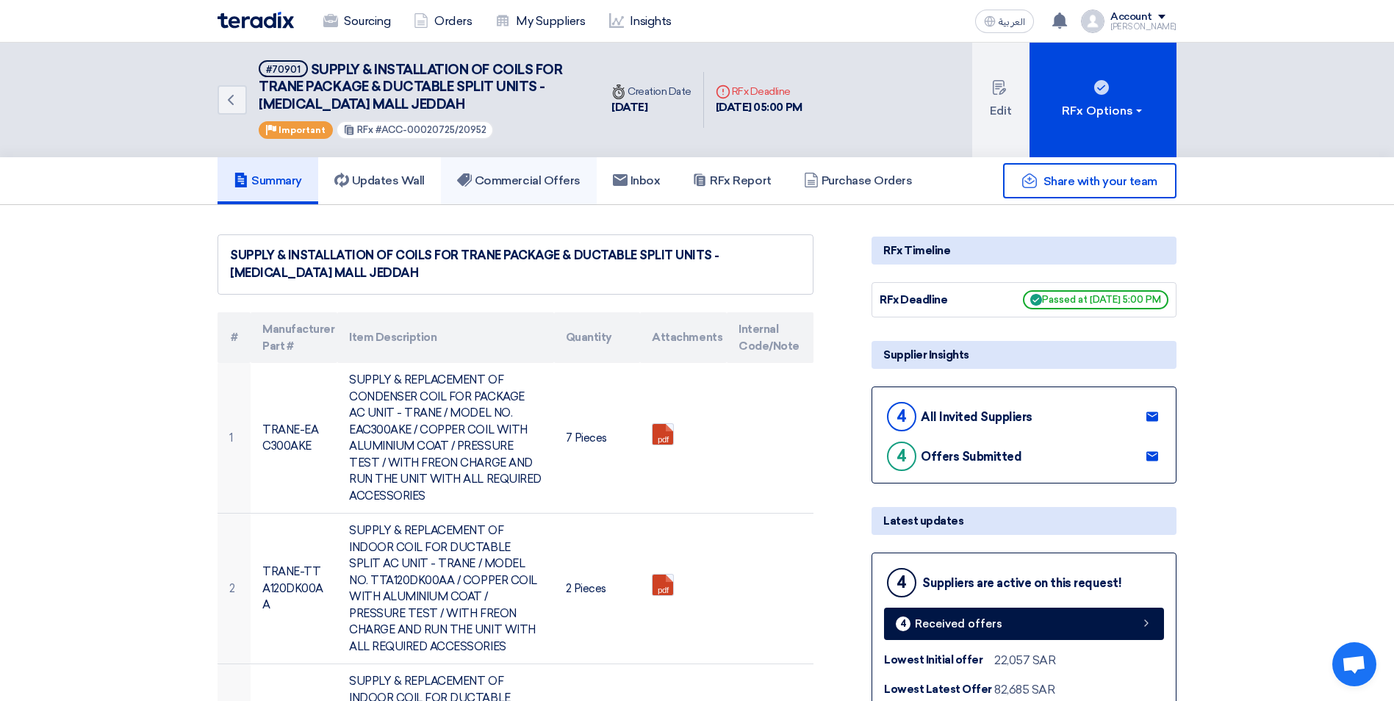
click at [539, 182] on h5 "Commercial Offers" at bounding box center [518, 180] width 123 height 15
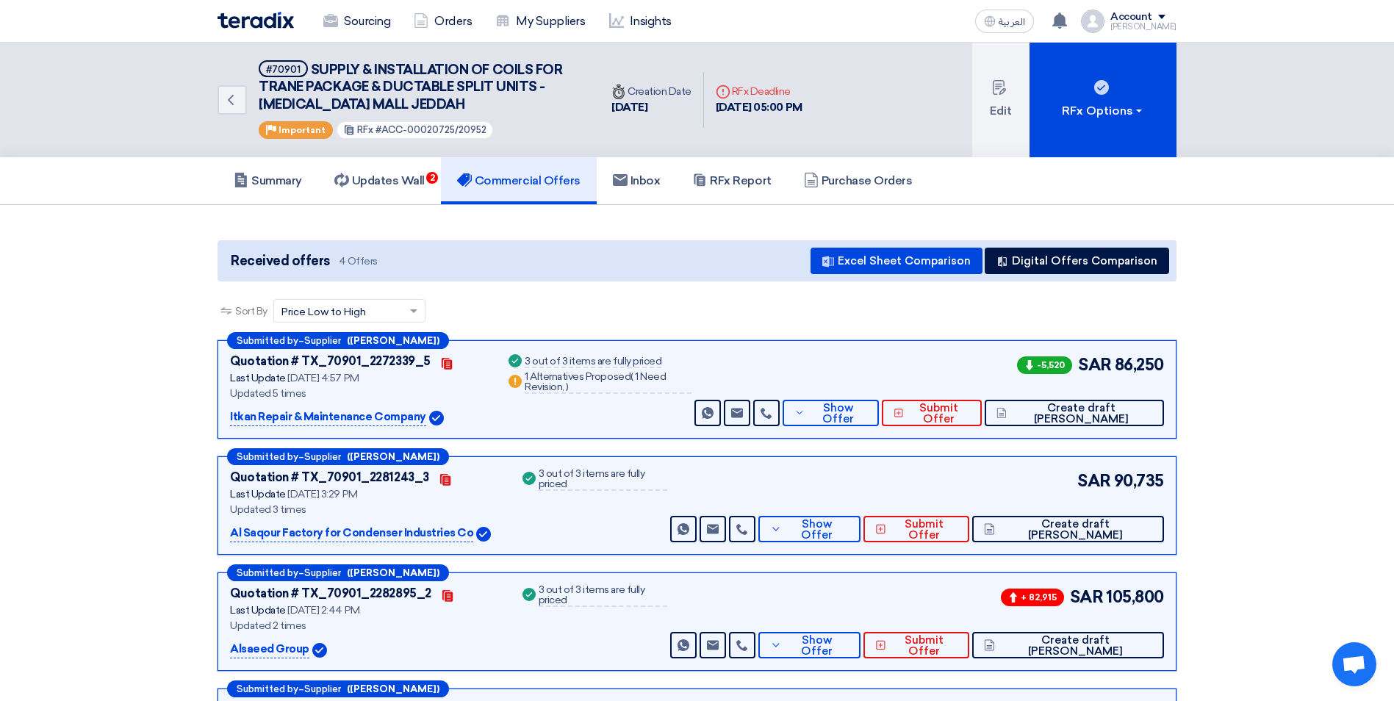
scroll to position [73, 0]
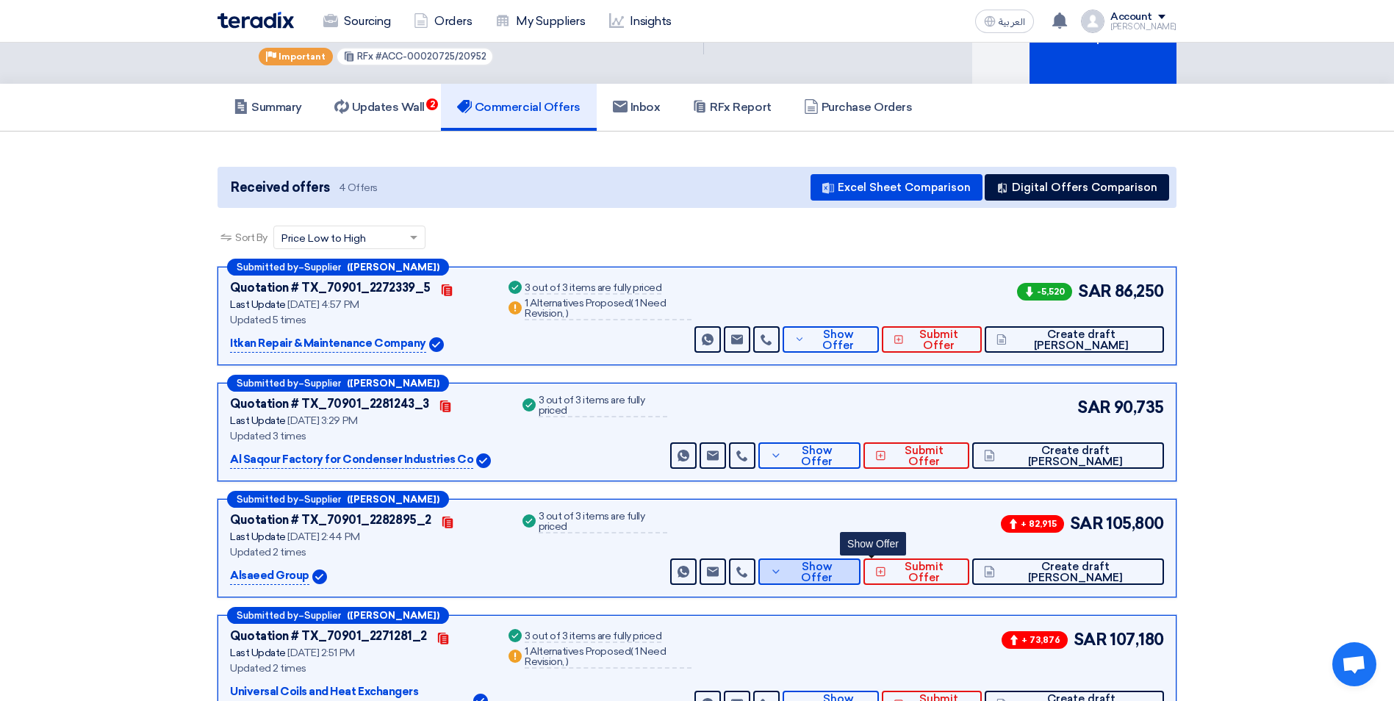
click at [782, 566] on icon at bounding box center [776, 572] width 12 height 12
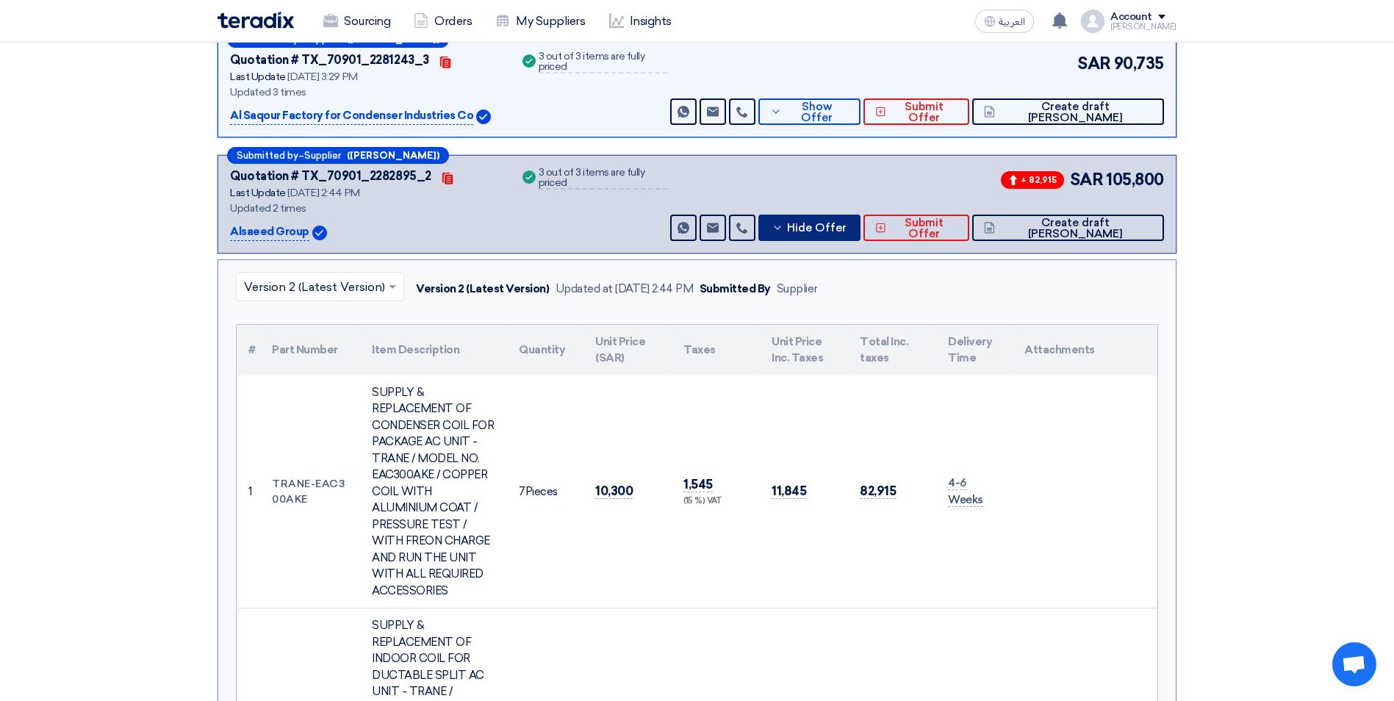
scroll to position [294, 0]
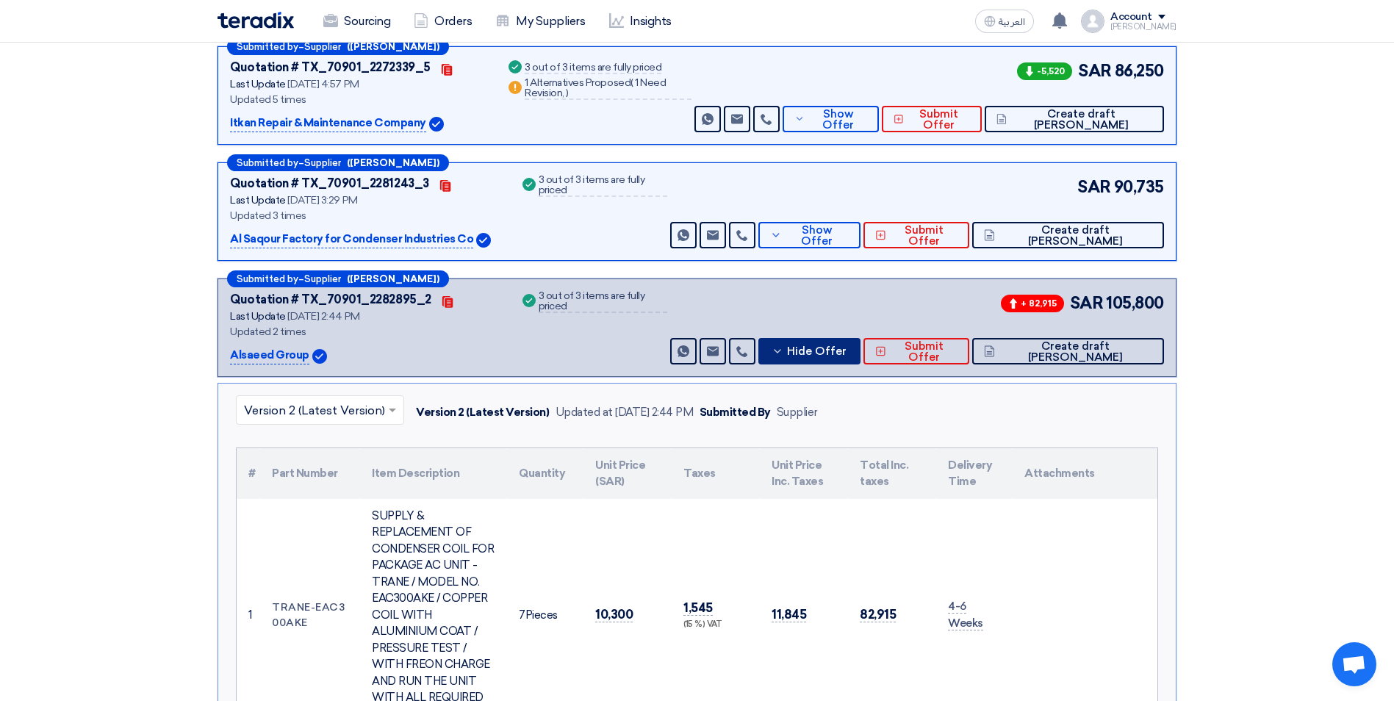
click at [357, 411] on input "text" at bounding box center [312, 412] width 137 height 24
click at [322, 472] on div "Version 1" at bounding box center [320, 474] width 167 height 29
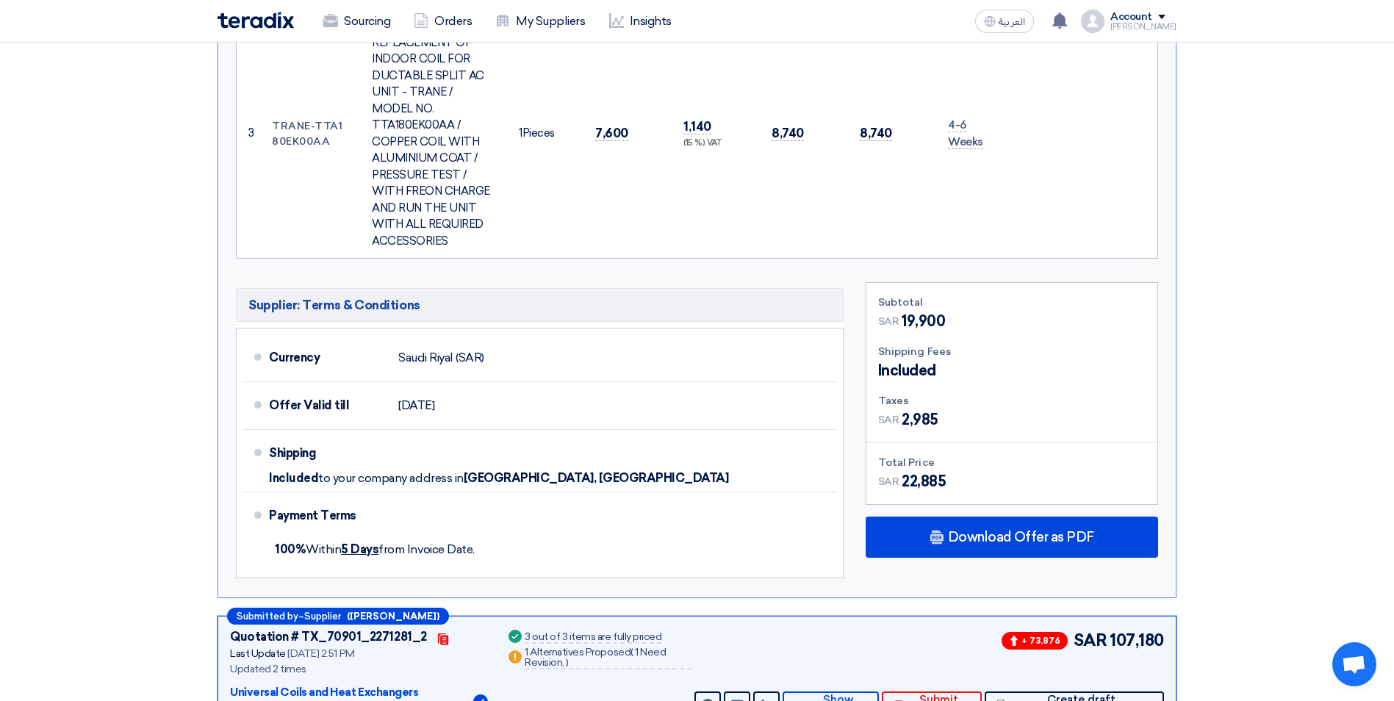
scroll to position [1323, 0]
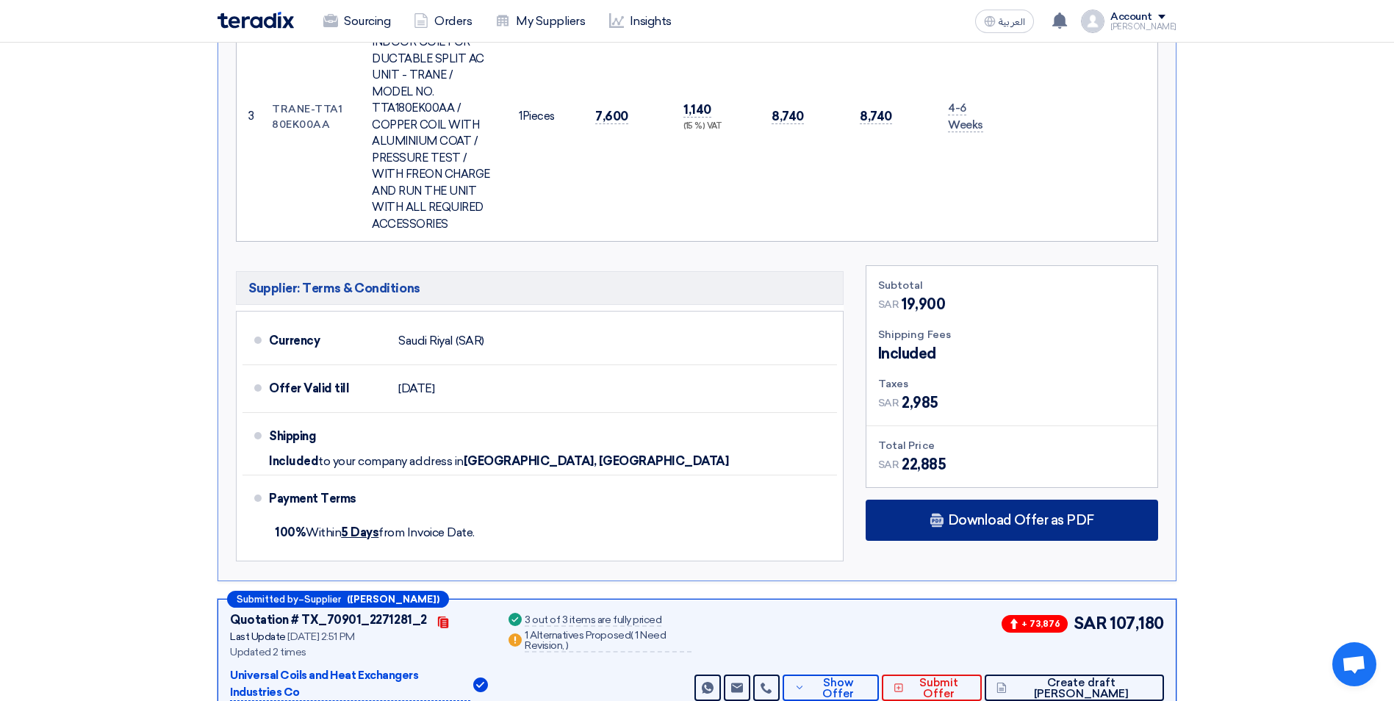
click at [988, 514] on span "Download Offer as PDF" at bounding box center [1021, 520] width 146 height 13
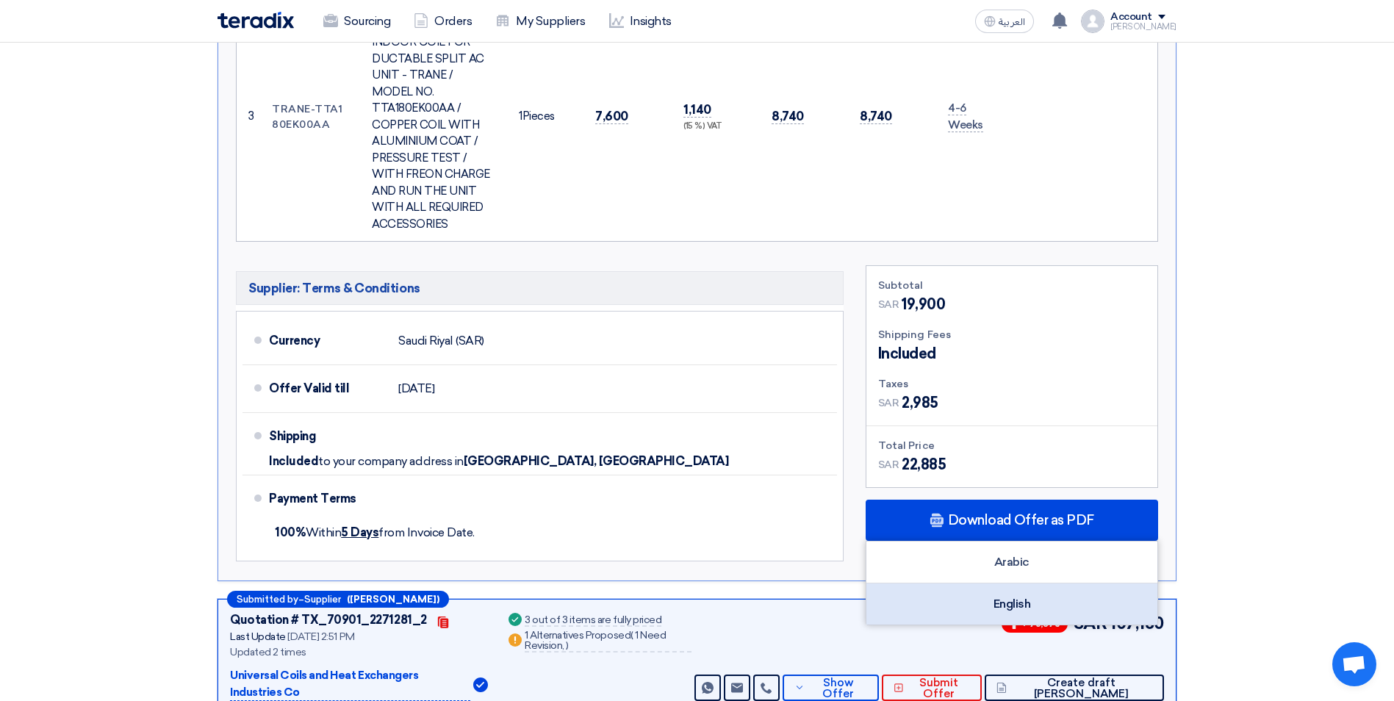
click at [996, 584] on div "English" at bounding box center [1012, 604] width 291 height 41
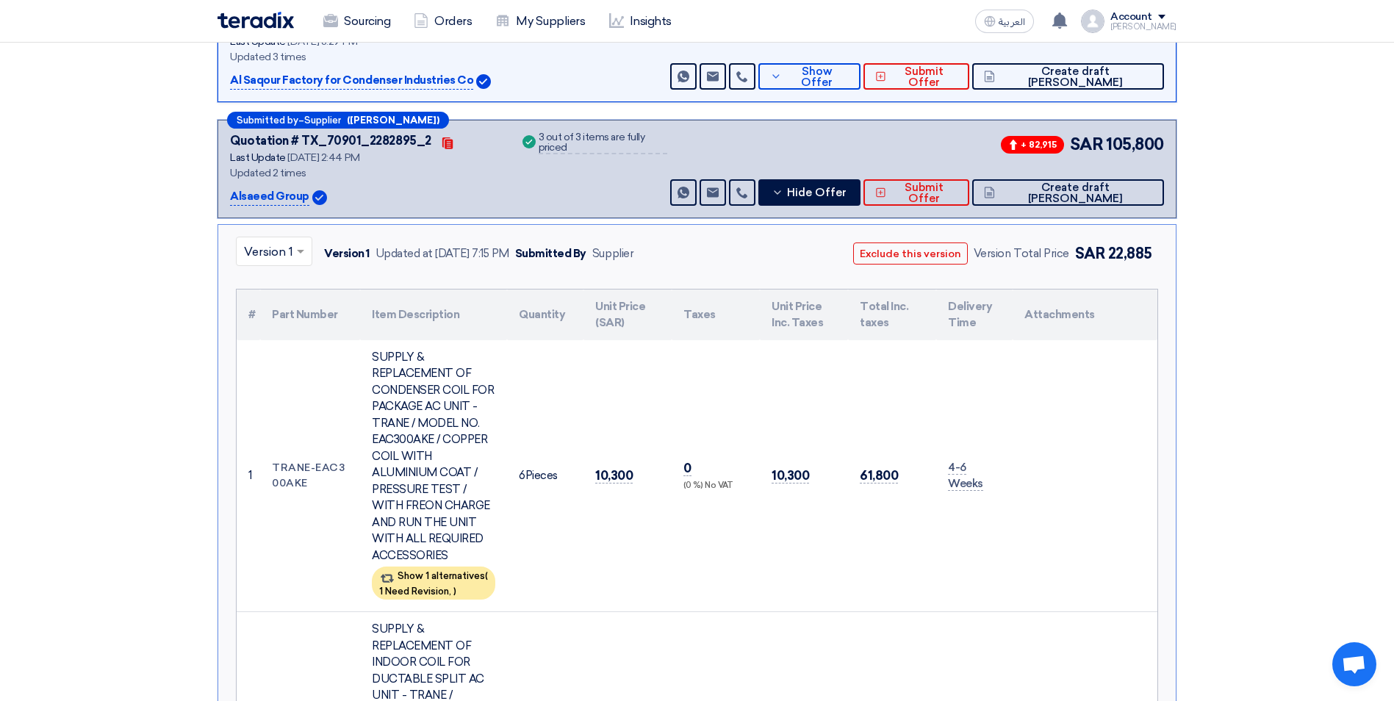
scroll to position [441, 0]
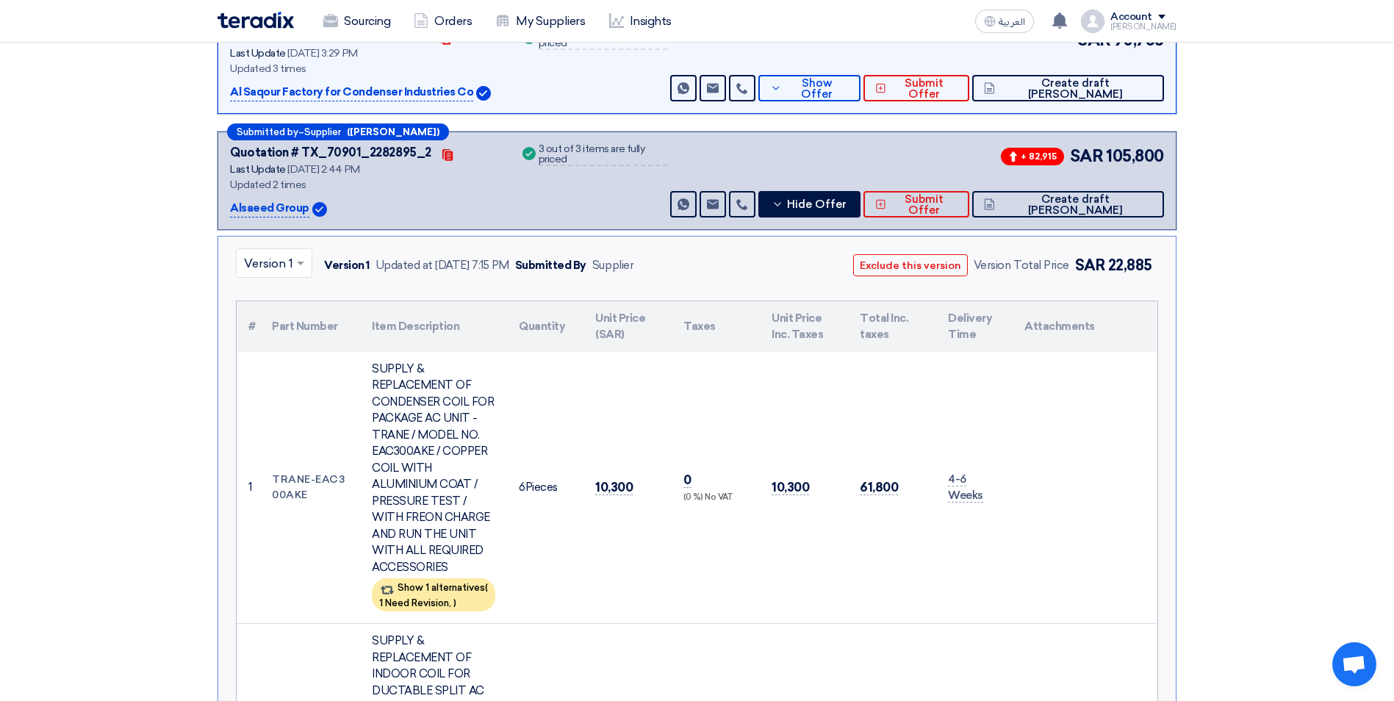
click at [294, 261] on span at bounding box center [302, 263] width 18 height 18
click at [277, 296] on span "Version 2 (Latest Version)" at bounding box center [314, 297] width 141 height 14
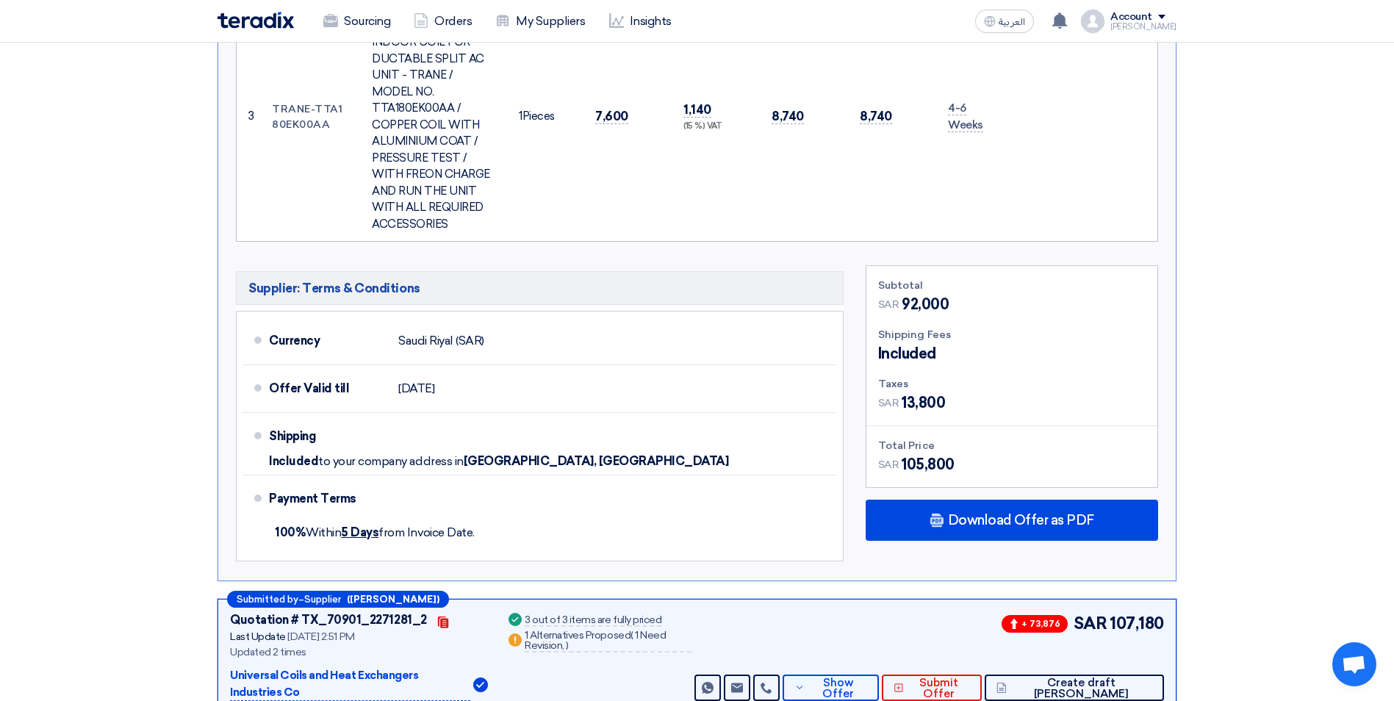
scroll to position [1323, 0]
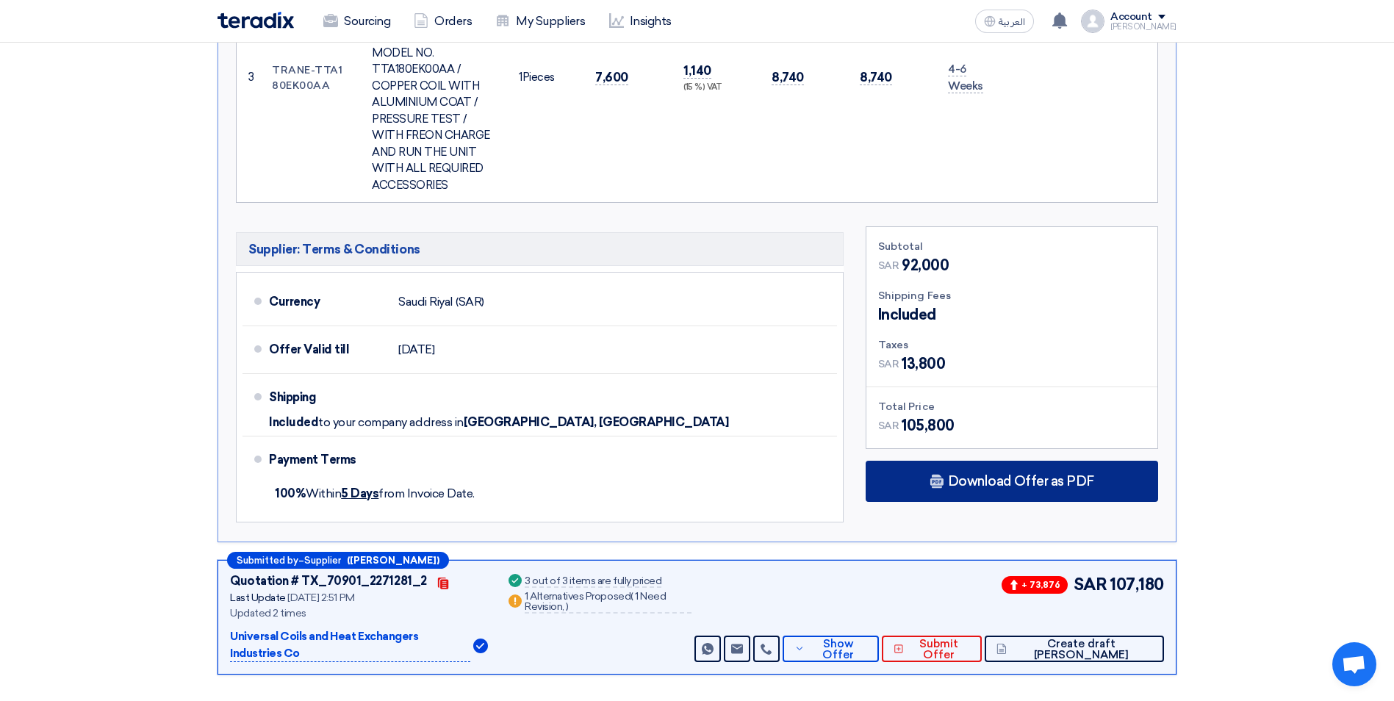
click at [1001, 475] on span "Download Offer as PDF" at bounding box center [1021, 481] width 146 height 13
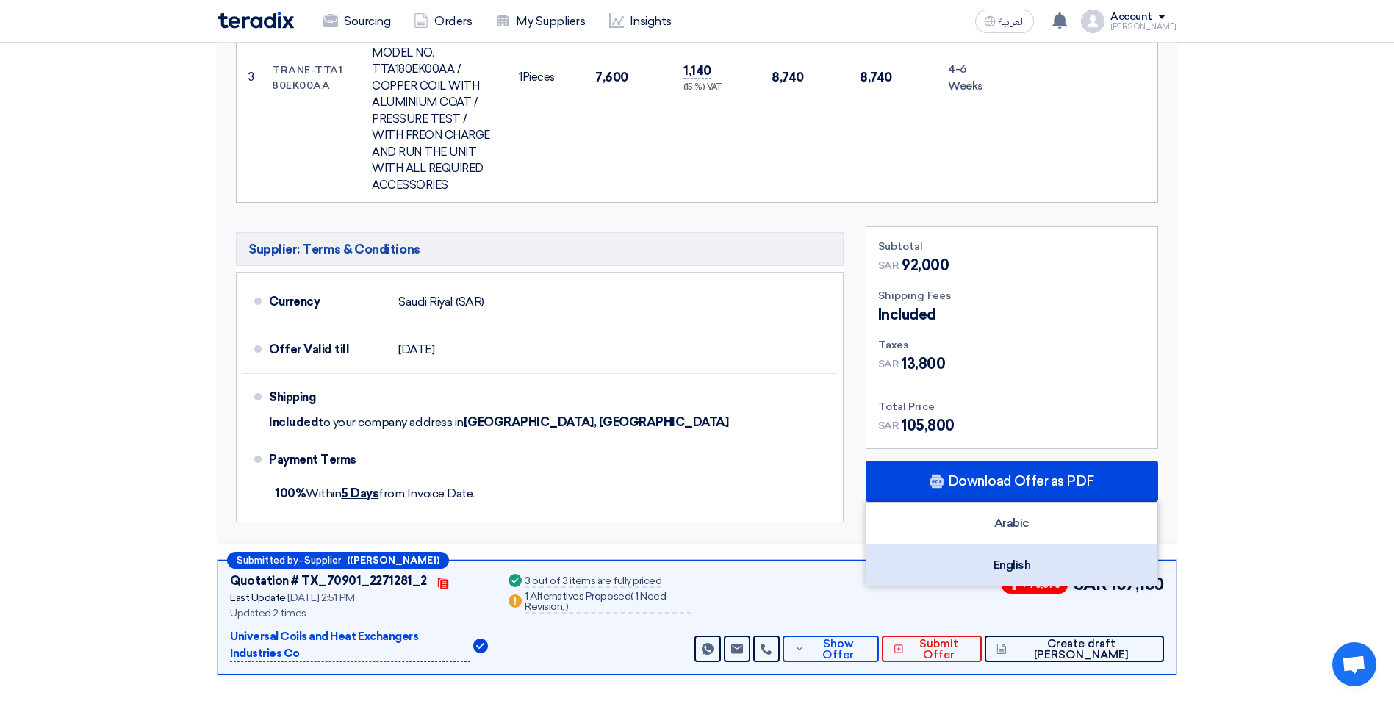
click at [997, 545] on div "English" at bounding box center [1012, 565] width 291 height 41
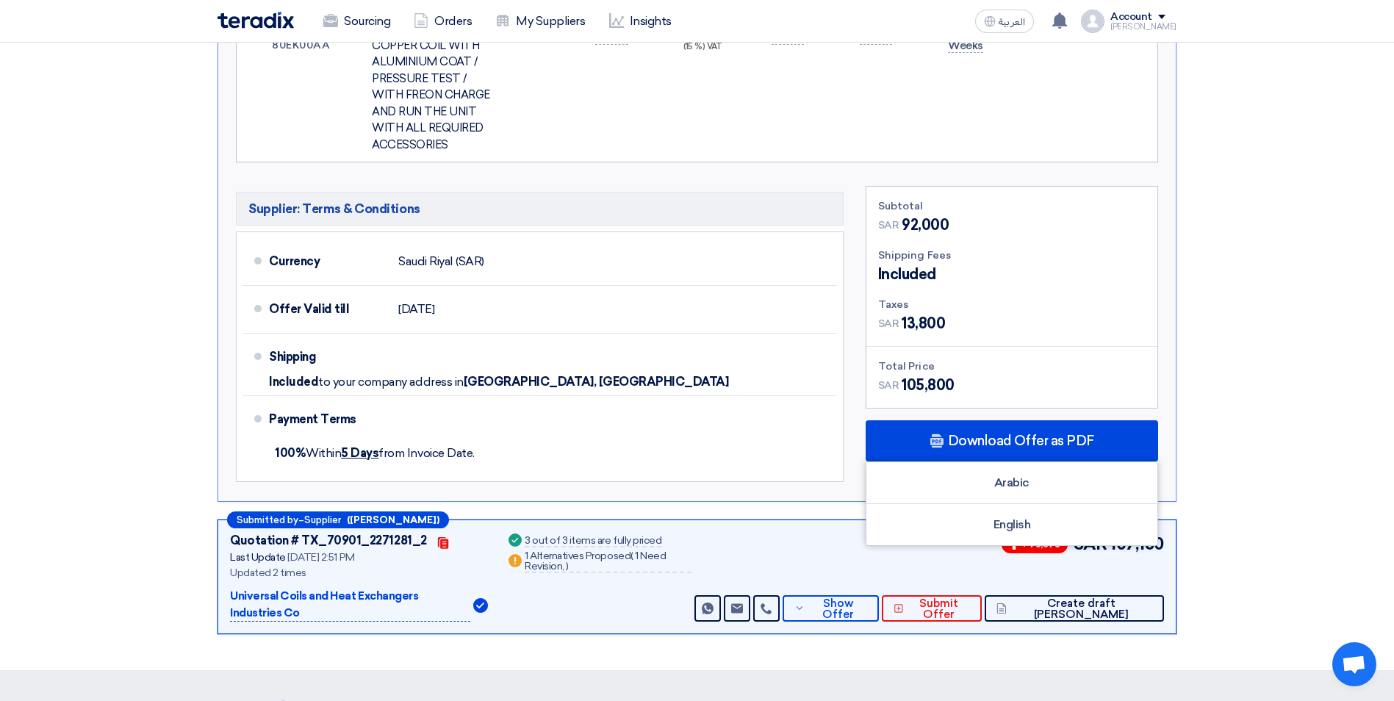
scroll to position [1543, 0]
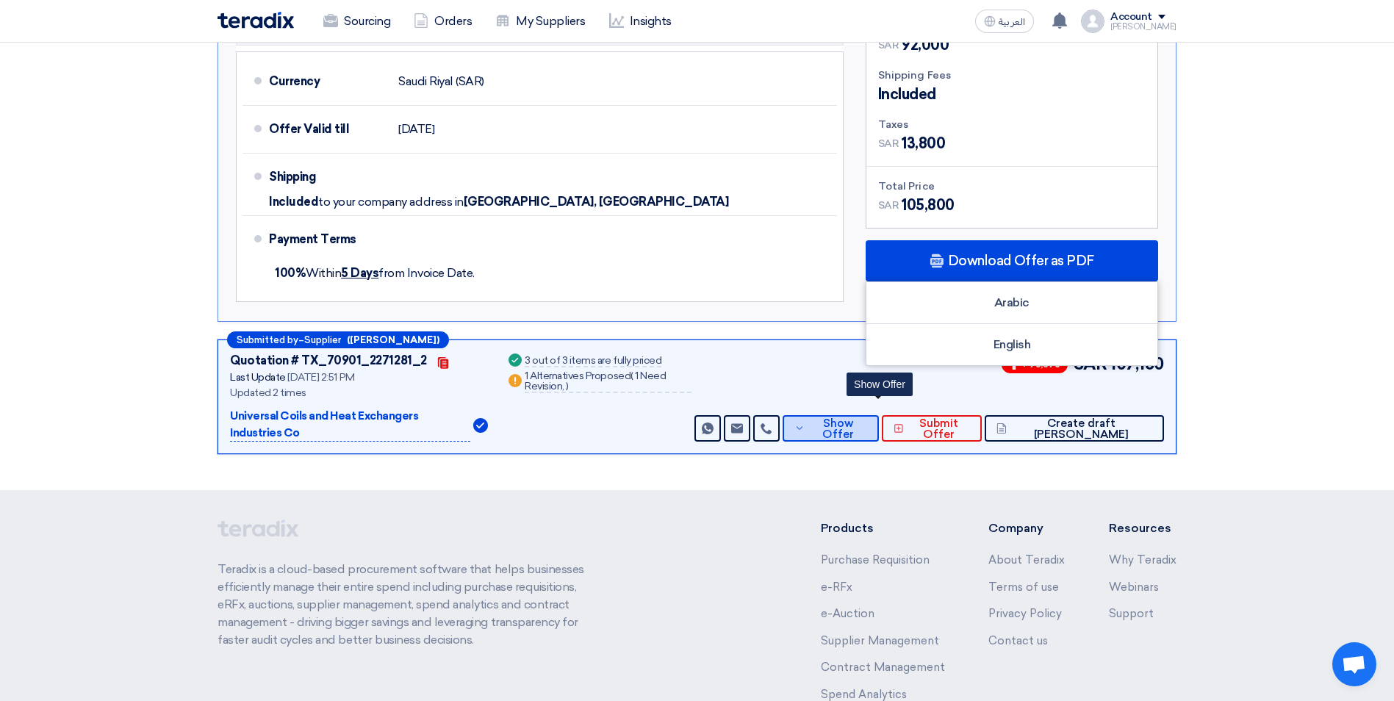
click at [867, 418] on span "Show Offer" at bounding box center [837, 429] width 59 height 22
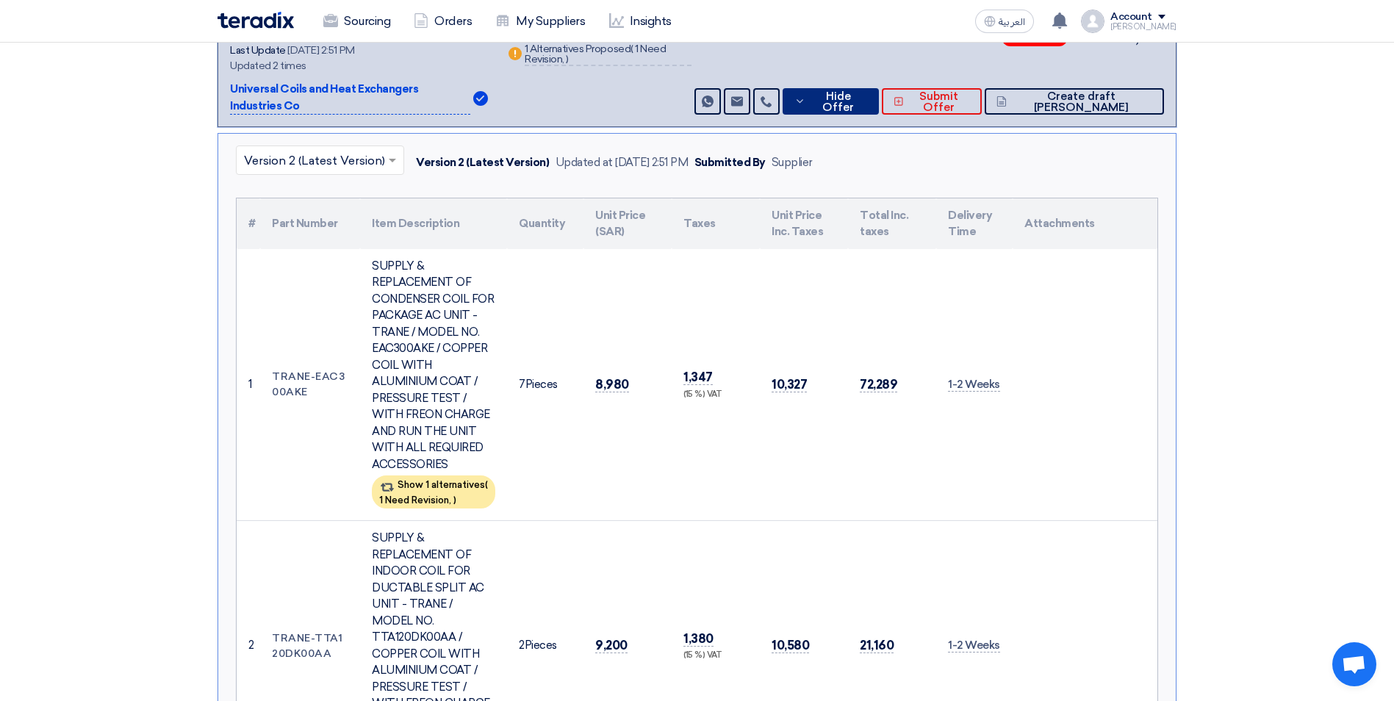
scroll to position [661, 0]
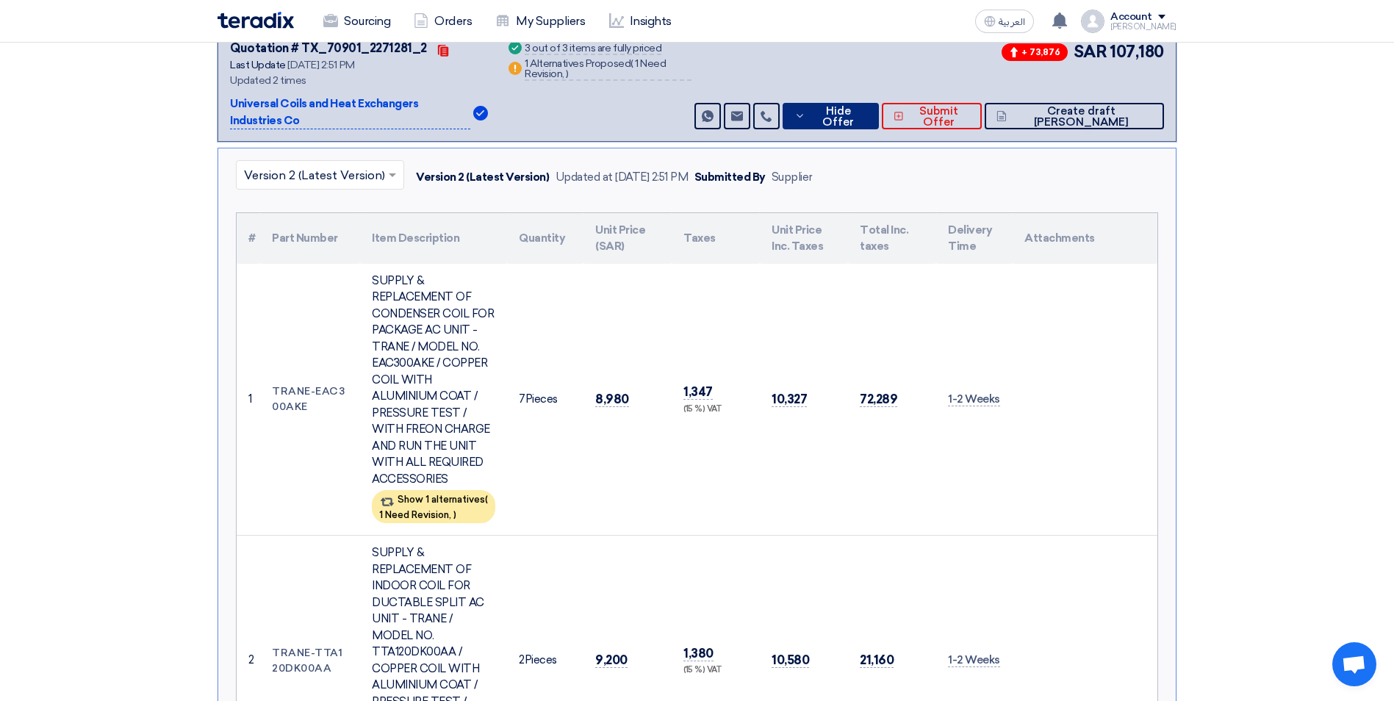
click at [281, 165] on input "text" at bounding box center [312, 177] width 137 height 24
click at [283, 232] on span "Version 1" at bounding box center [268, 239] width 49 height 14
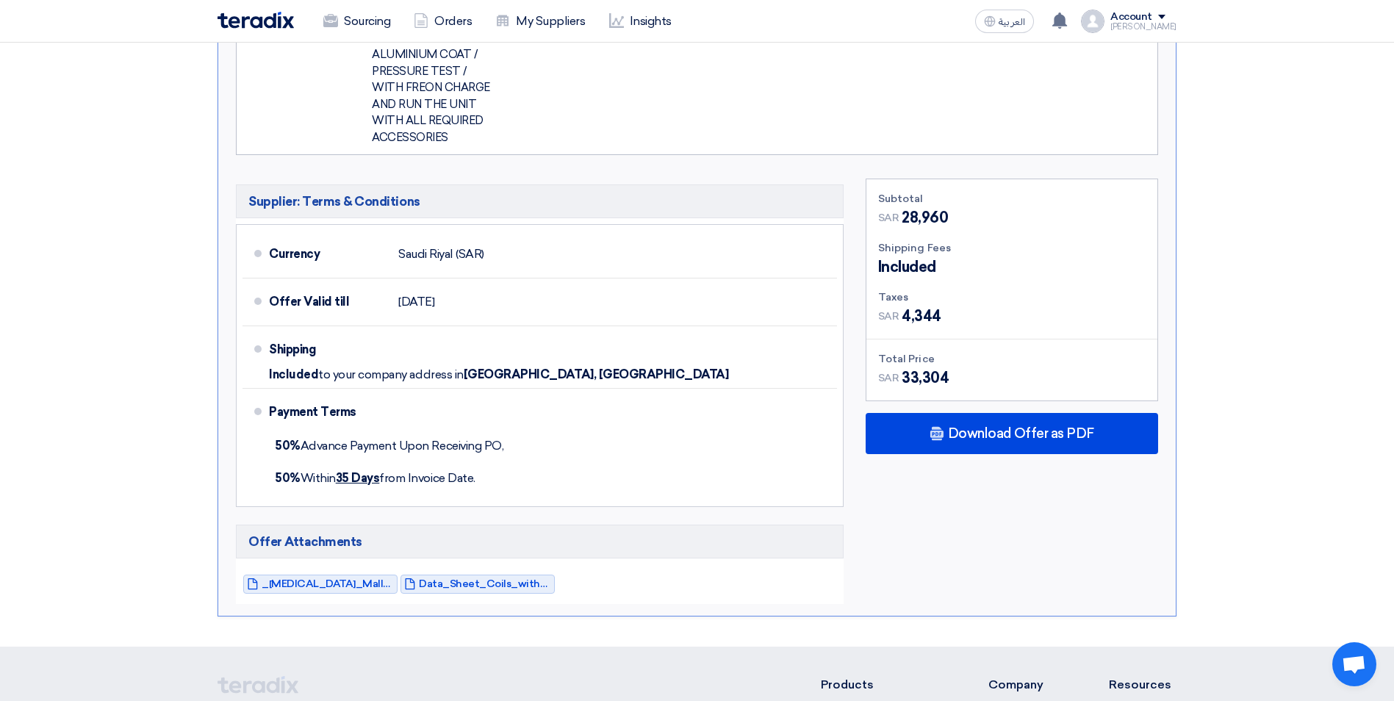
scroll to position [1543, 0]
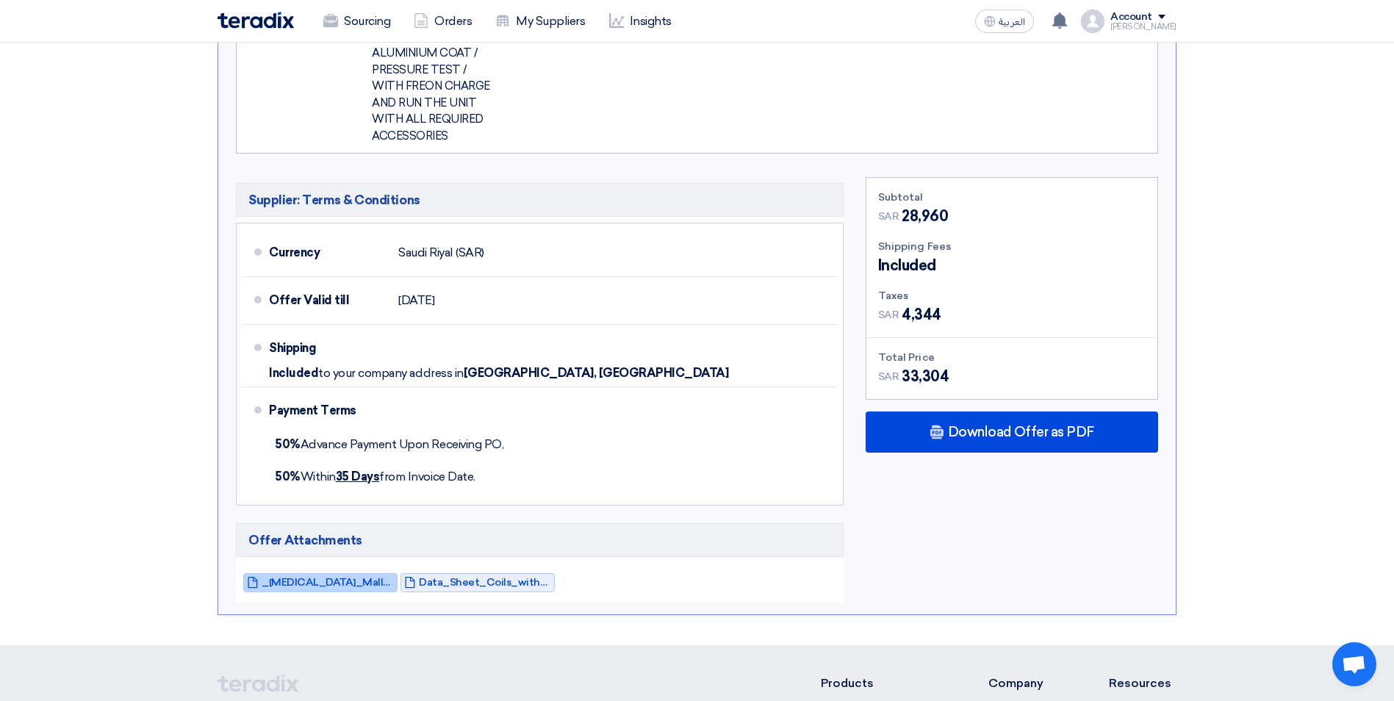
click at [377, 577] on span "_[MEDICAL_DATA]_Mall__Jeddah_1754288892735.pdf" at bounding box center [328, 582] width 132 height 11
click at [431, 577] on span "Data_Sheet_Coils_with_Blue_Anti_Corrosive_Hydrophilic_coating_1754288924074.pdf" at bounding box center [485, 582] width 132 height 11
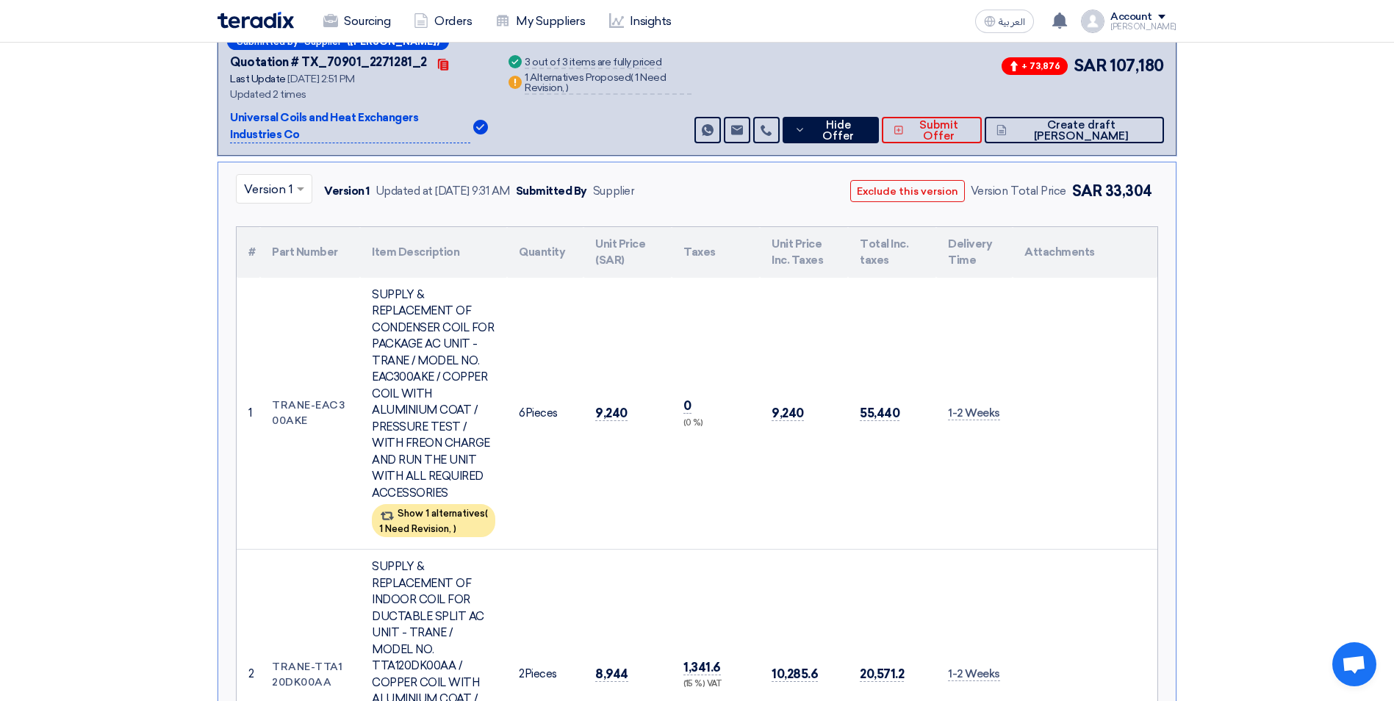
scroll to position [514, 0]
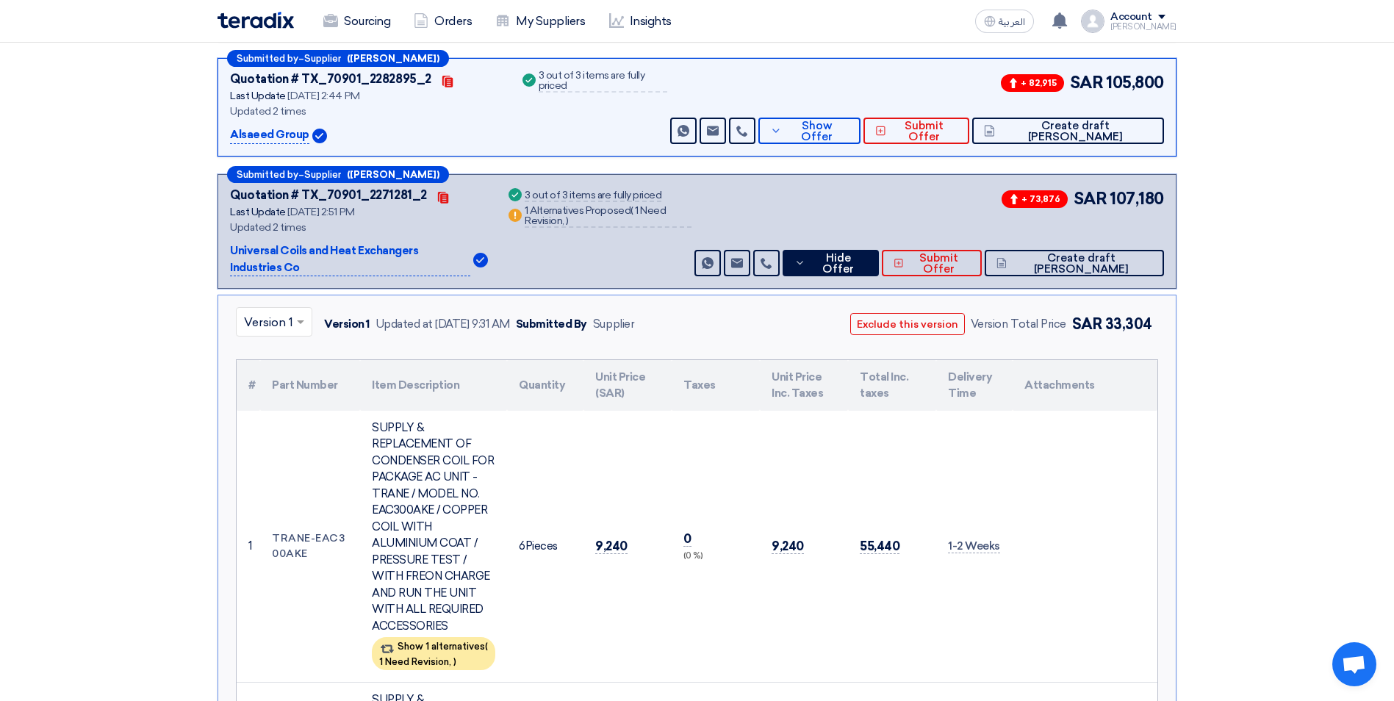
click at [293, 313] on span at bounding box center [302, 322] width 18 height 18
click at [288, 349] on span "Version 2 (Latest Version)" at bounding box center [314, 356] width 141 height 14
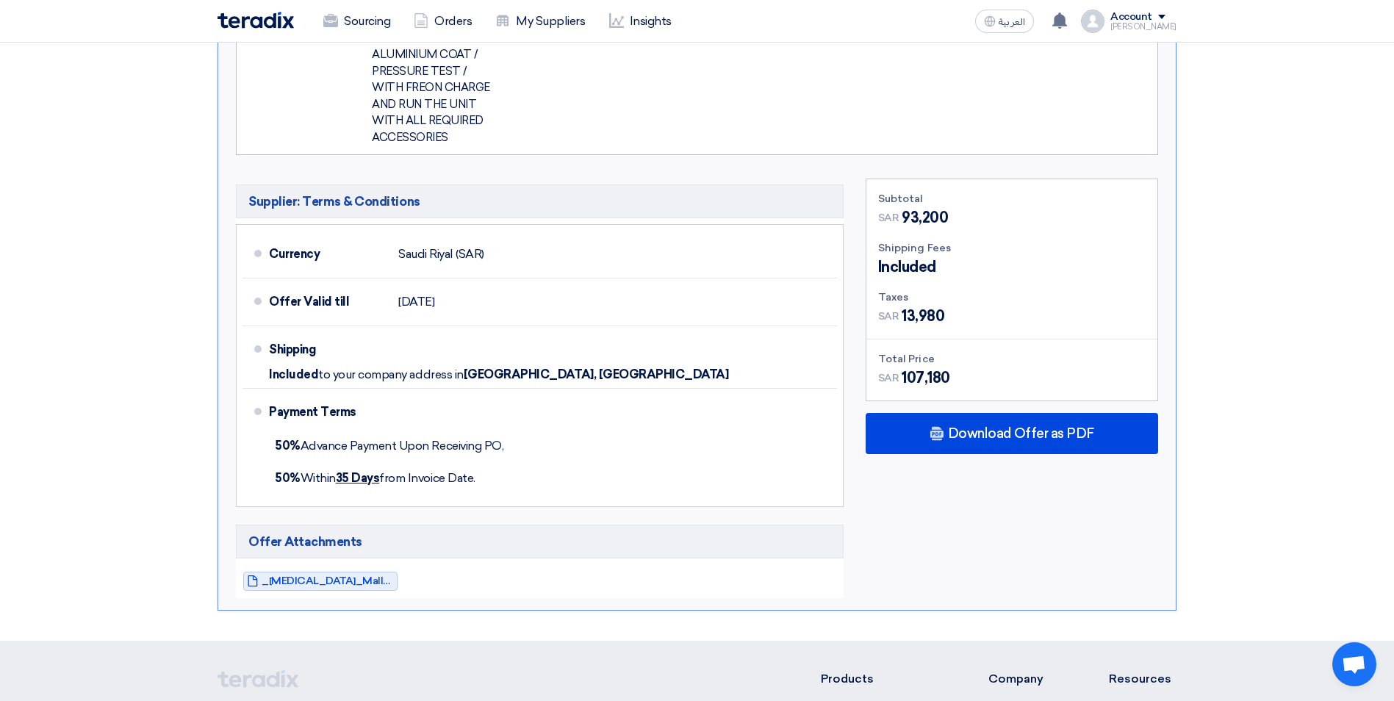
scroll to position [1543, 0]
click at [376, 574] on span "_[MEDICAL_DATA]_Mall__Jeddah_1755604303314.pdf" at bounding box center [328, 579] width 132 height 11
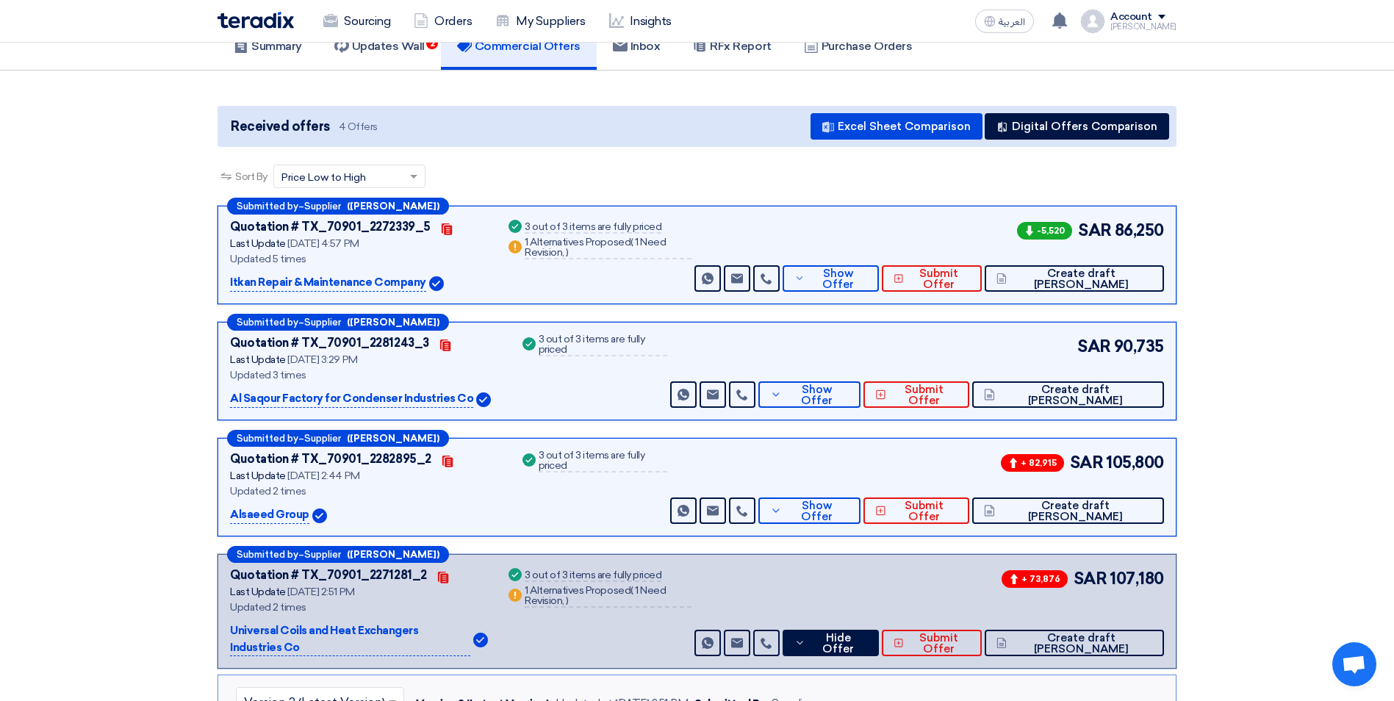
scroll to position [0, 0]
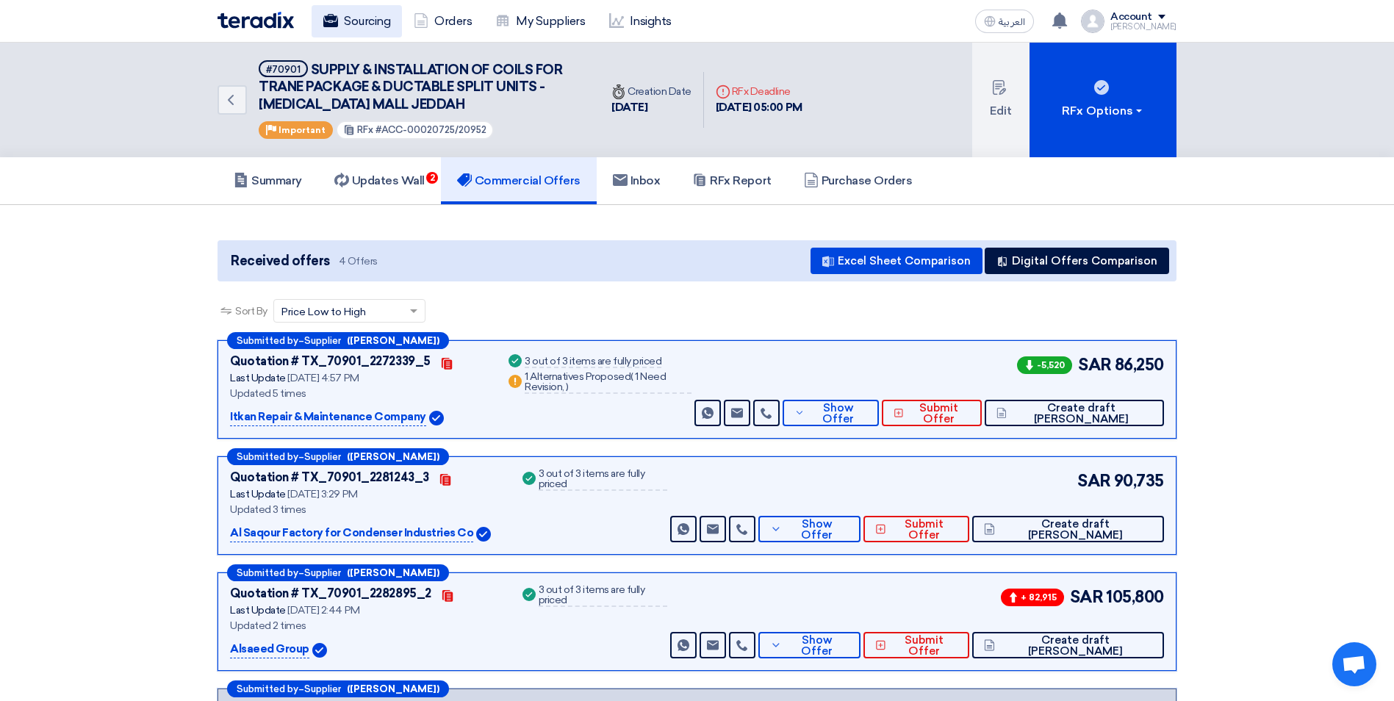
click at [330, 19] on use at bounding box center [330, 20] width 15 height 13
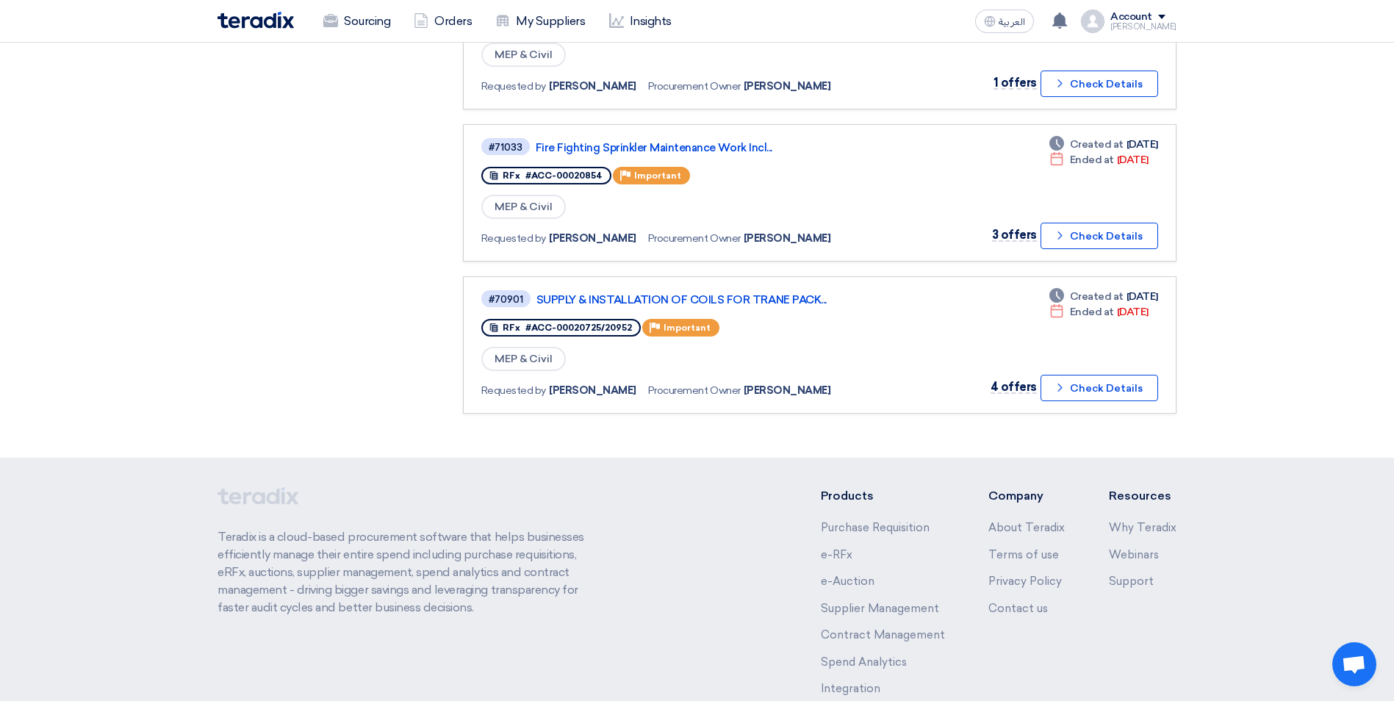
scroll to position [606, 0]
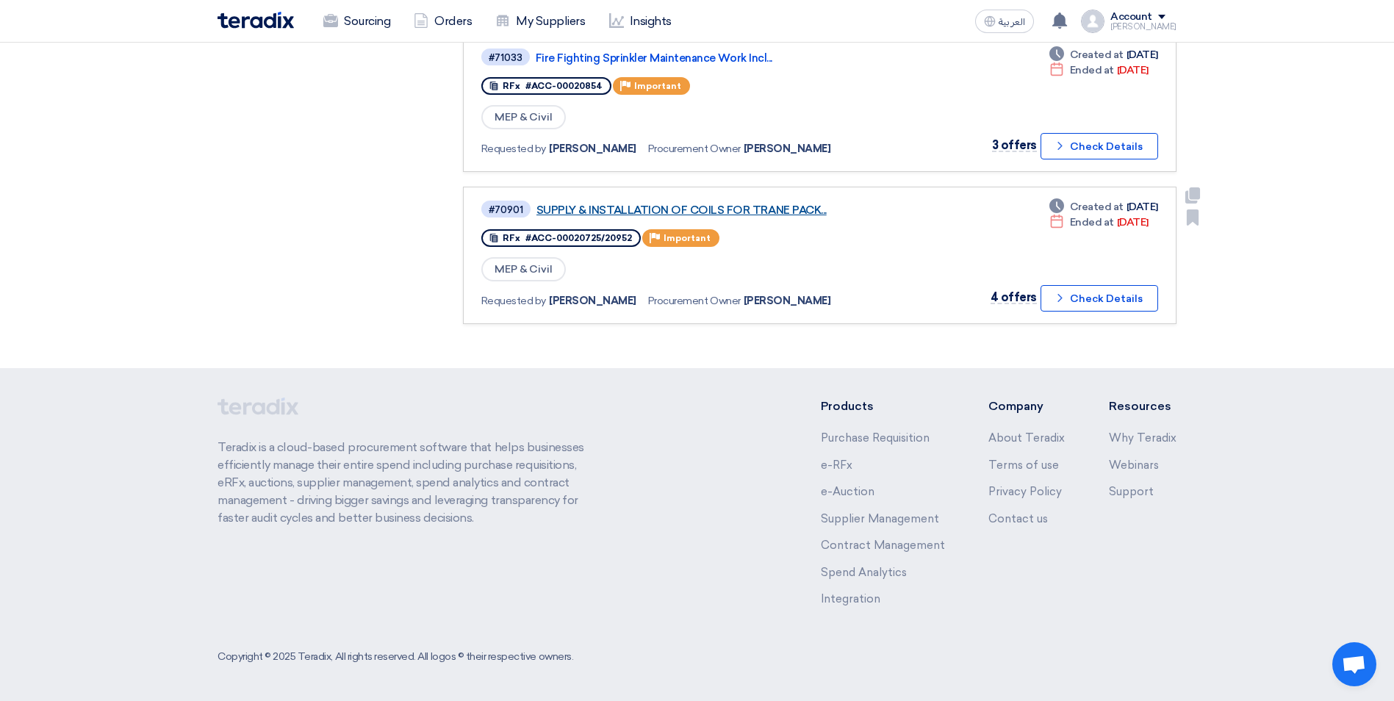
click at [759, 207] on link "SUPPLY & INSTALLATION OF COILS FOR TRANE PACK..." at bounding box center [720, 210] width 367 height 13
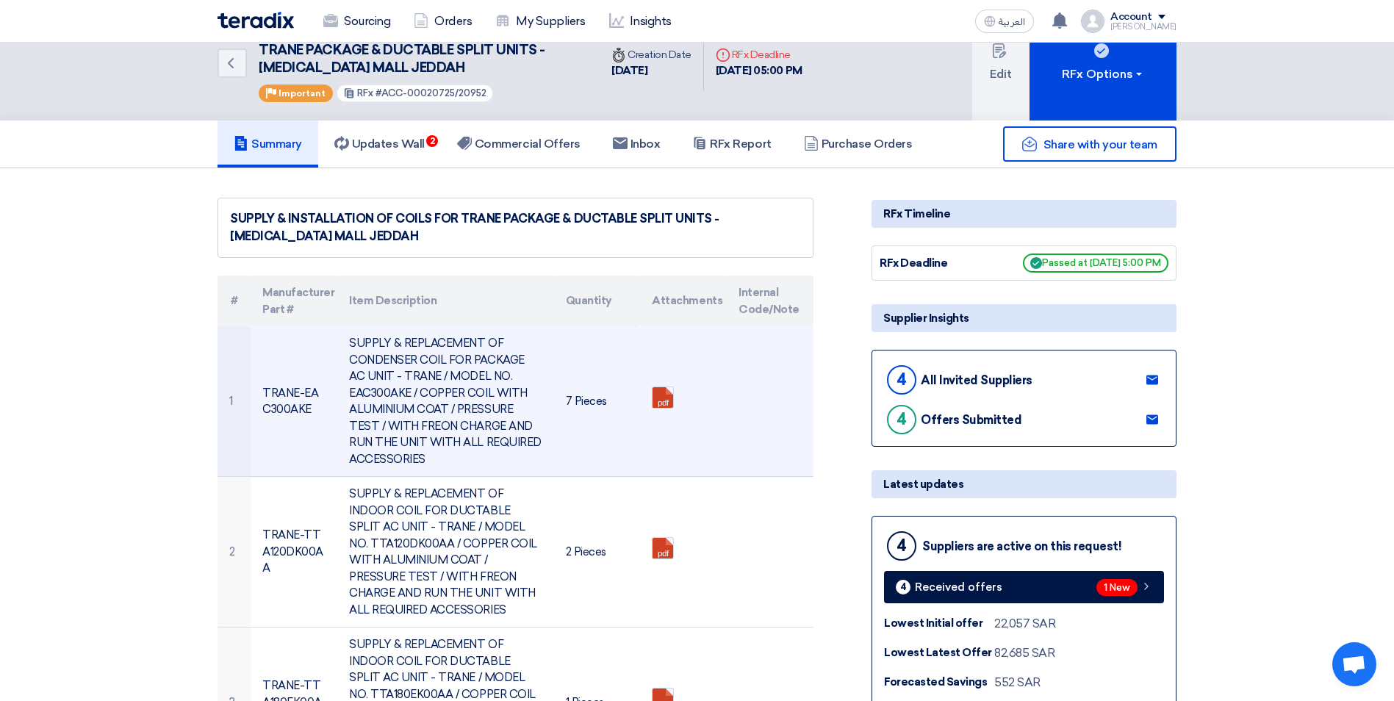
scroll to position [0, 0]
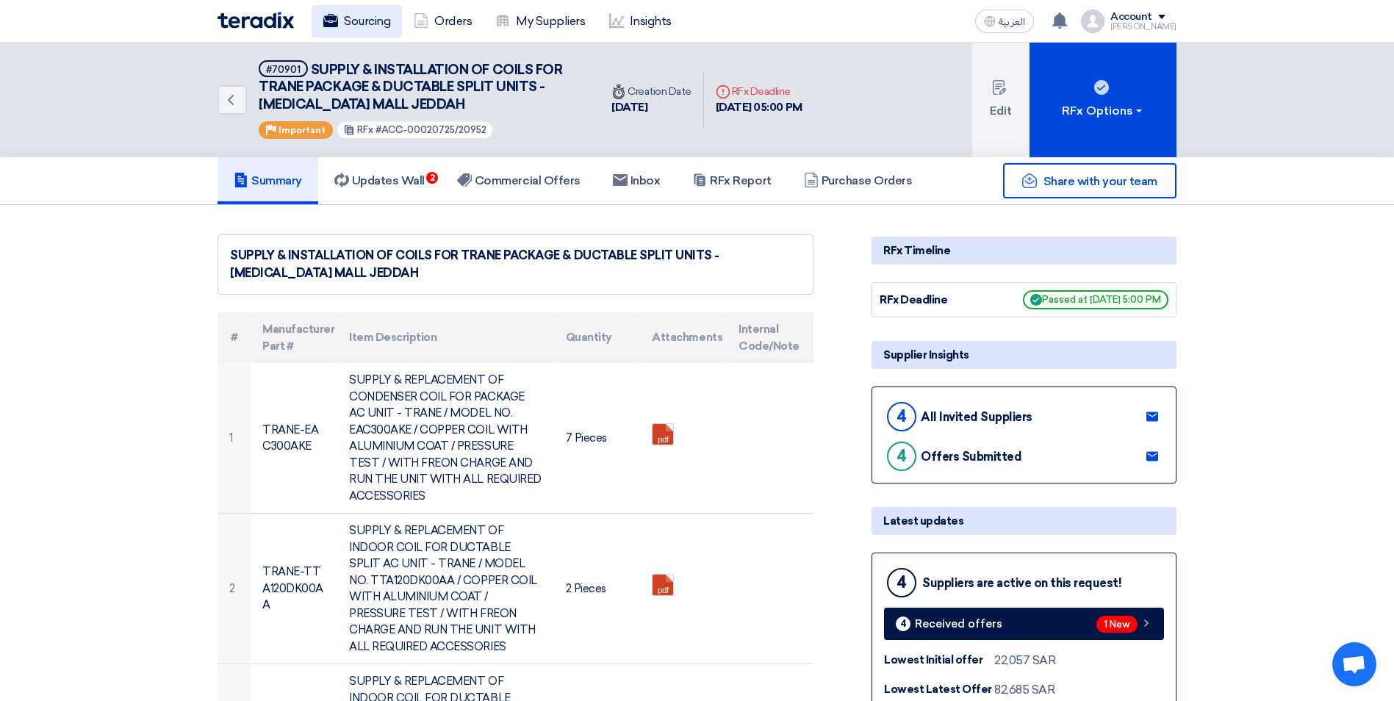
click at [323, 19] on link "Sourcing" at bounding box center [357, 21] width 90 height 32
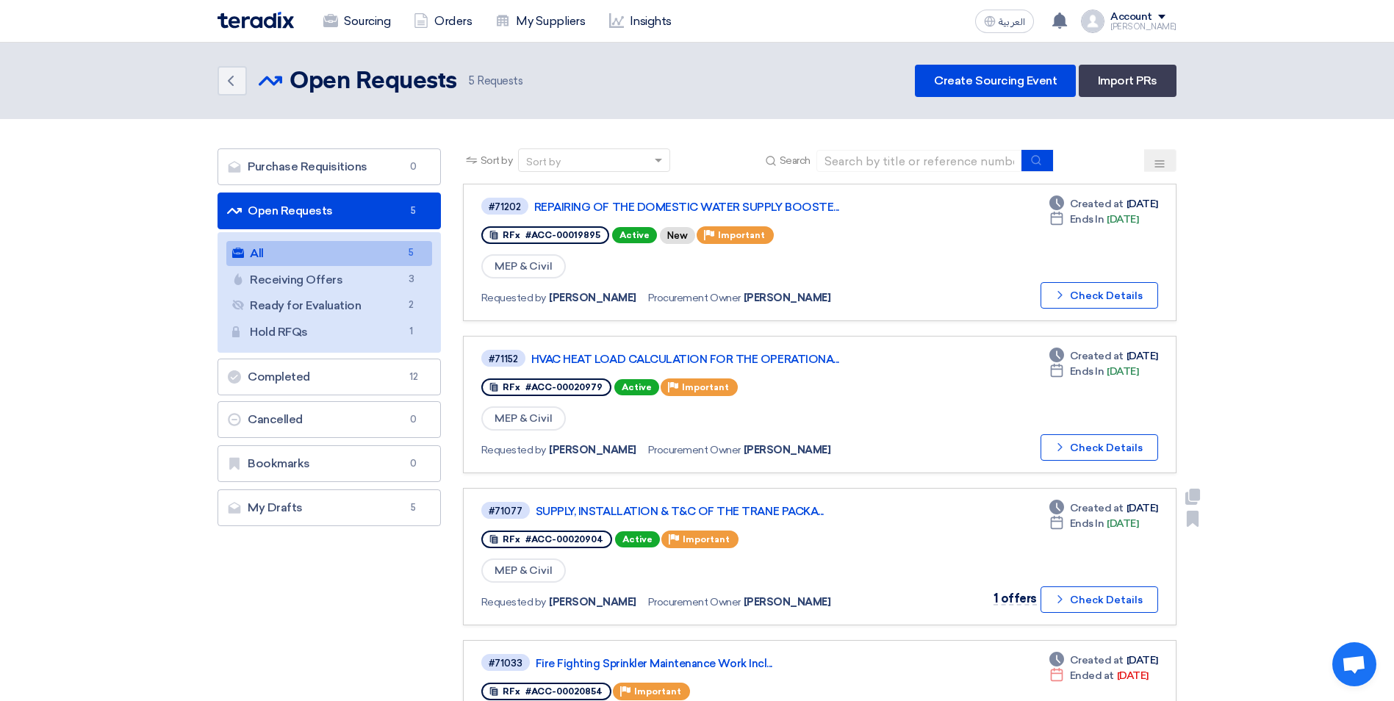
scroll to position [294, 0]
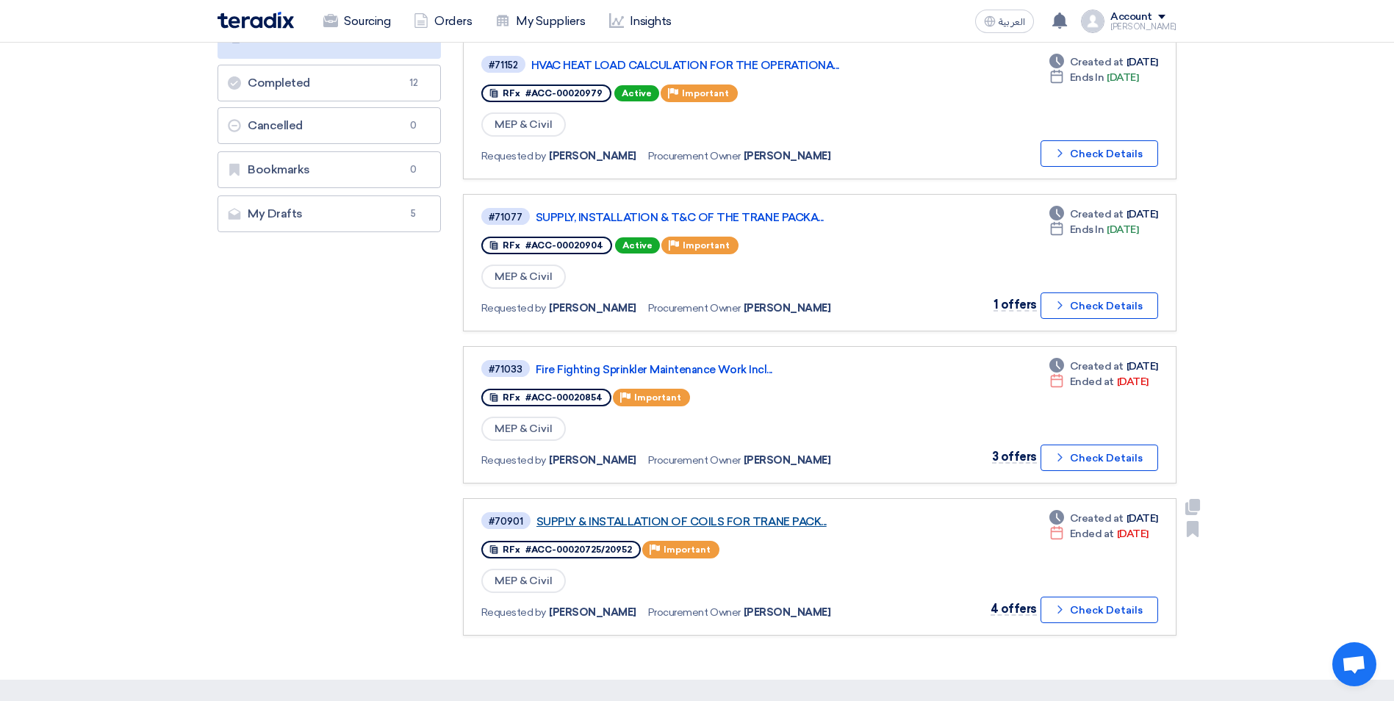
click at [746, 520] on link "SUPPLY & INSTALLATION OF COILS FOR TRANE PACK..." at bounding box center [720, 521] width 367 height 13
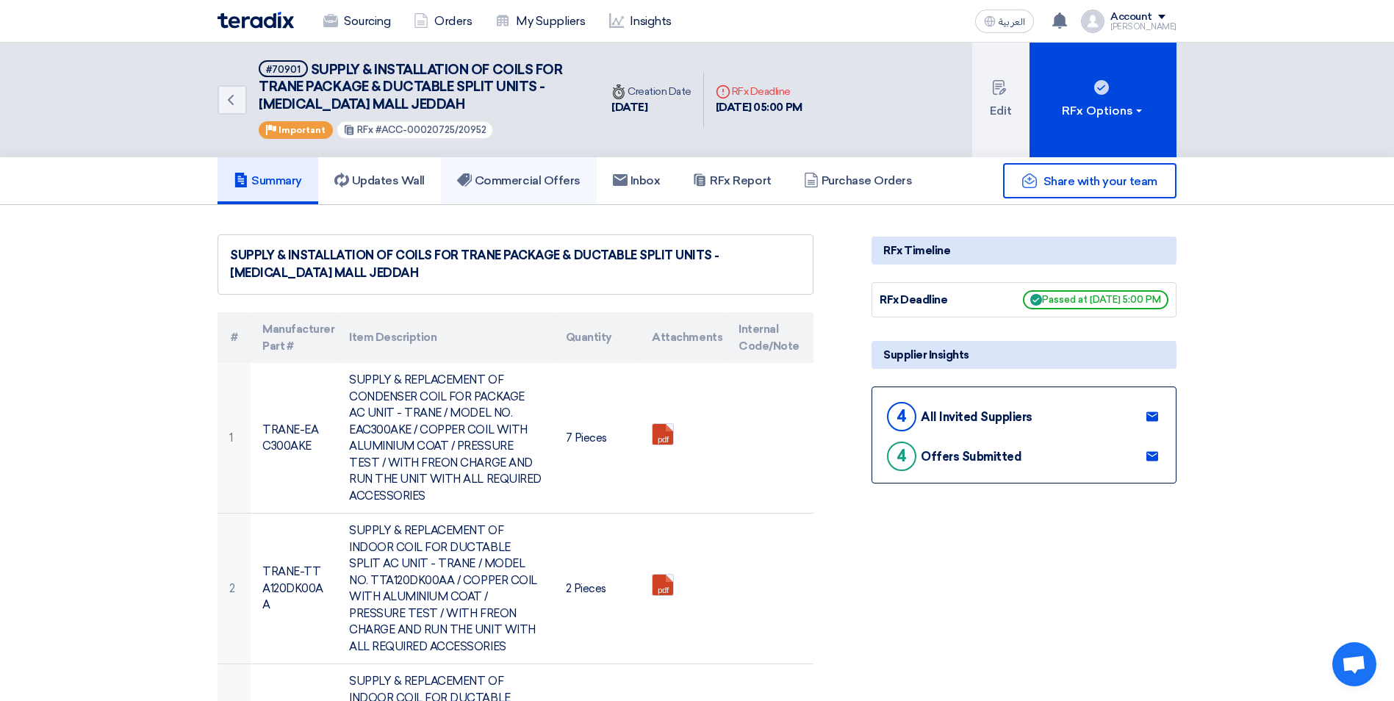
click at [538, 161] on link "Commercial Offers" at bounding box center [519, 180] width 156 height 47
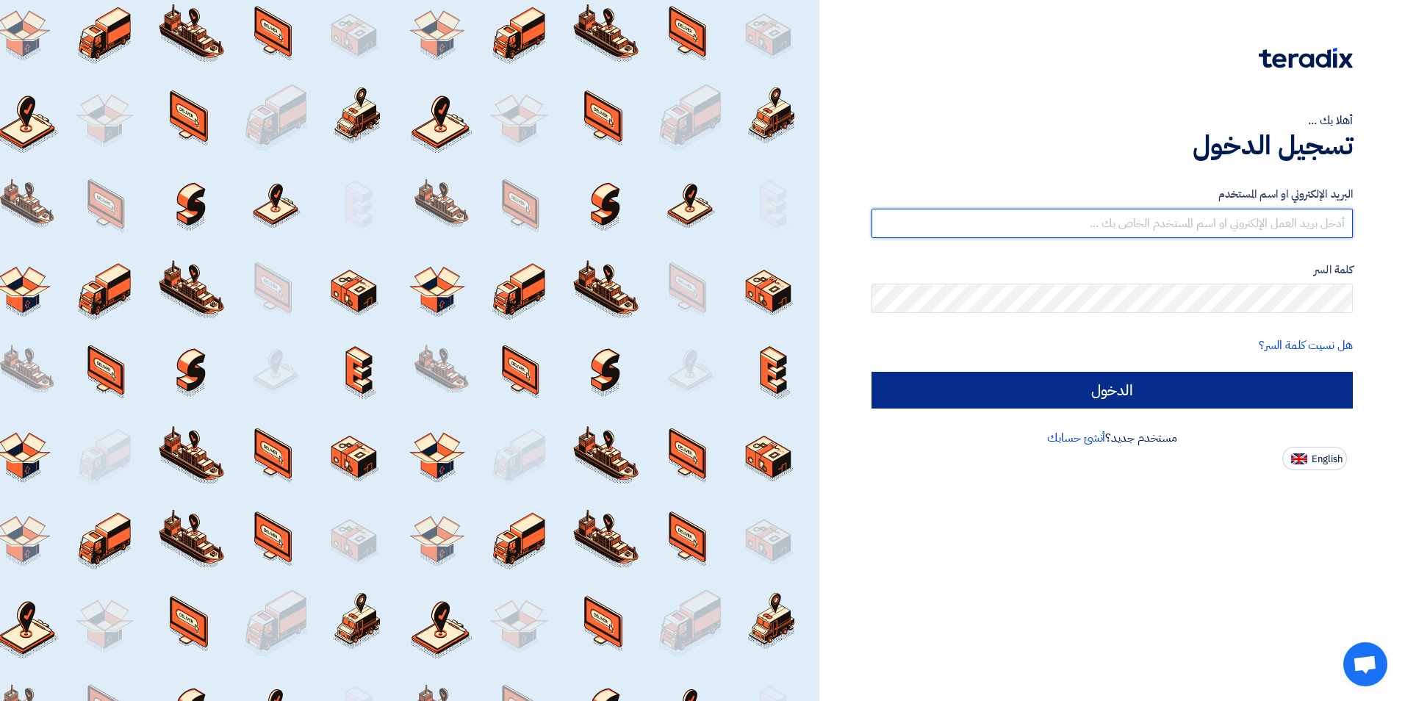
type input "mohammad.ansari@cenomi.com"
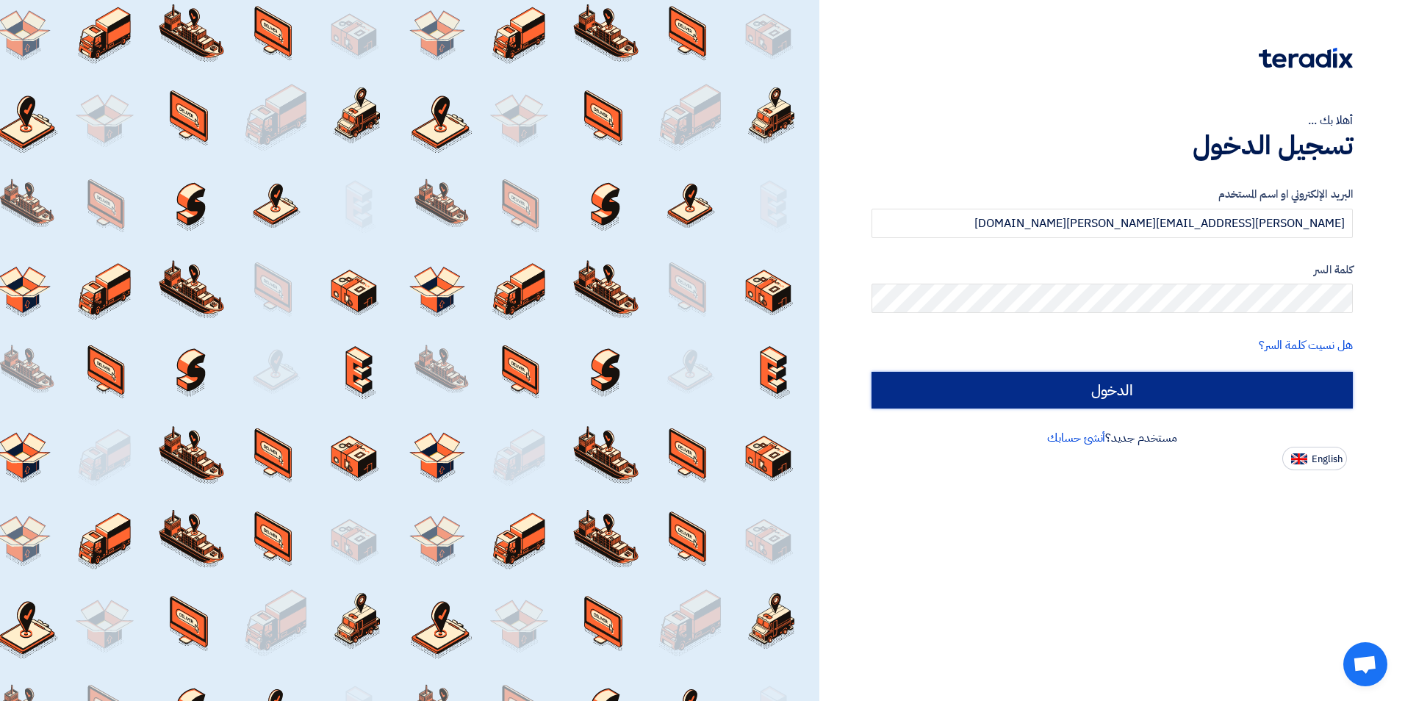
click at [1145, 390] on input "الدخول" at bounding box center [1112, 390] width 481 height 37
type input "Sign in"
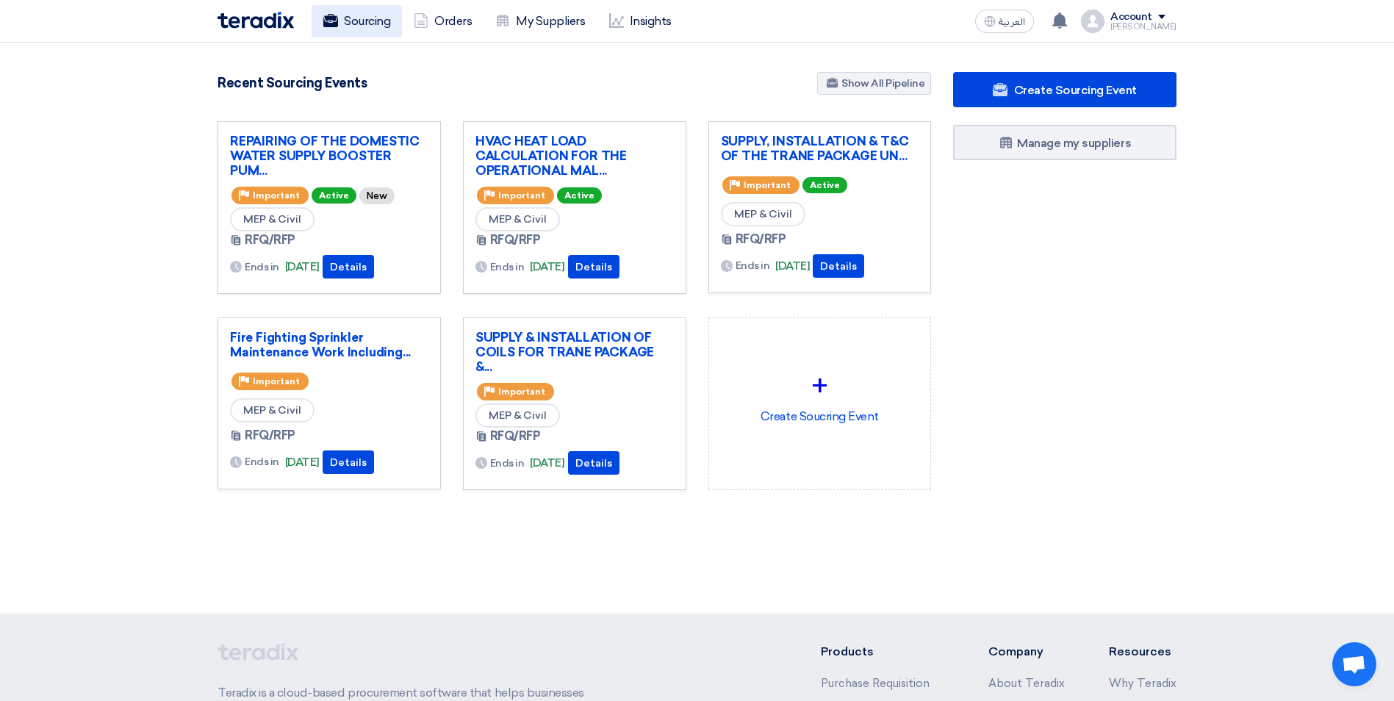
click at [362, 28] on link "Sourcing" at bounding box center [357, 21] width 90 height 32
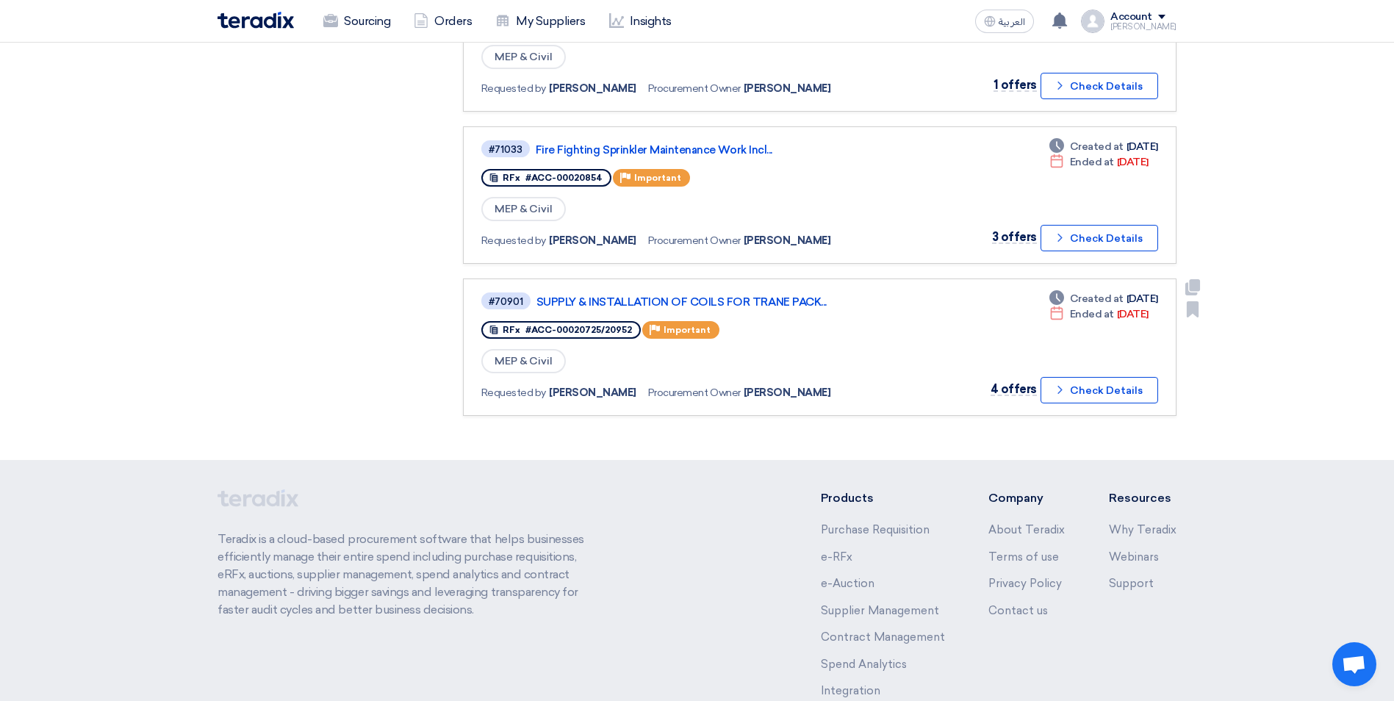
scroll to position [514, 0]
click at [726, 297] on link "SUPPLY & INSTALLATION OF COILS FOR TRANE PACK..." at bounding box center [720, 301] width 367 height 13
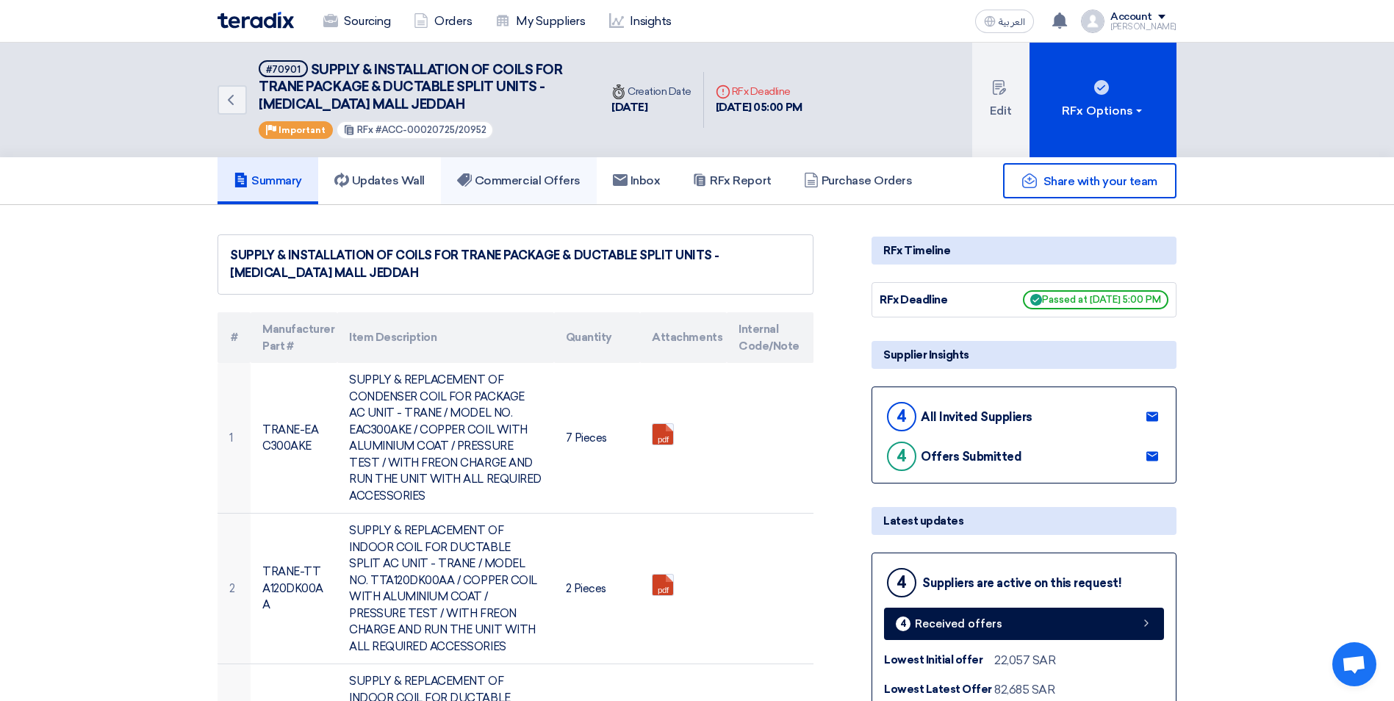
click at [532, 184] on h5 "Commercial Offers" at bounding box center [518, 180] width 123 height 15
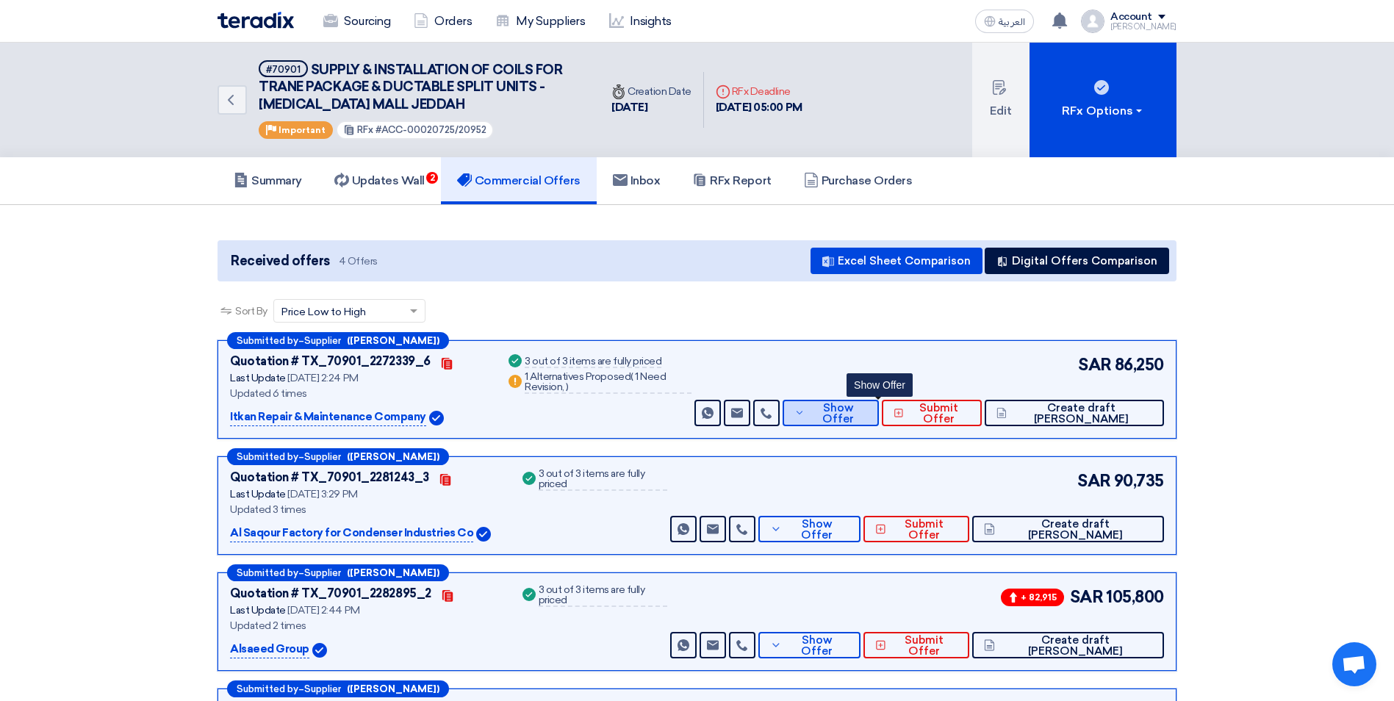
click at [864, 412] on span "Show Offer" at bounding box center [837, 414] width 59 height 22
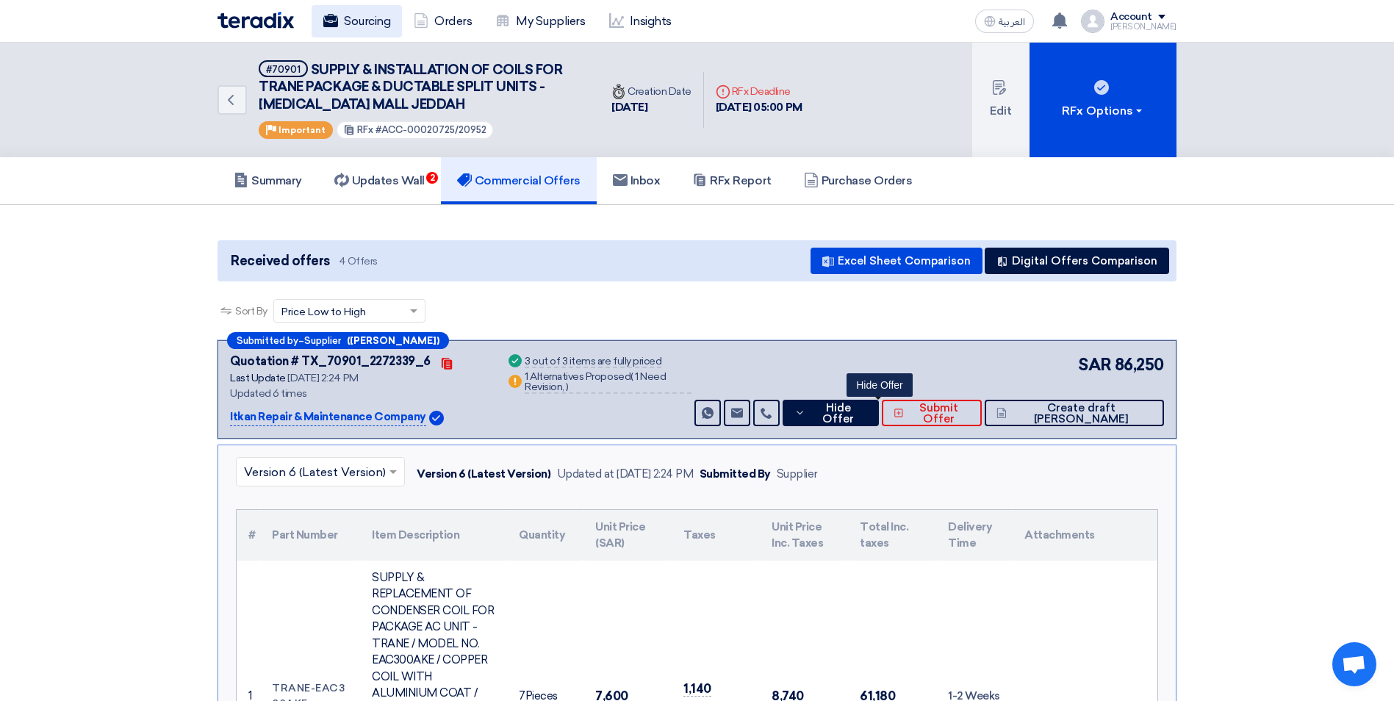
click at [368, 25] on link "Sourcing" at bounding box center [357, 21] width 90 height 32
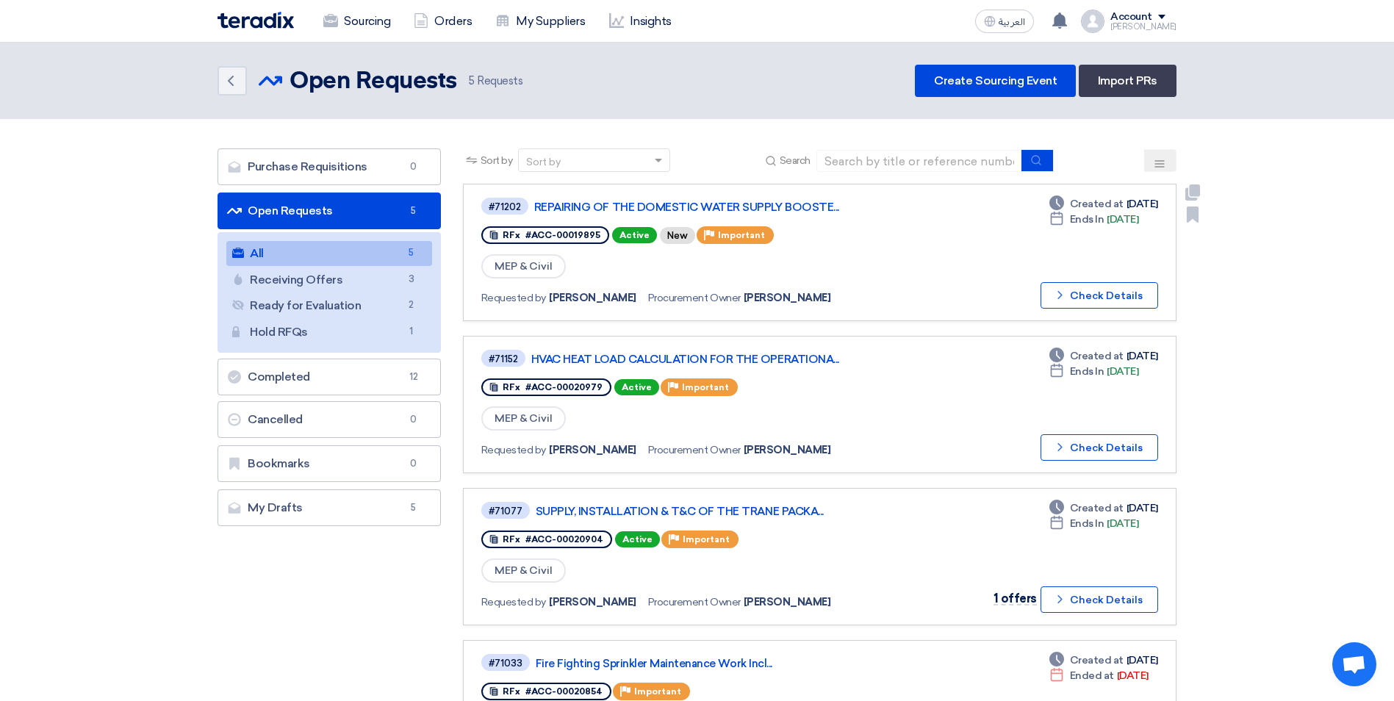
click at [741, 214] on div "#71202 REPAIRING OF THE DOMESTIC WATER SUPPLY BOOSTE..." at bounding box center [692, 206] width 423 height 20
click at [740, 209] on link "REPAIRING OF THE DOMESTIC WATER SUPPLY BOOSTE..." at bounding box center [717, 207] width 367 height 13
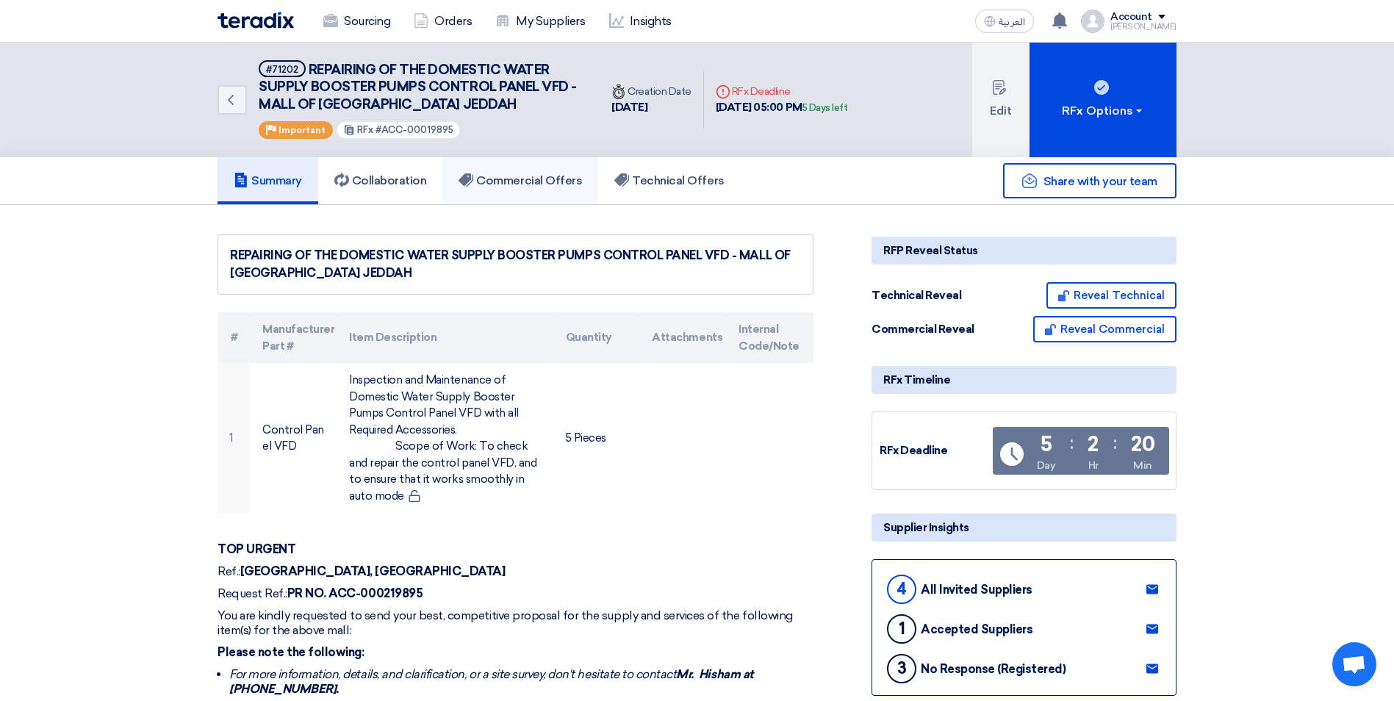
click at [556, 190] on link "Commercial Offers" at bounding box center [520, 180] width 156 height 47
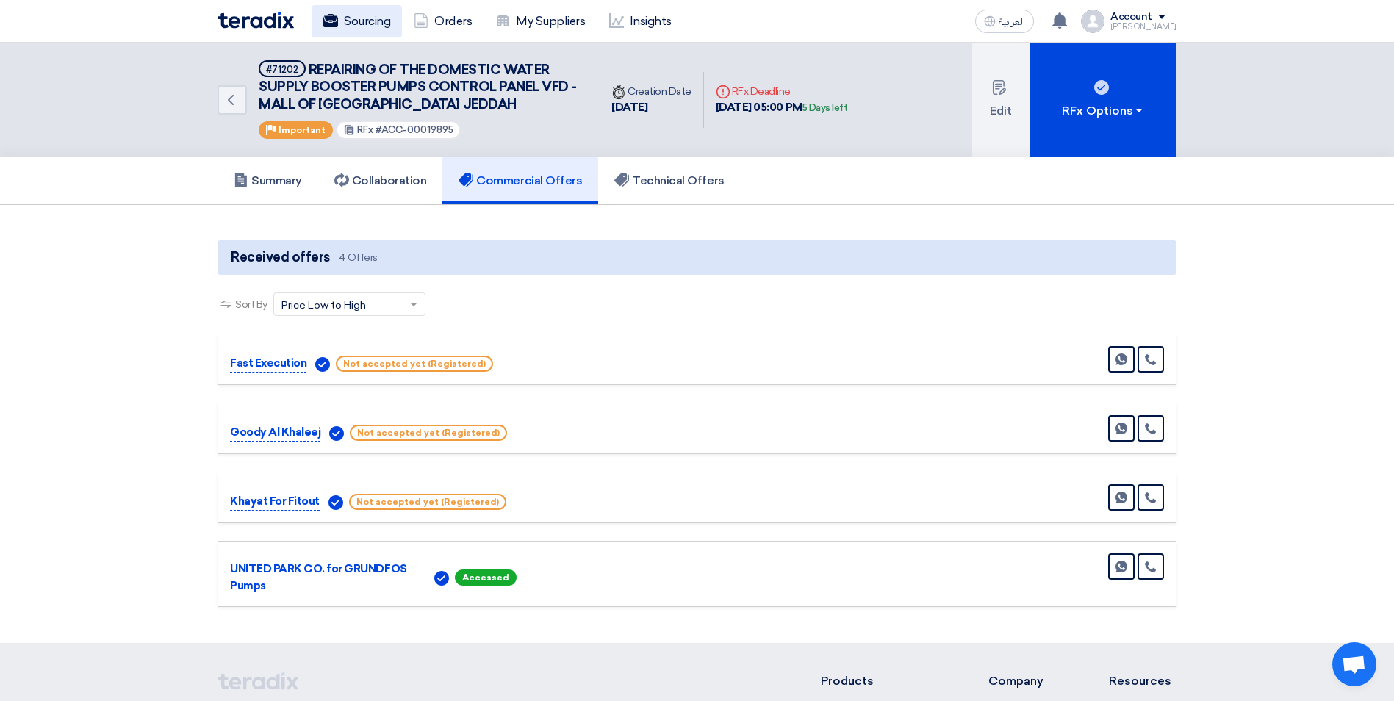
click at [371, 24] on link "Sourcing" at bounding box center [357, 21] width 90 height 32
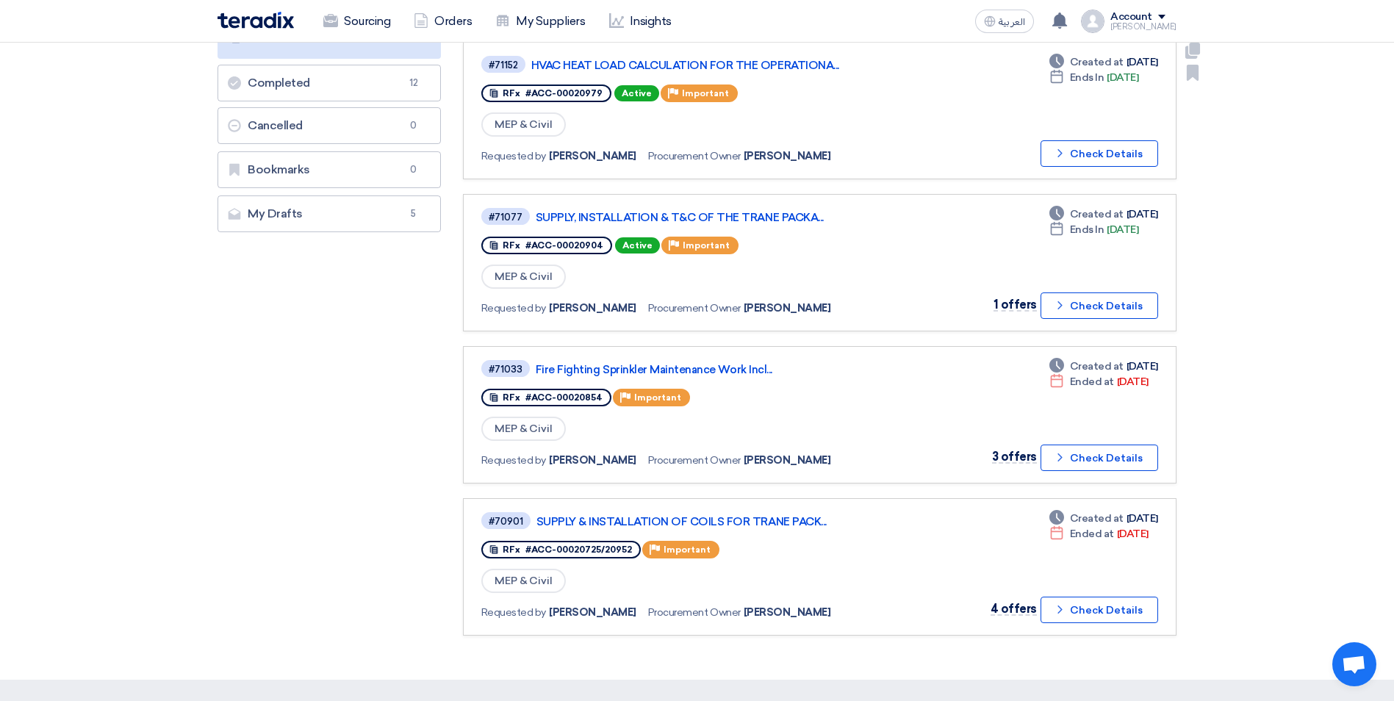
scroll to position [606, 0]
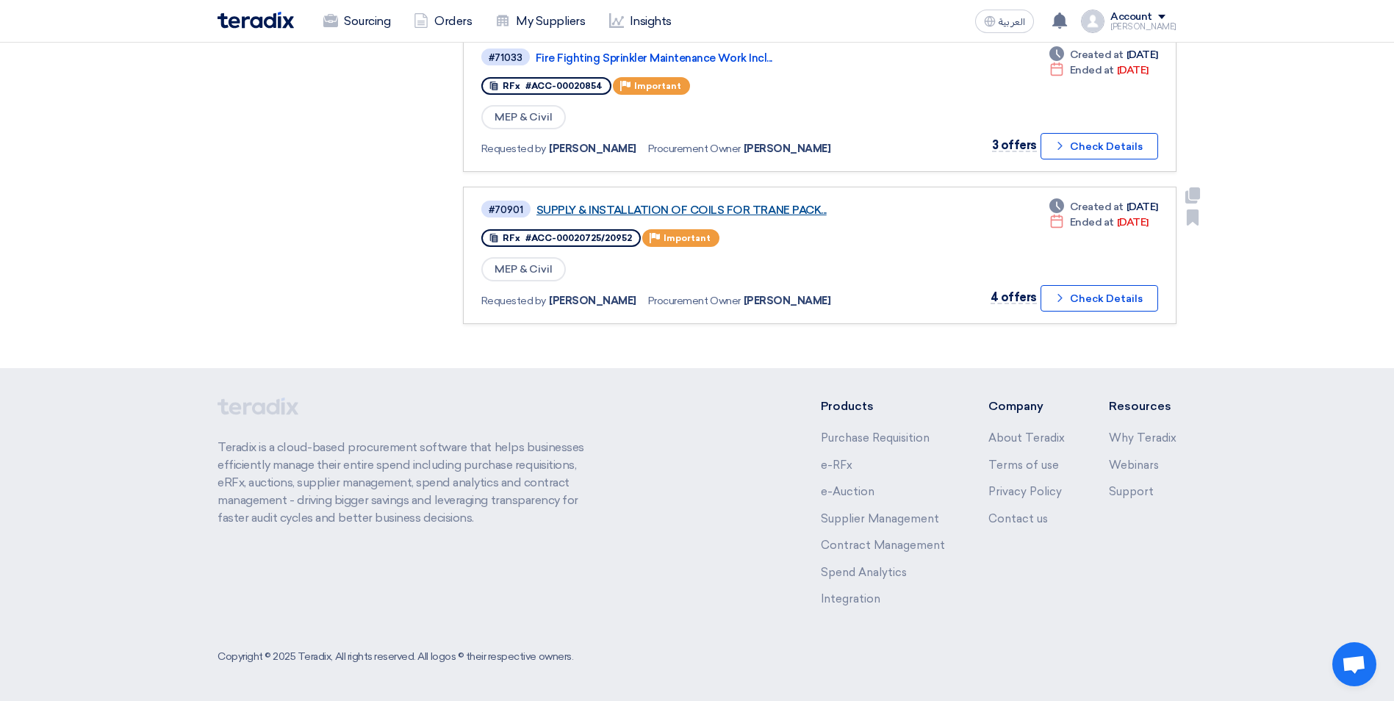
click at [734, 207] on link "SUPPLY & INSTALLATION OF COILS FOR TRANE PACK..." at bounding box center [720, 210] width 367 height 13
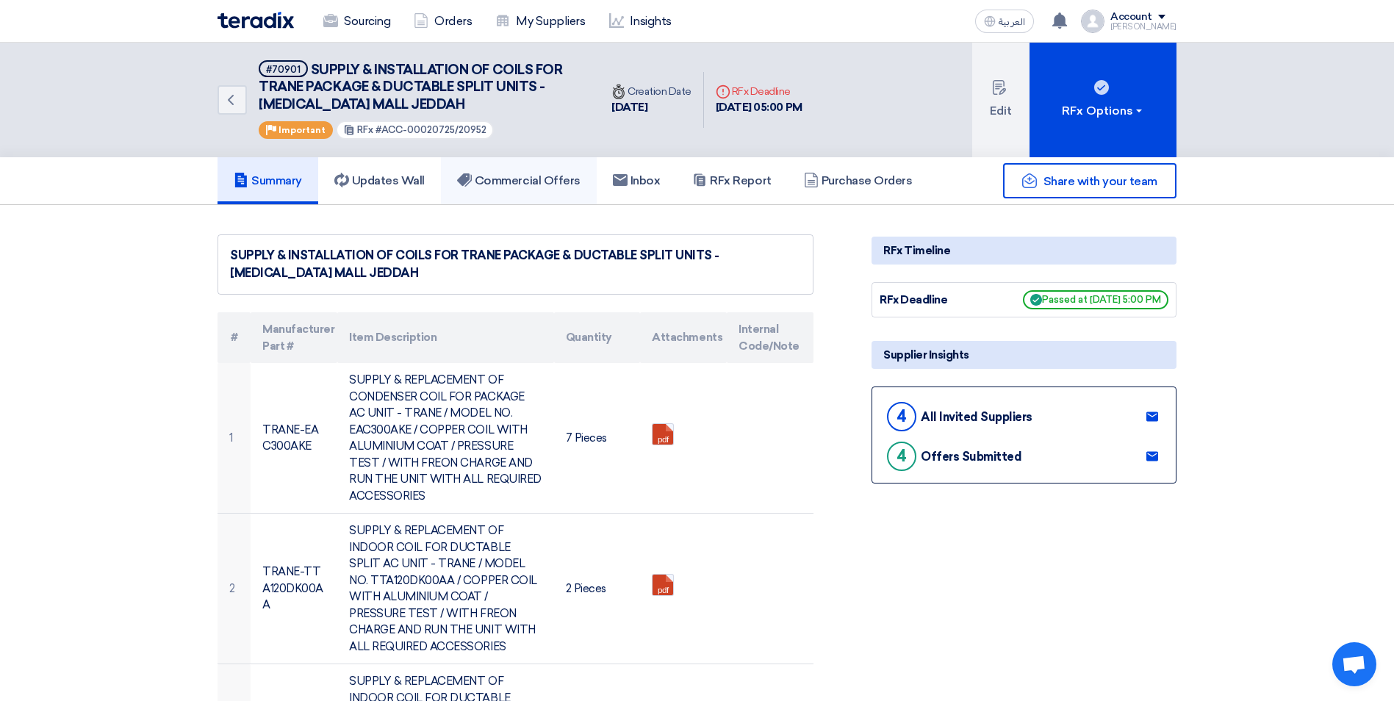
click at [563, 183] on h5 "Commercial Offers" at bounding box center [518, 180] width 123 height 15
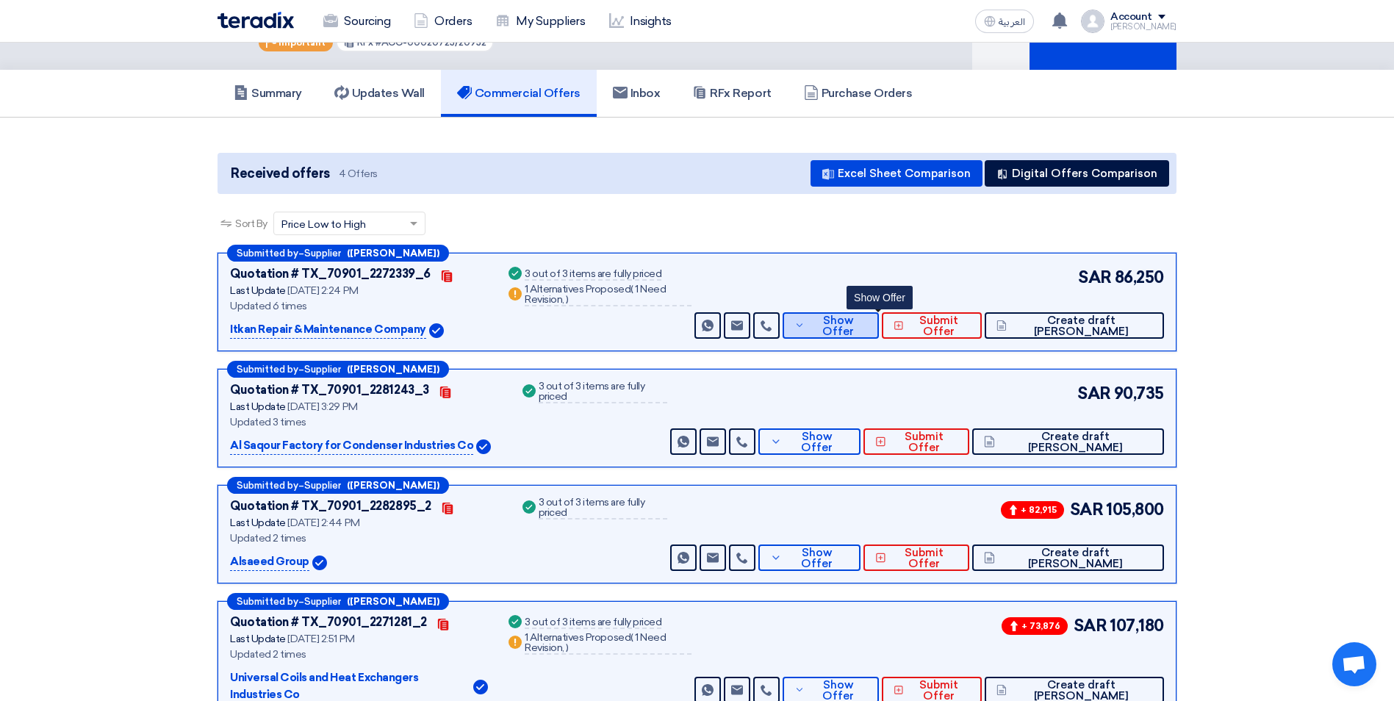
scroll to position [147, 0]
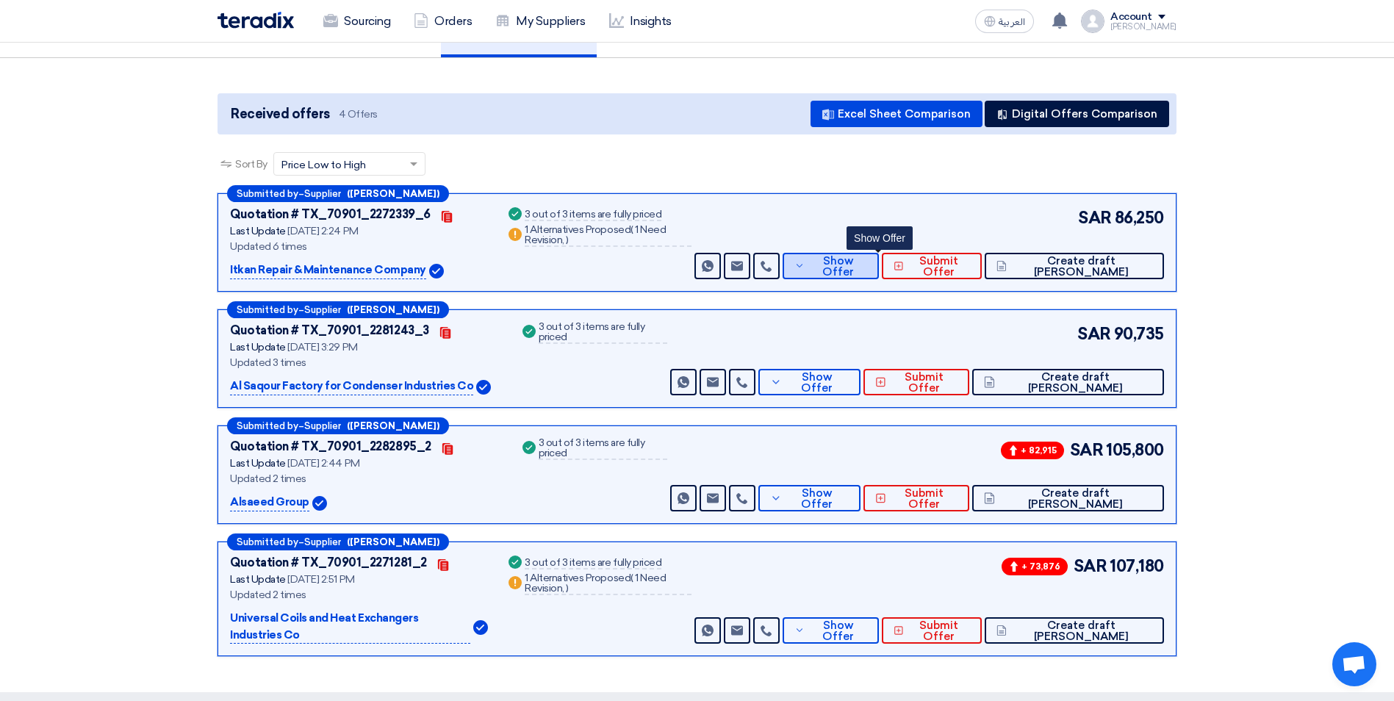
click at [860, 268] on span "Show Offer" at bounding box center [837, 267] width 59 height 22
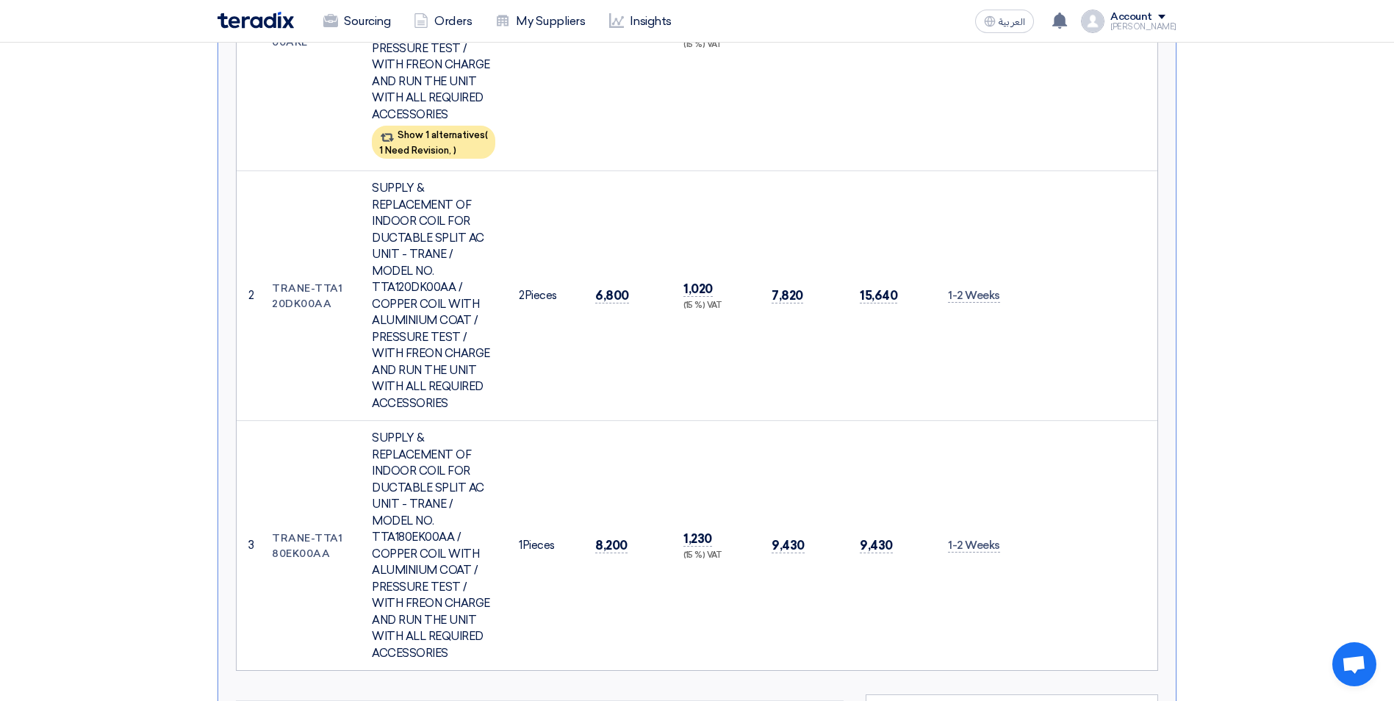
scroll to position [735, 0]
